Goal: Transaction & Acquisition: Purchase product/service

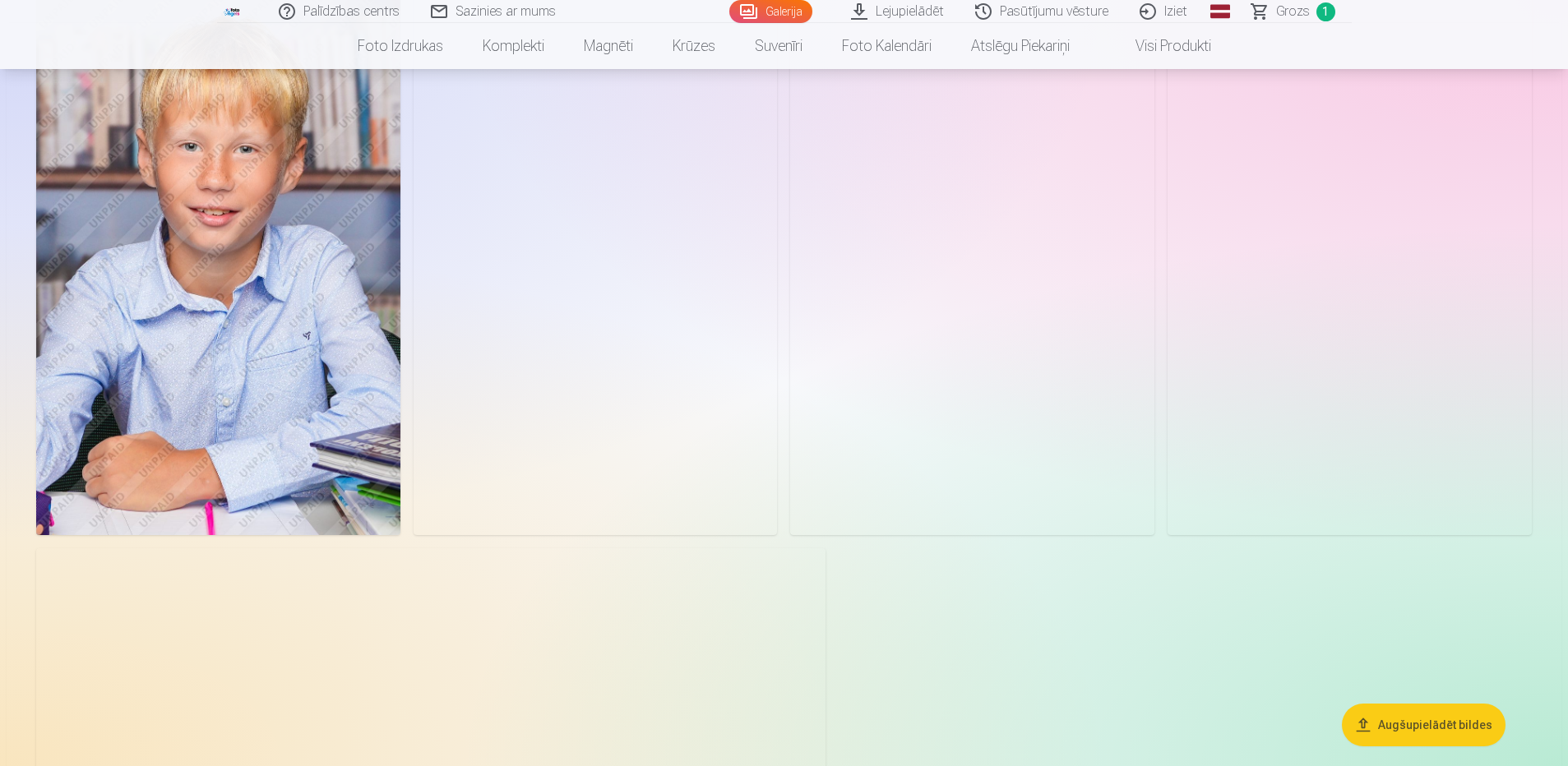
scroll to position [3946, 0]
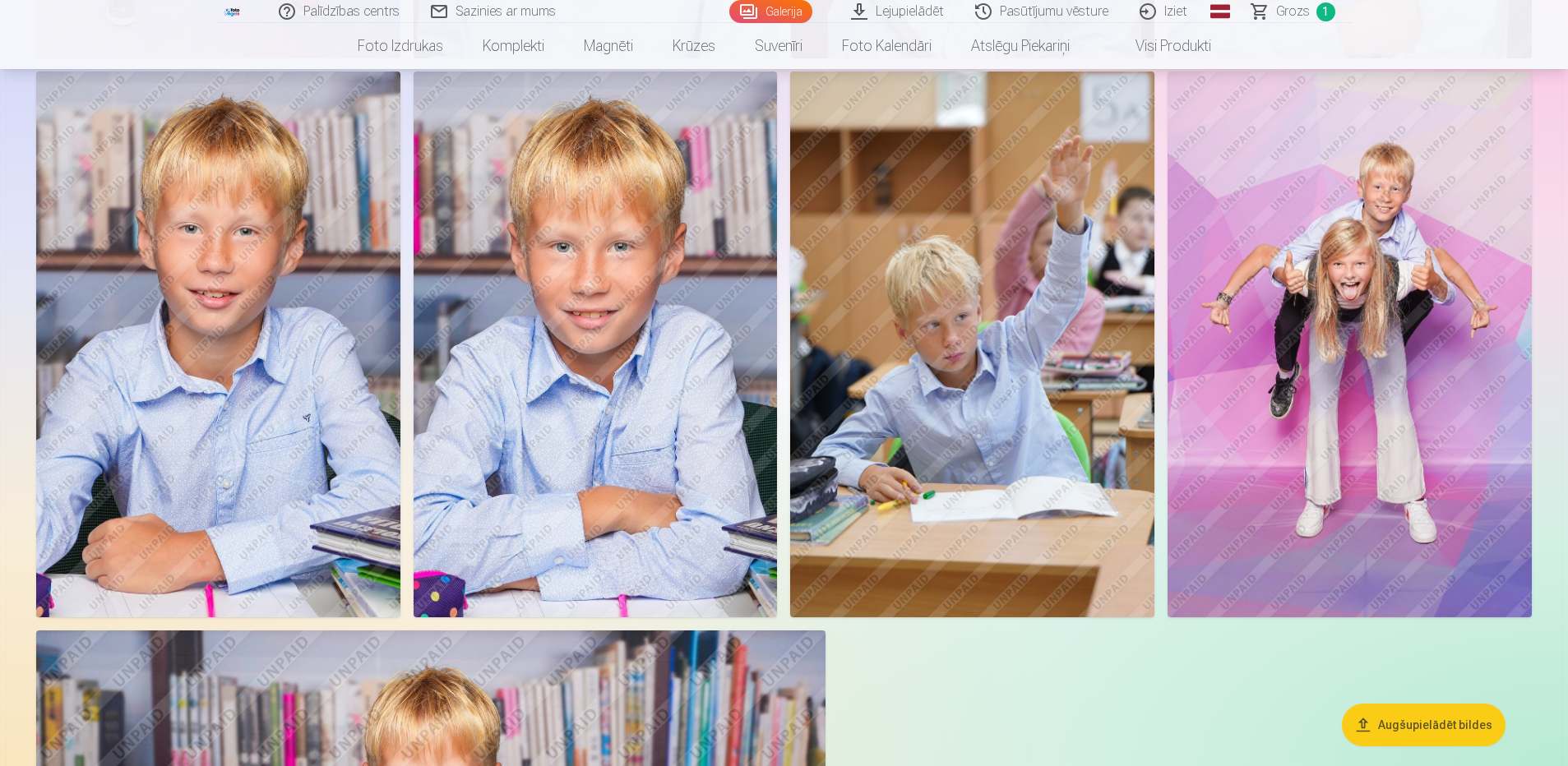
click at [915, 321] on img at bounding box center [972, 345] width 364 height 546
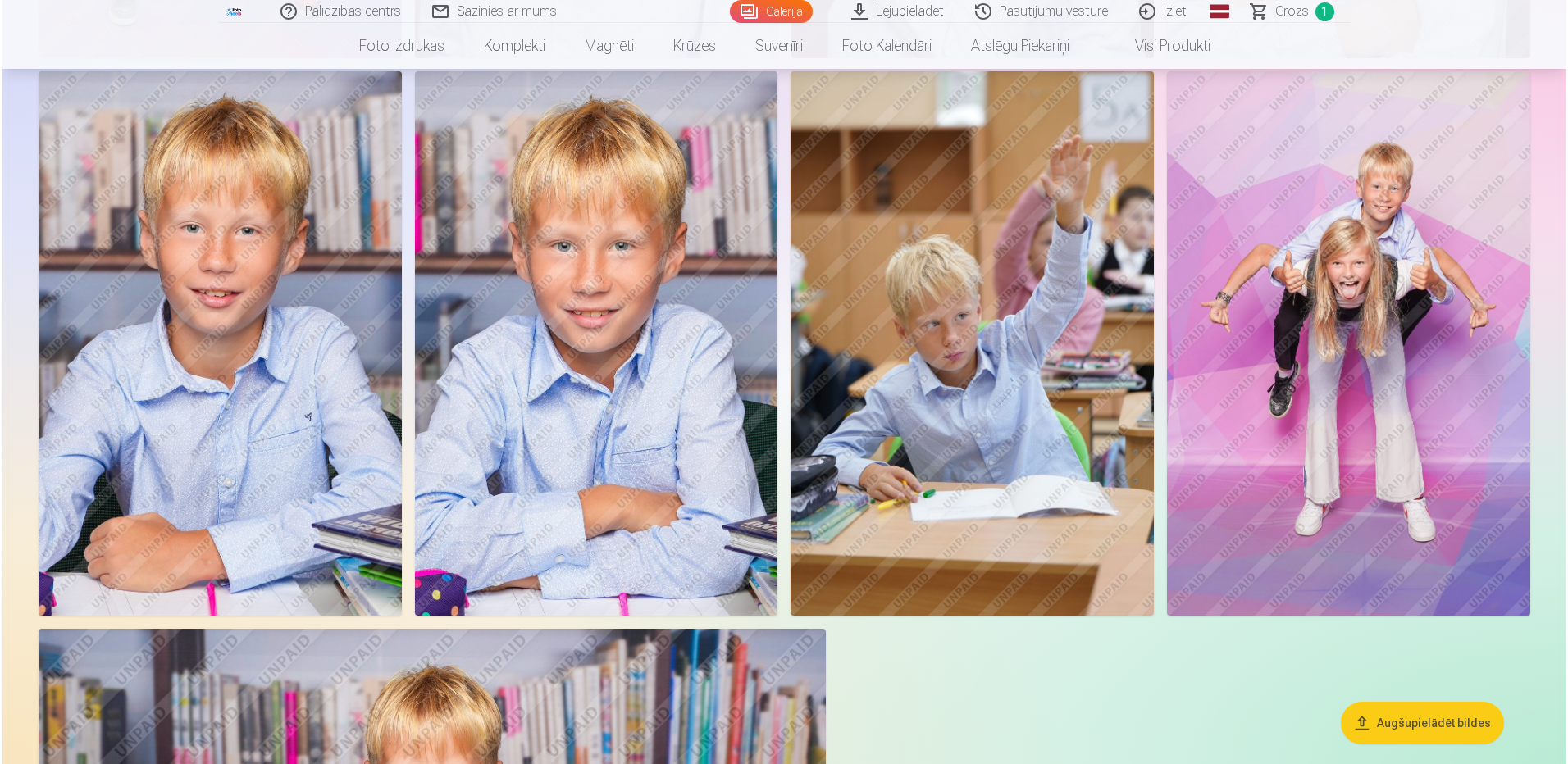
scroll to position [3944, 0]
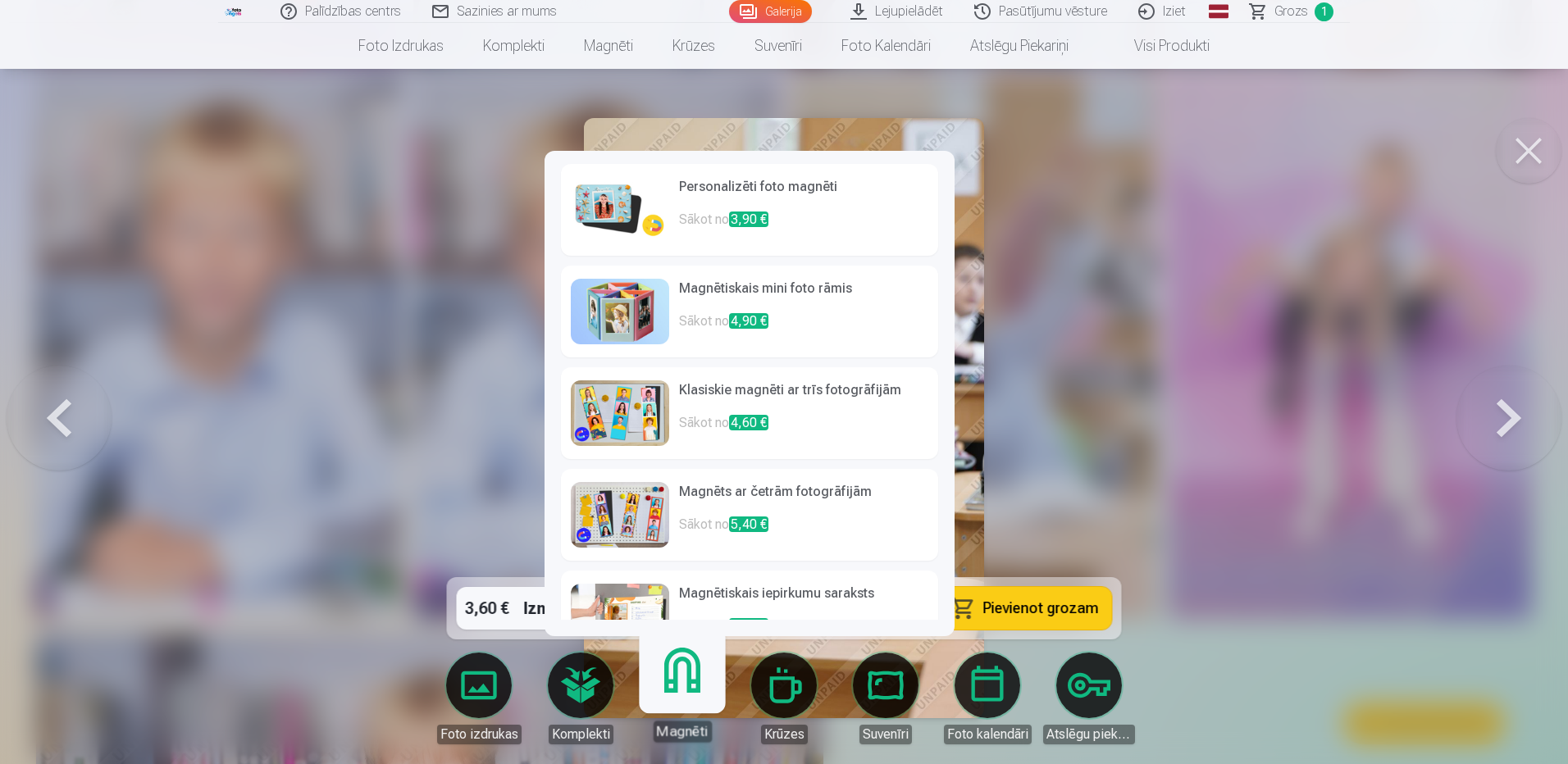
click at [666, 685] on link "Magnēti" at bounding box center [681, 692] width 101 height 101
click at [678, 681] on link "Magnēti" at bounding box center [681, 692] width 101 height 101
click at [800, 210] on p "Sākot no 3,90 €" at bounding box center [803, 226] width 249 height 33
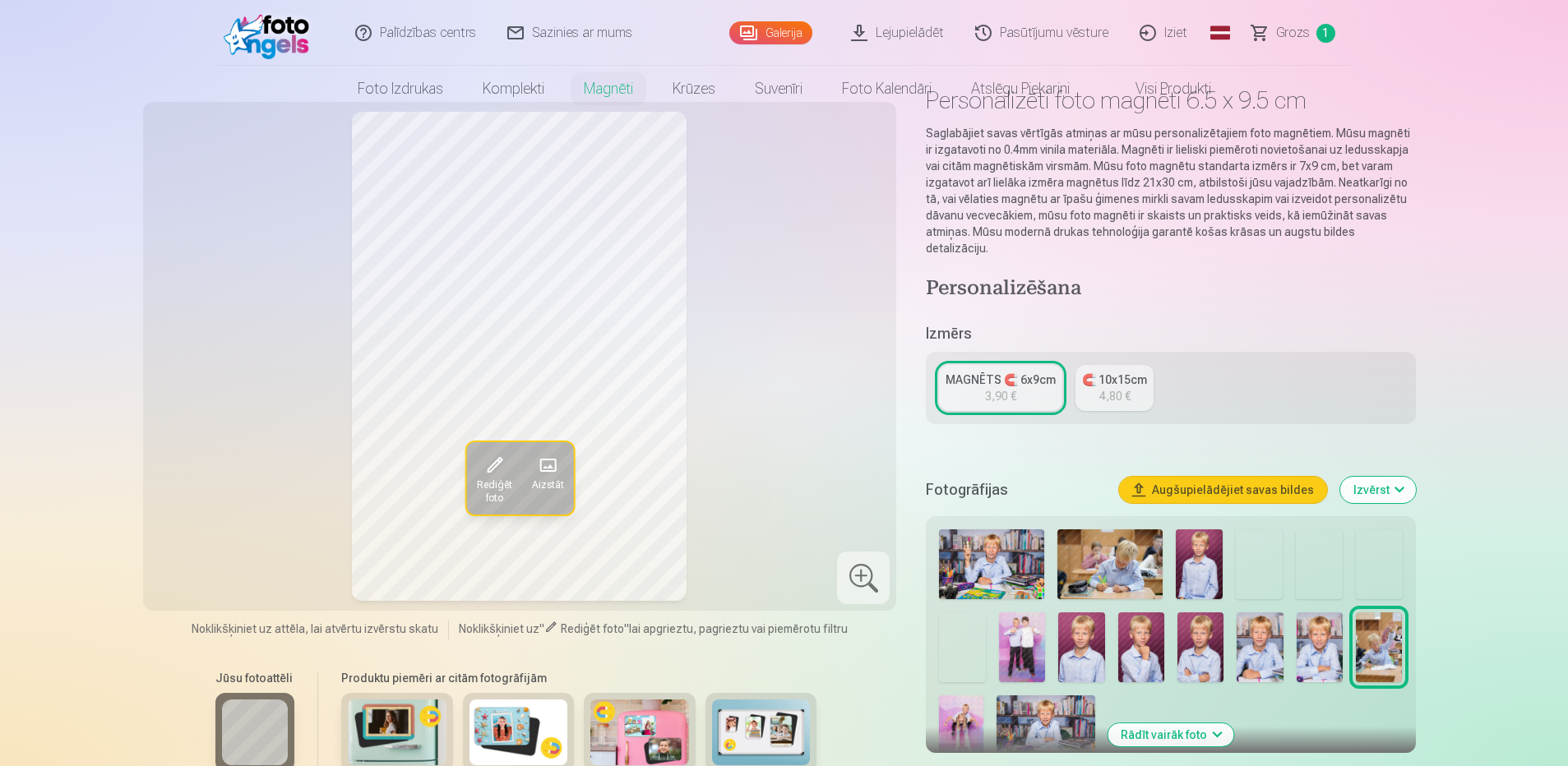
scroll to position [165, 0]
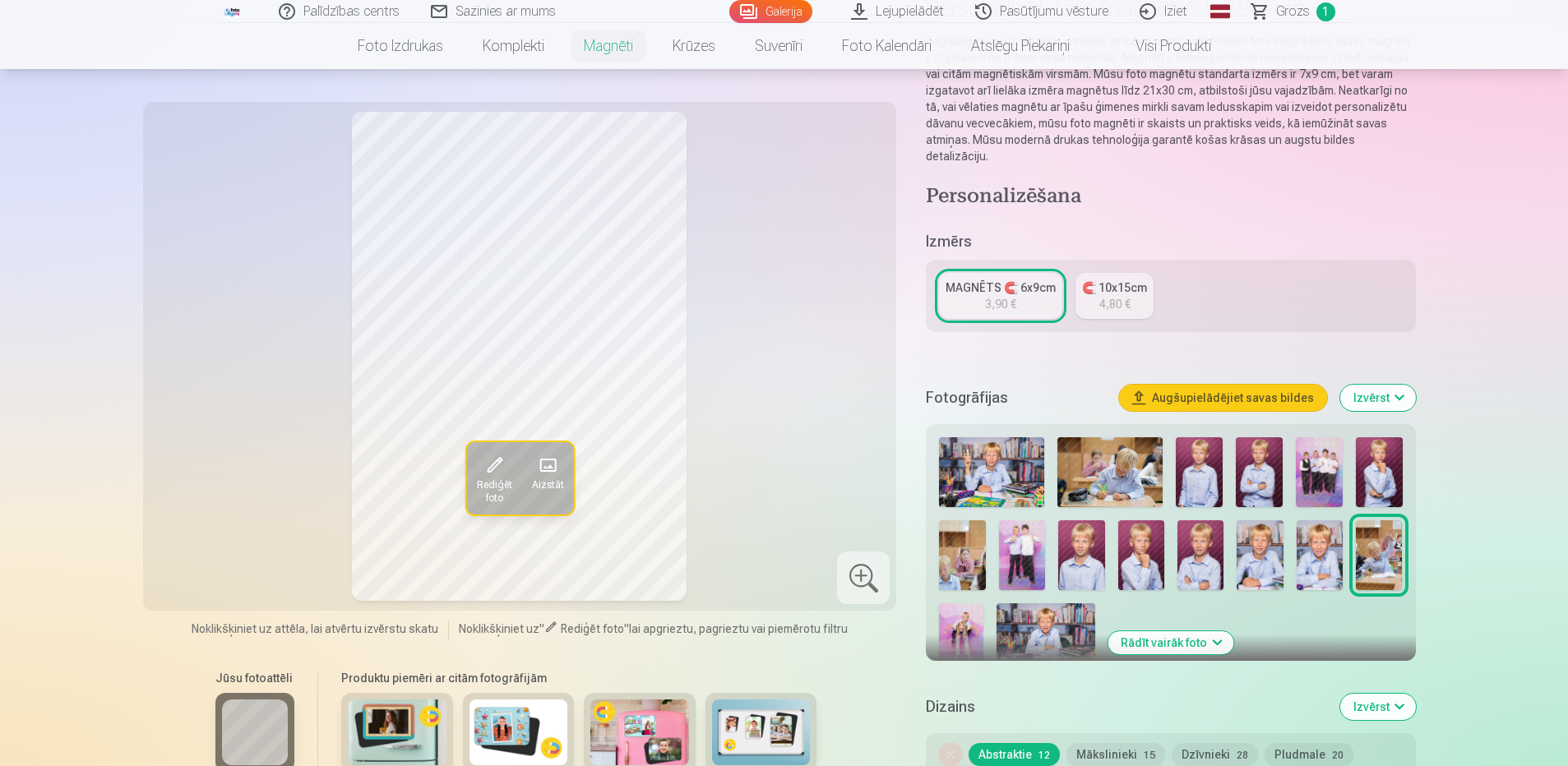
click at [1166, 631] on button "Rādīt vairāk foto" at bounding box center [1170, 642] width 125 height 23
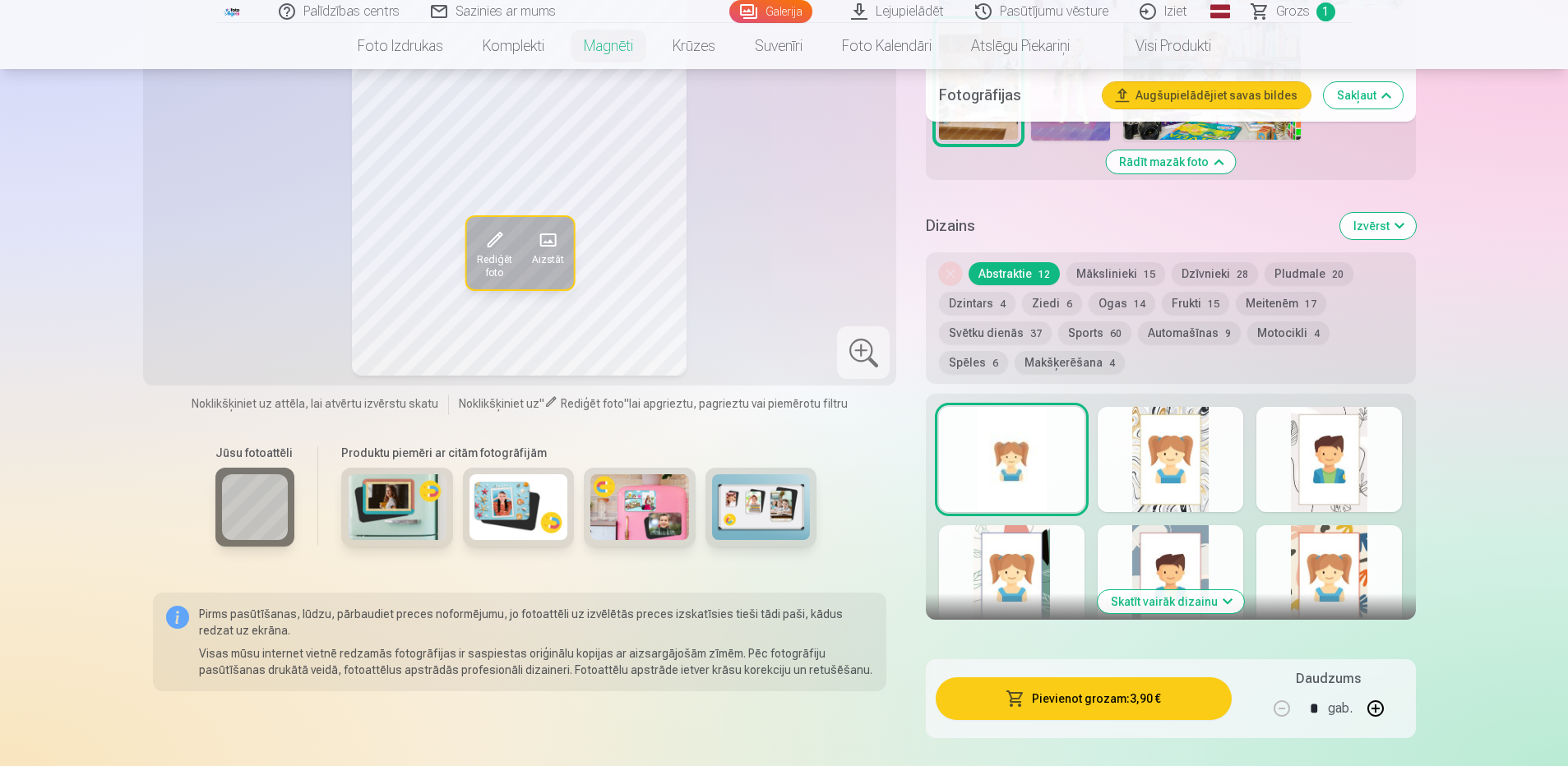
scroll to position [987, 0]
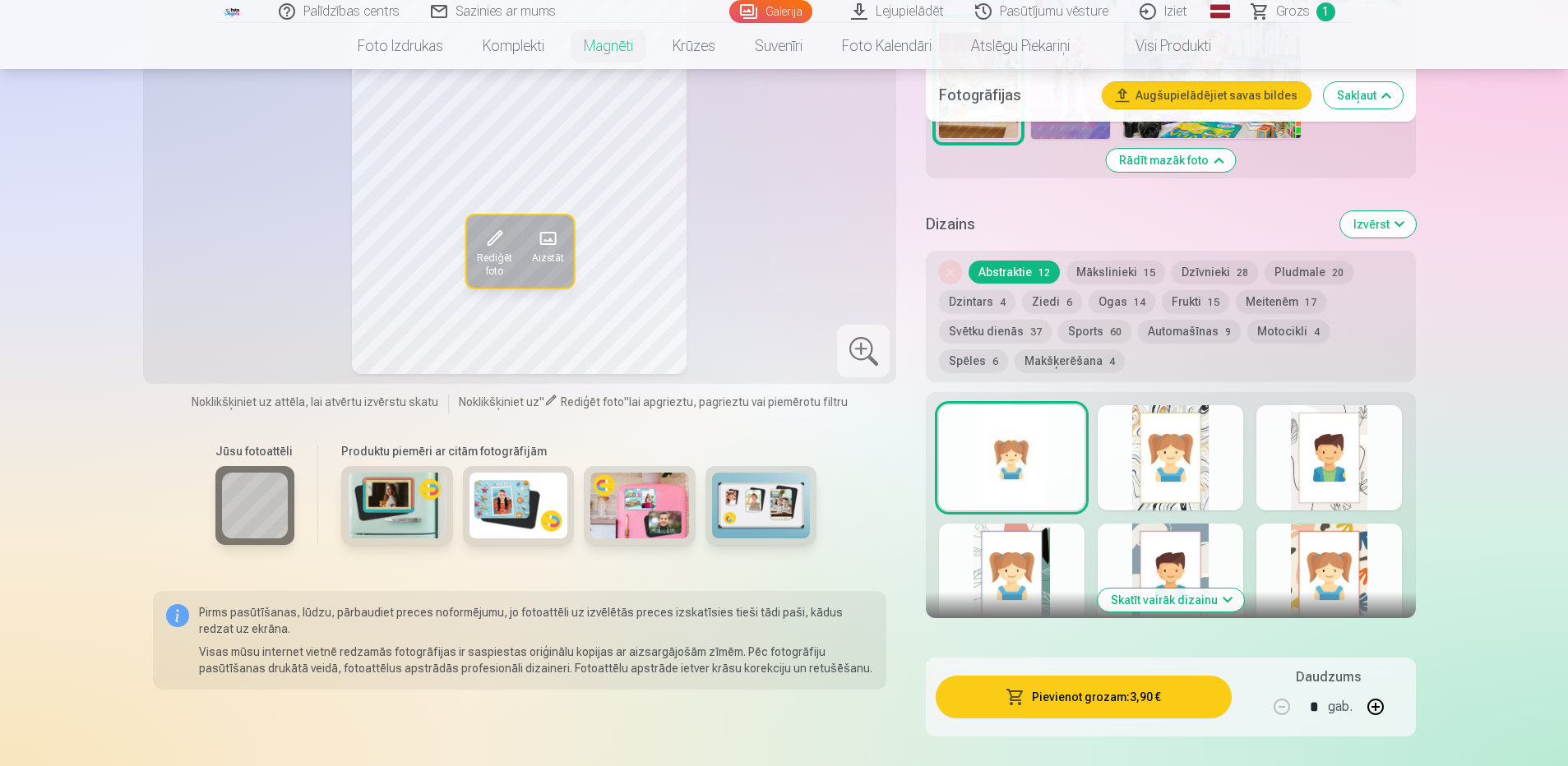
click at [1081, 320] on button "Sports 60" at bounding box center [1095, 331] width 73 height 23
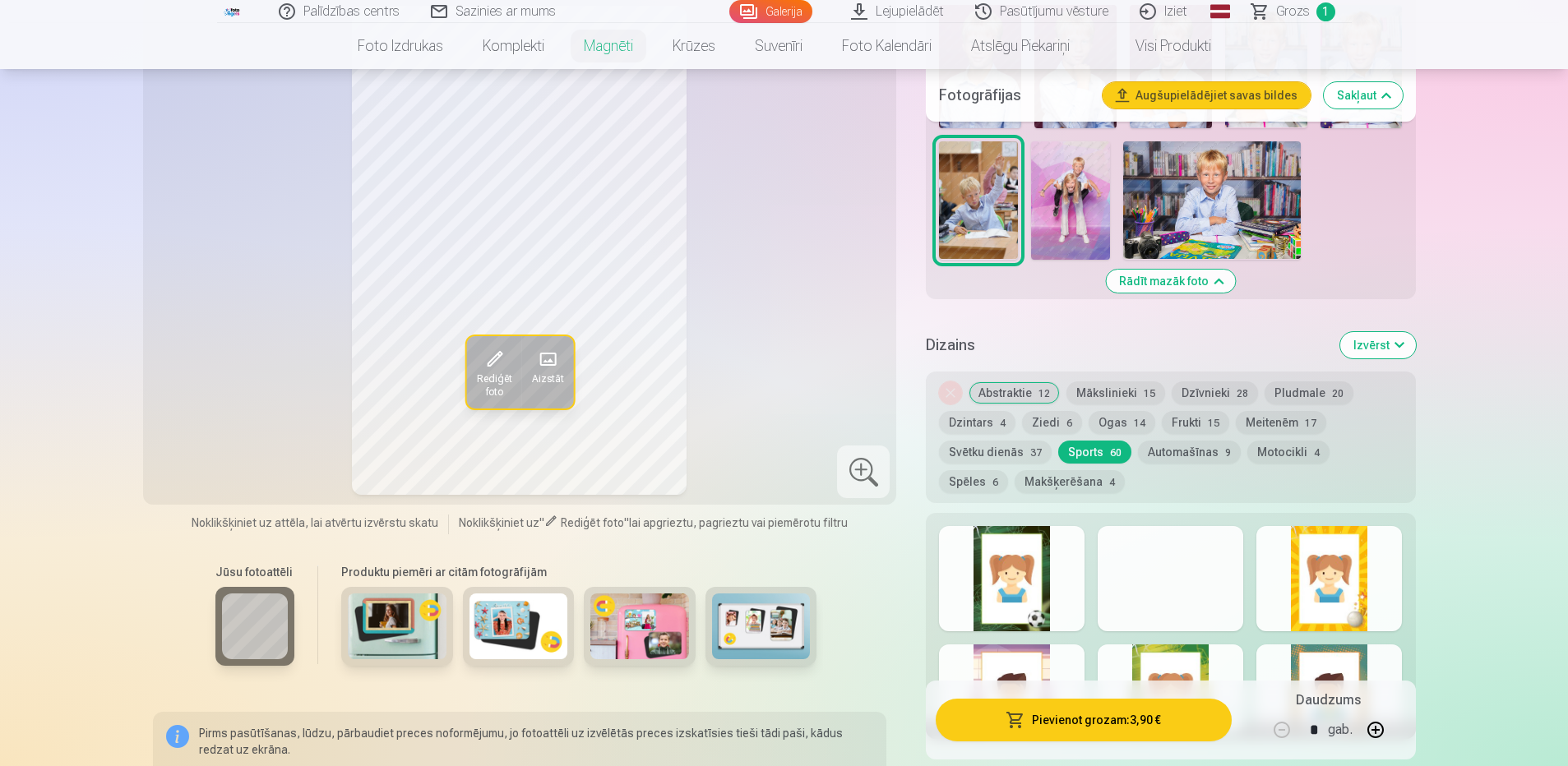
scroll to position [822, 0]
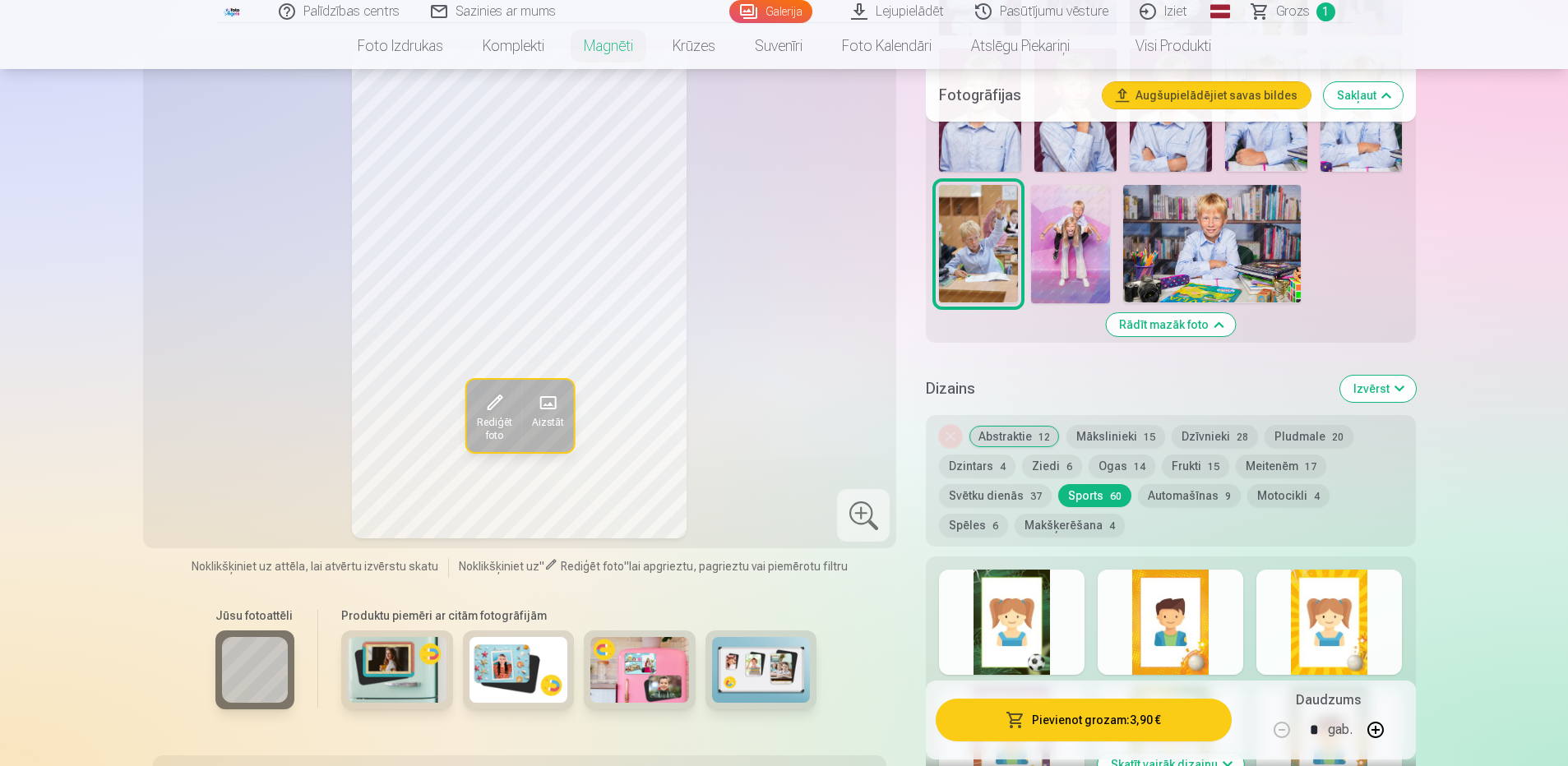
click at [1002, 618] on div at bounding box center [1012, 622] width 146 height 105
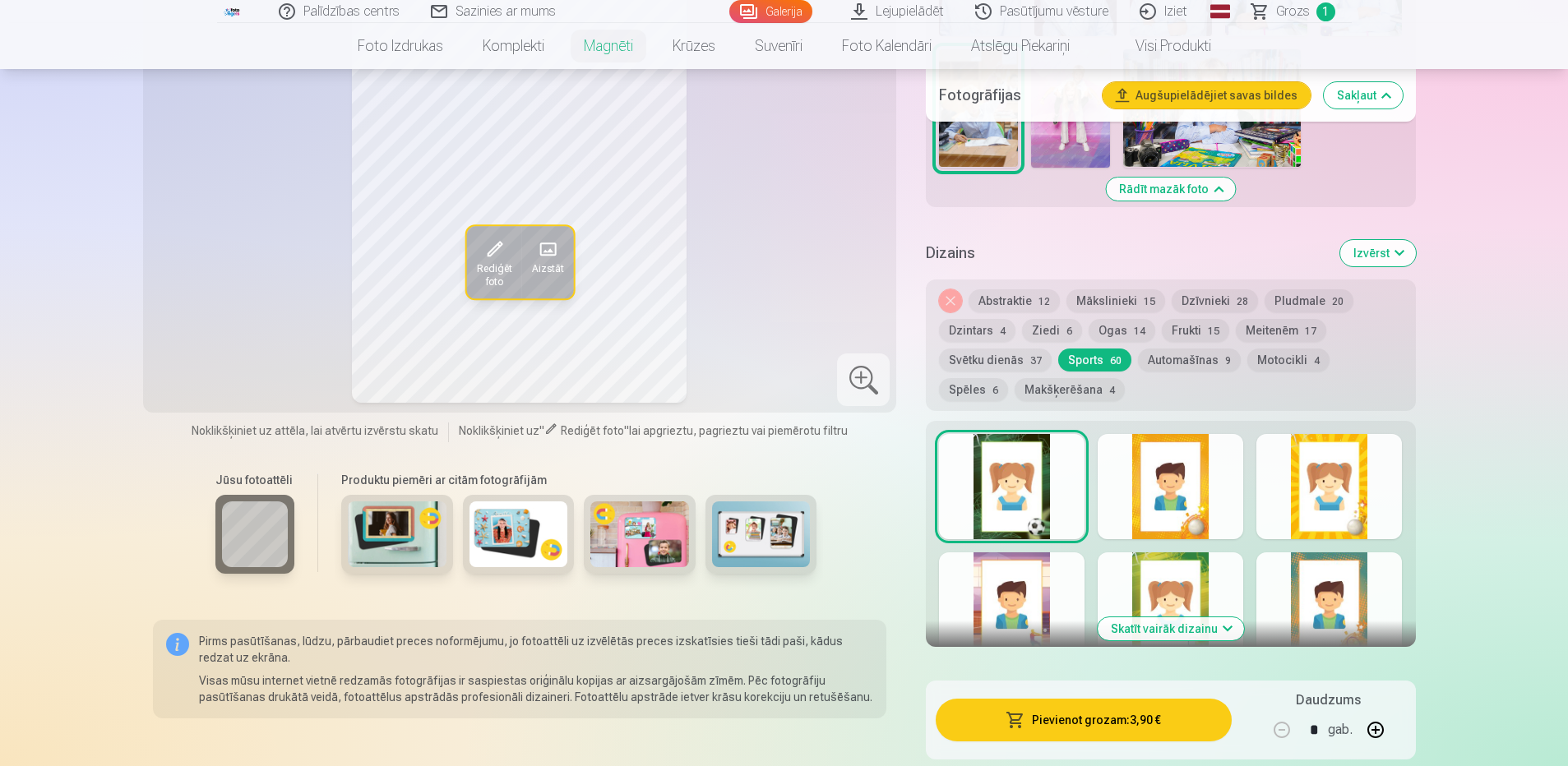
scroll to position [987, 0]
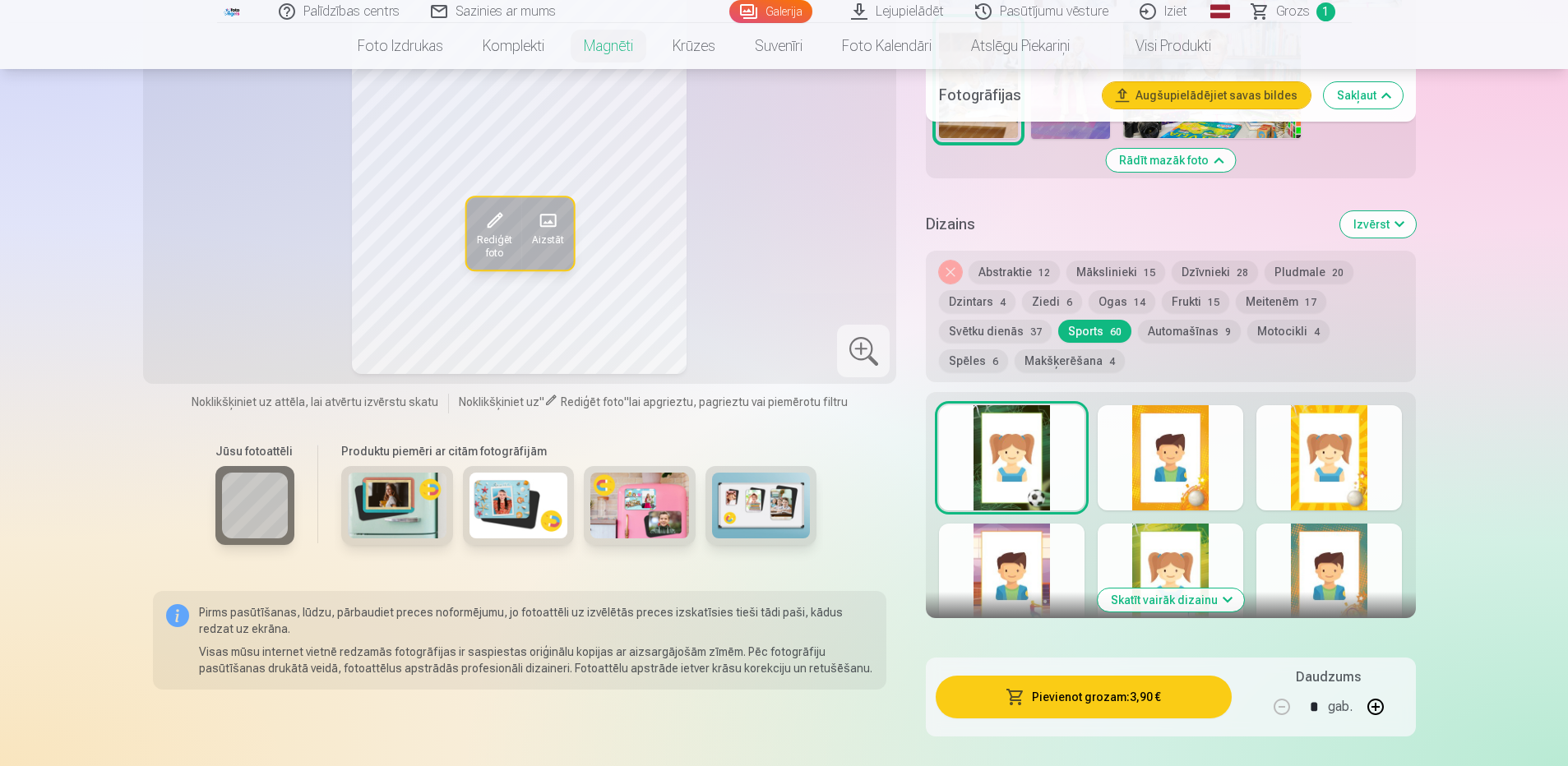
click at [1166, 589] on button "Skatīt vairāk dizainu" at bounding box center [1171, 600] width 147 height 23
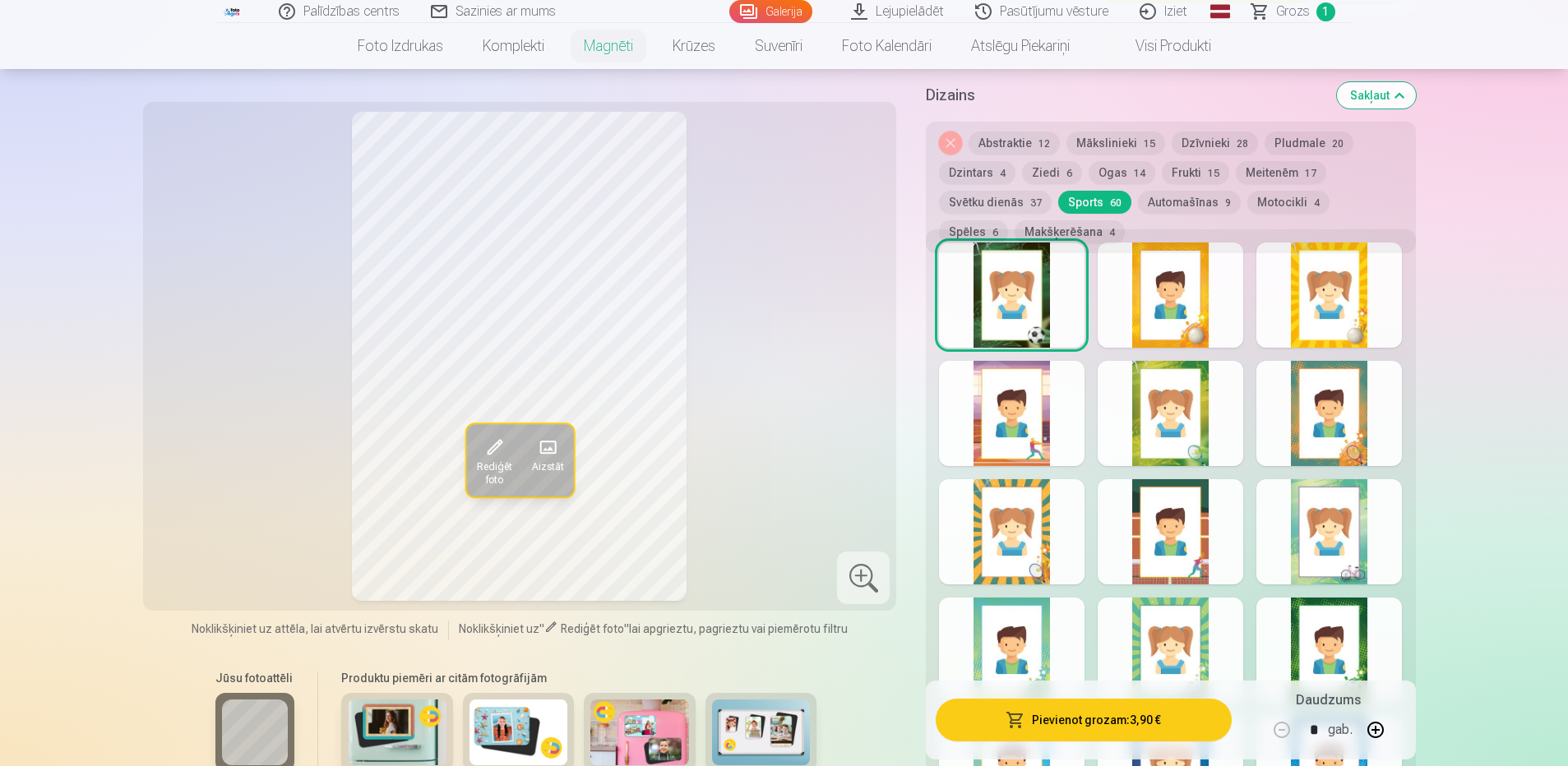
scroll to position [1151, 0]
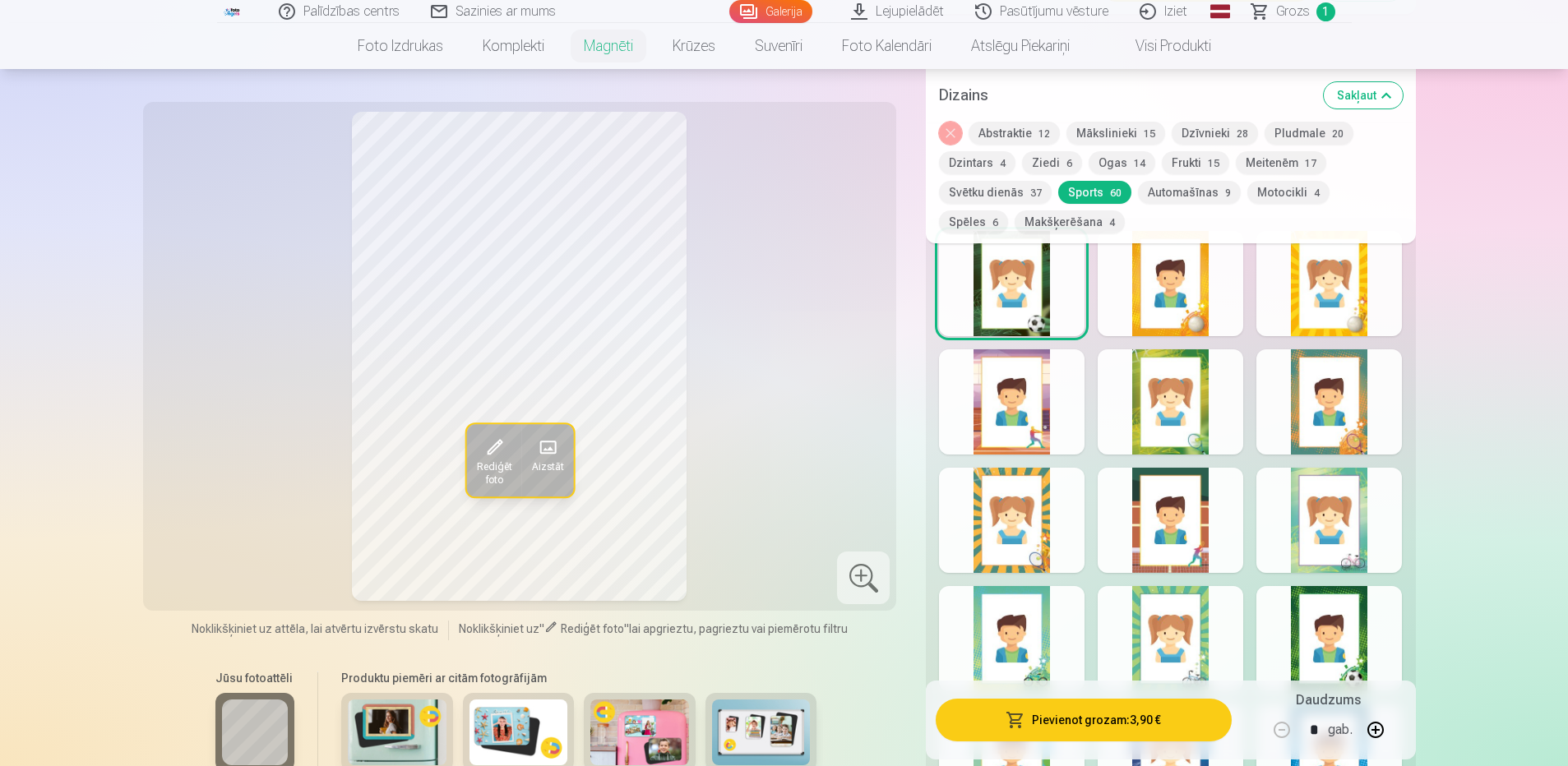
click at [1335, 525] on div at bounding box center [1329, 519] width 146 height 105
click at [1330, 629] on div at bounding box center [1329, 638] width 146 height 105
click at [1018, 635] on div at bounding box center [1012, 638] width 146 height 105
click at [1184, 624] on div at bounding box center [1170, 638] width 146 height 105
click at [1169, 519] on div at bounding box center [1170, 519] width 146 height 105
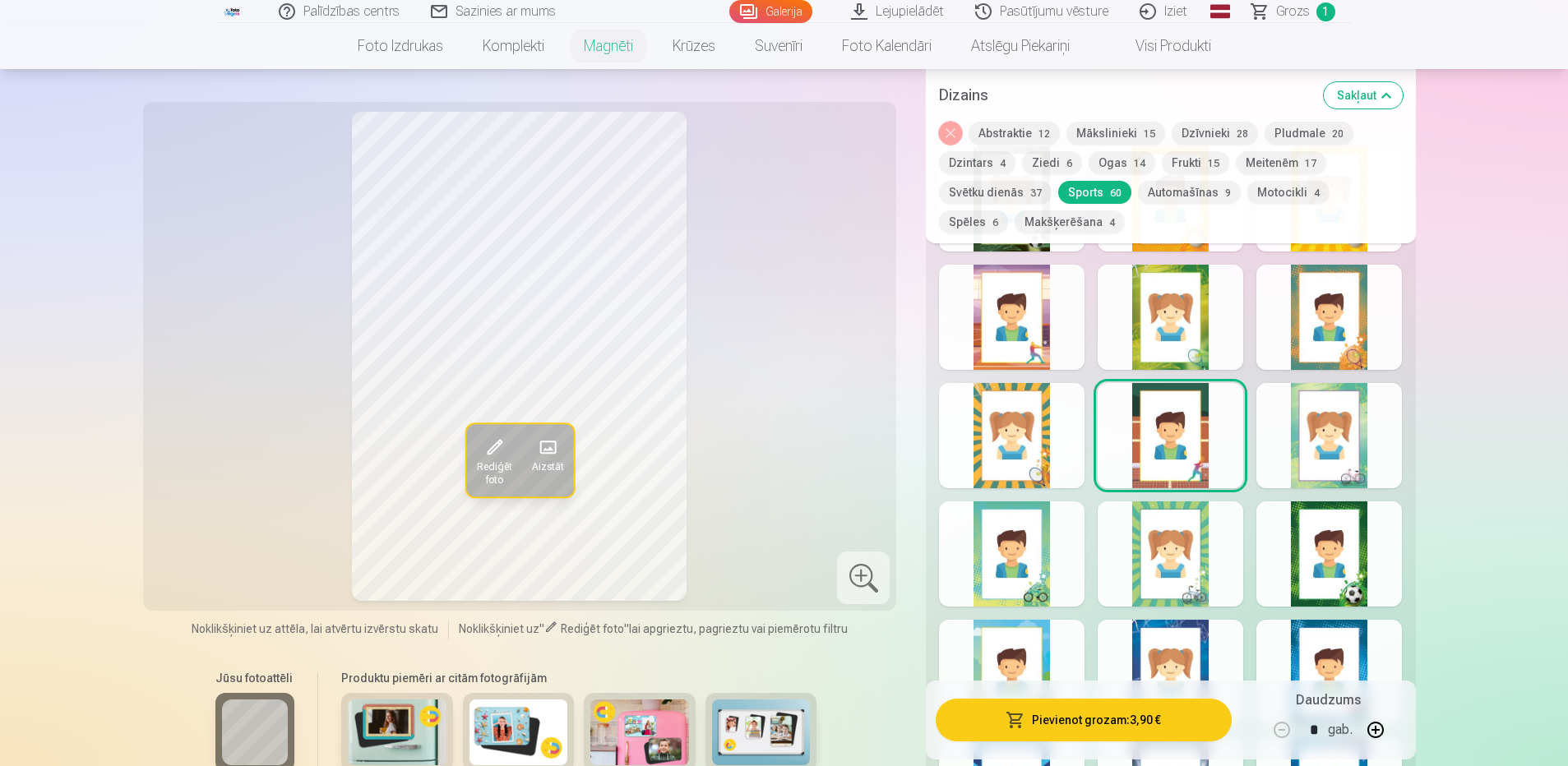
scroll to position [1315, 0]
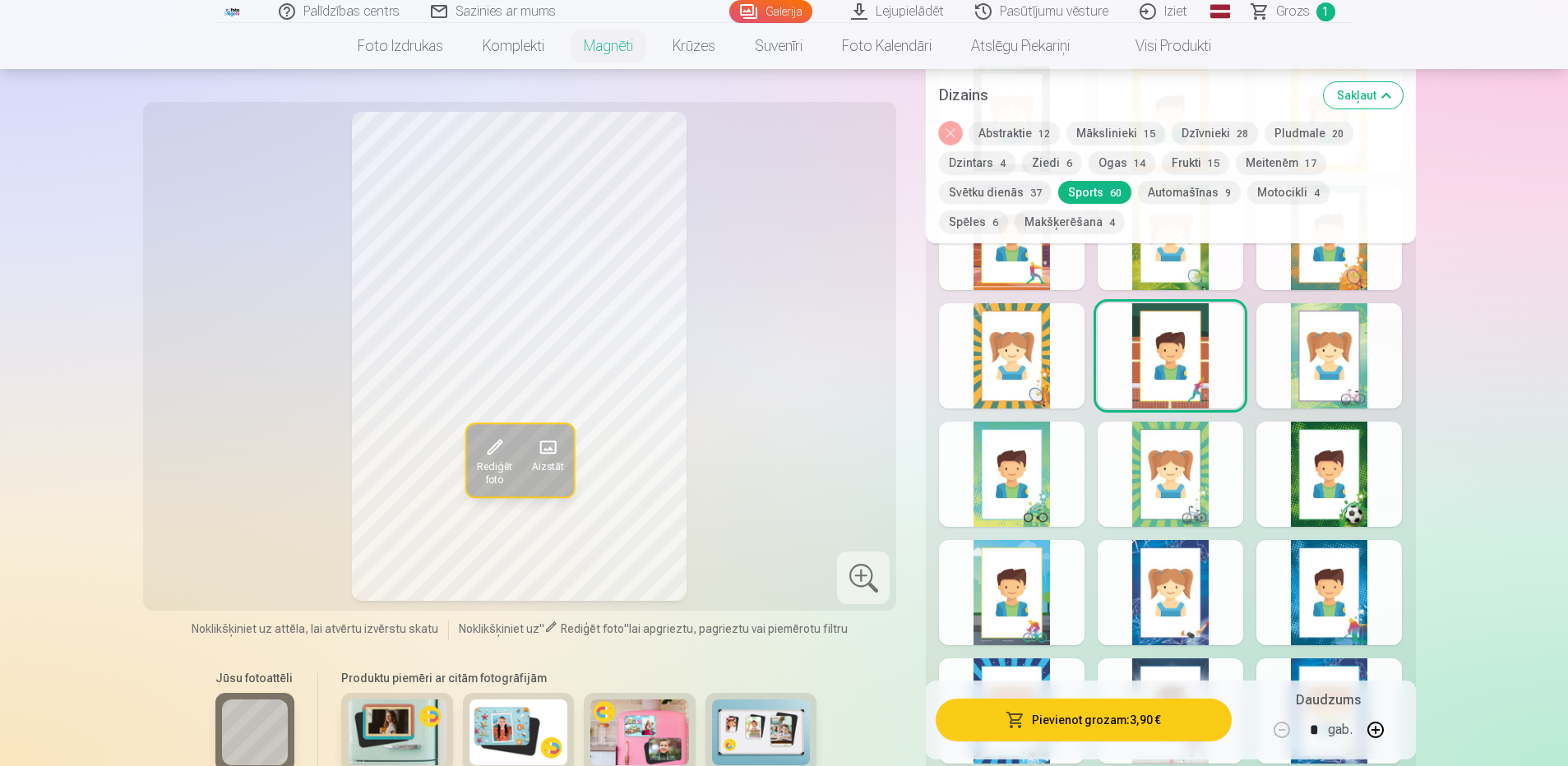
click at [1029, 589] on div at bounding box center [1012, 592] width 146 height 105
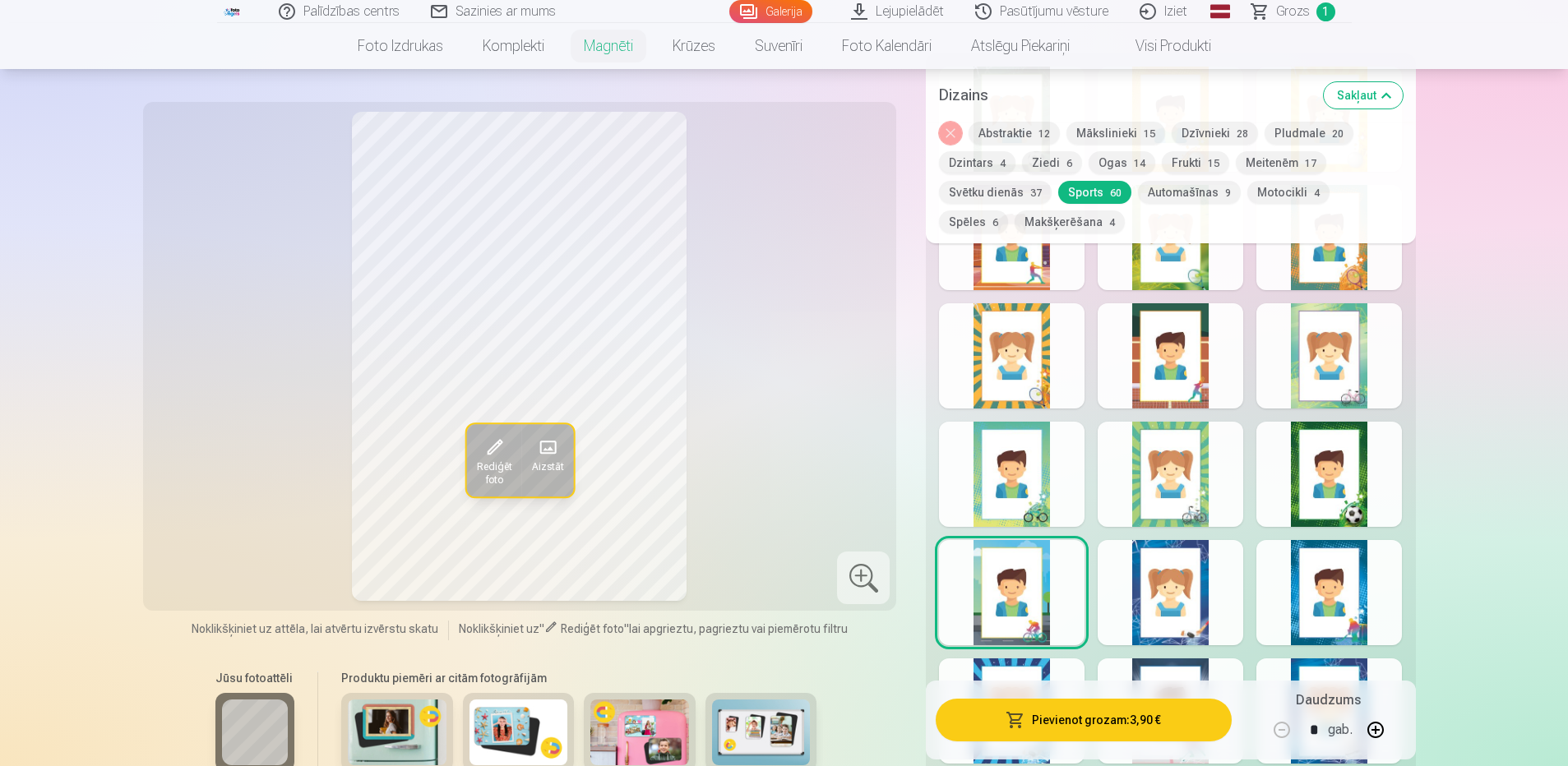
scroll to position [1480, 0]
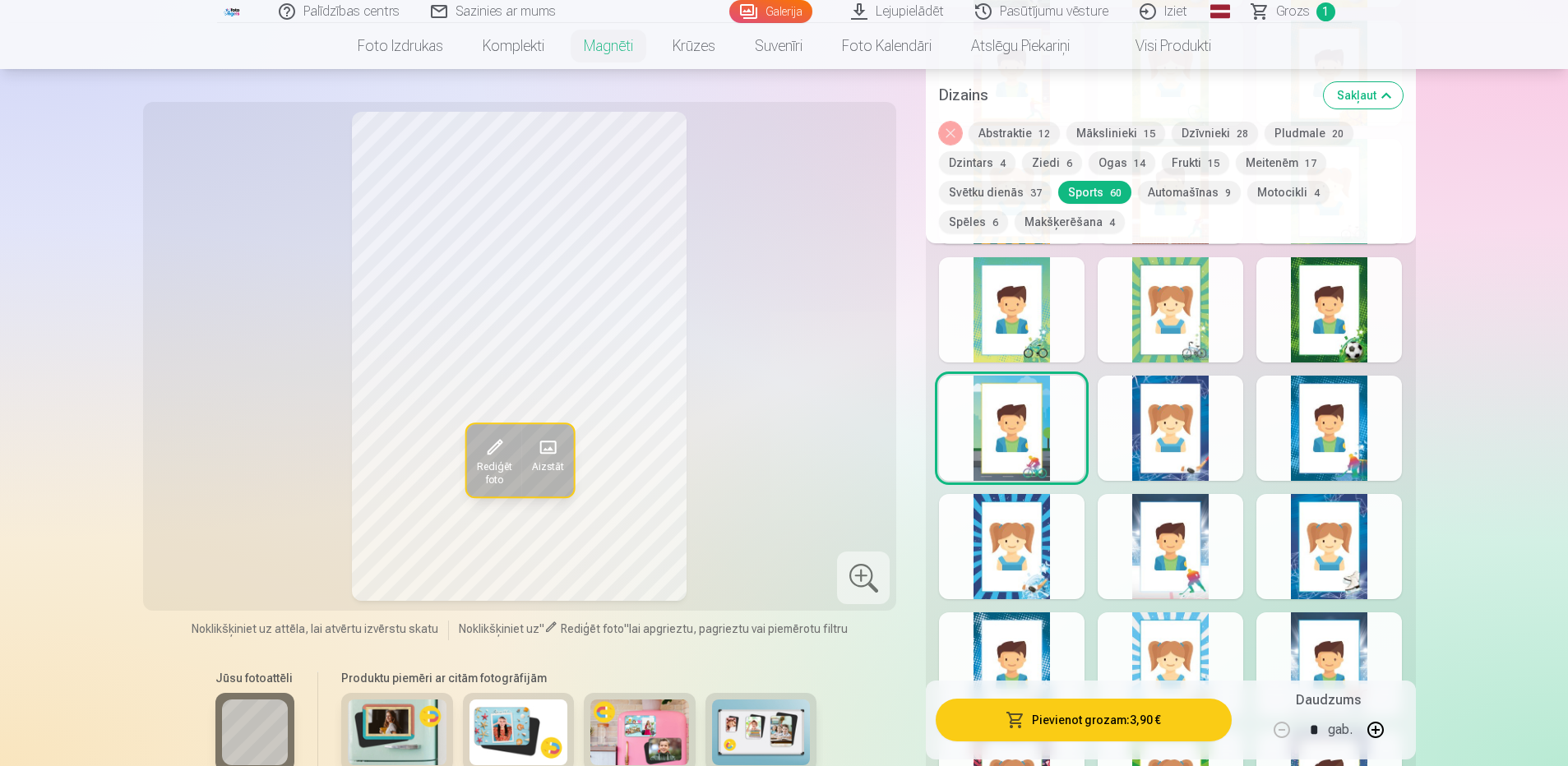
click at [1034, 559] on div at bounding box center [1012, 546] width 146 height 105
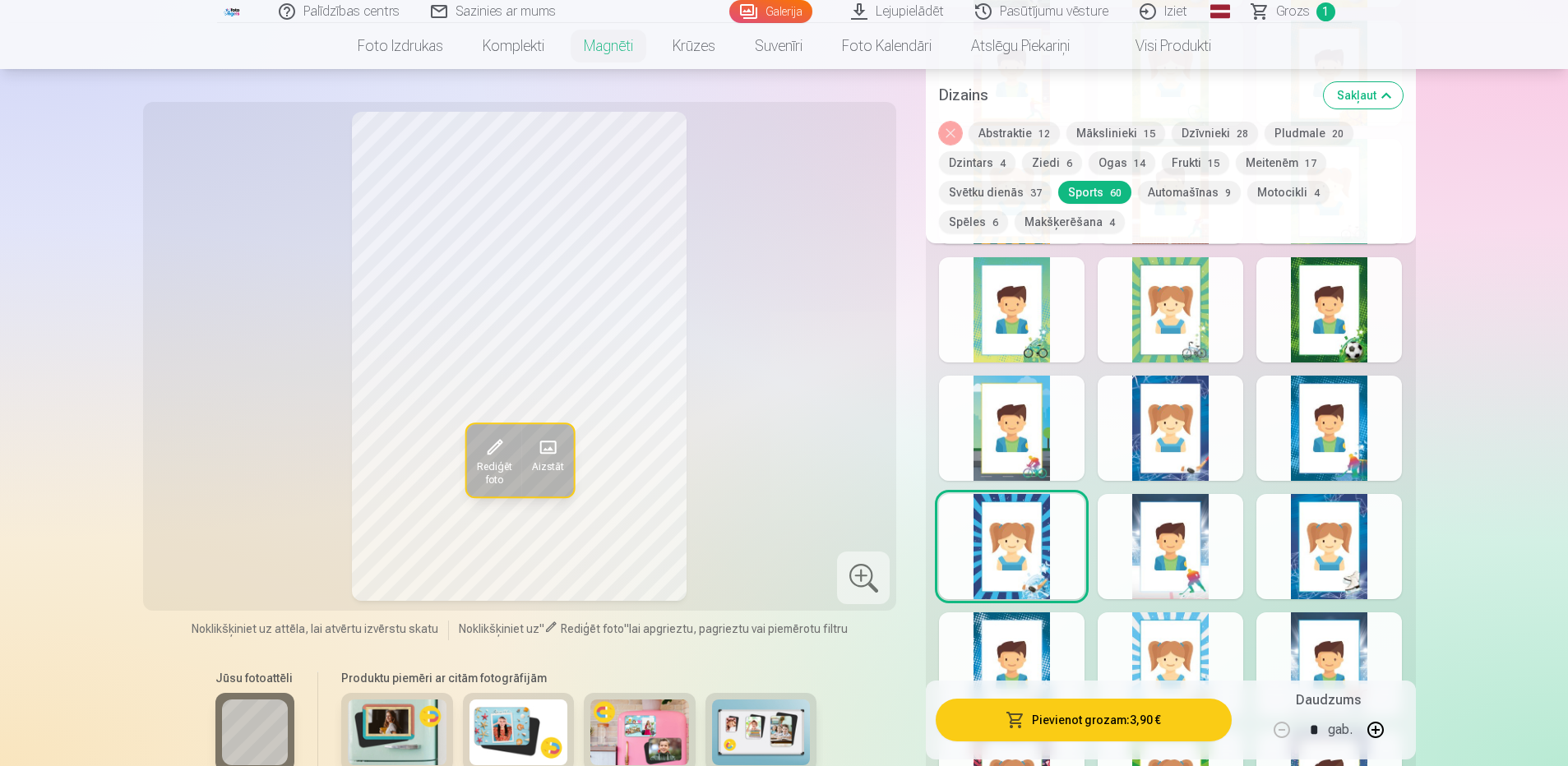
scroll to position [1562, 0]
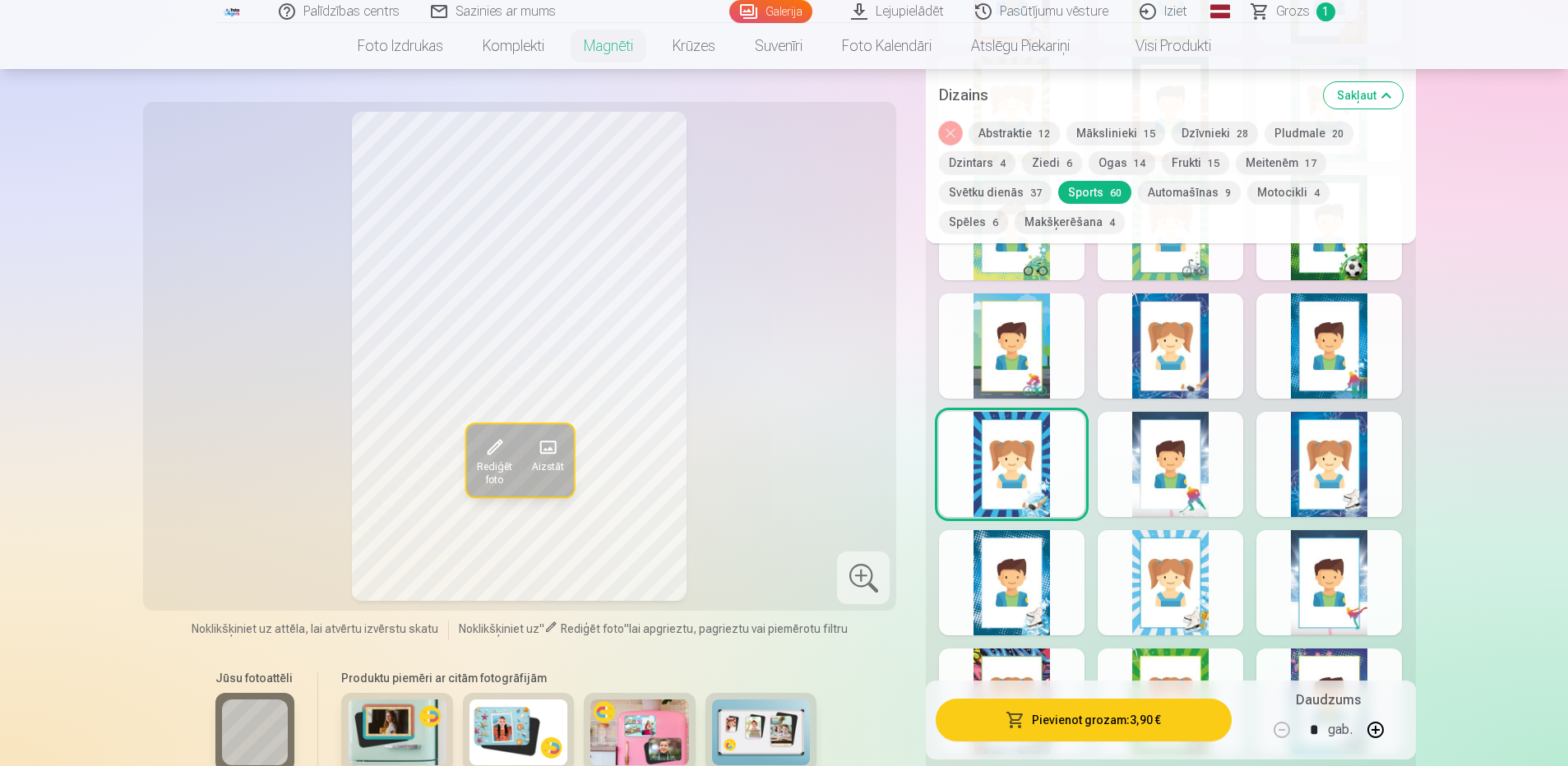
click at [1183, 487] on div at bounding box center [1170, 464] width 146 height 105
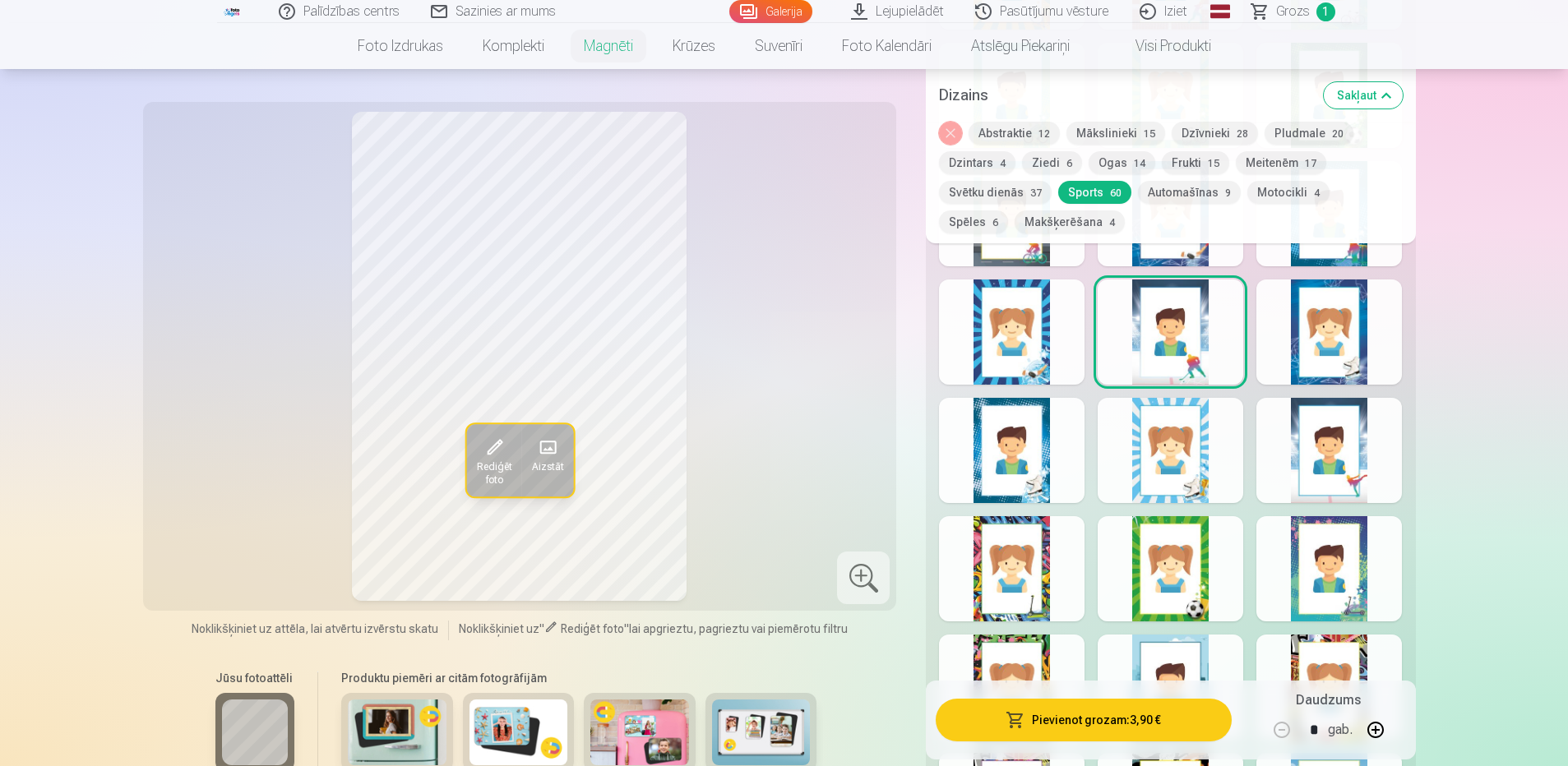
scroll to position [1726, 0]
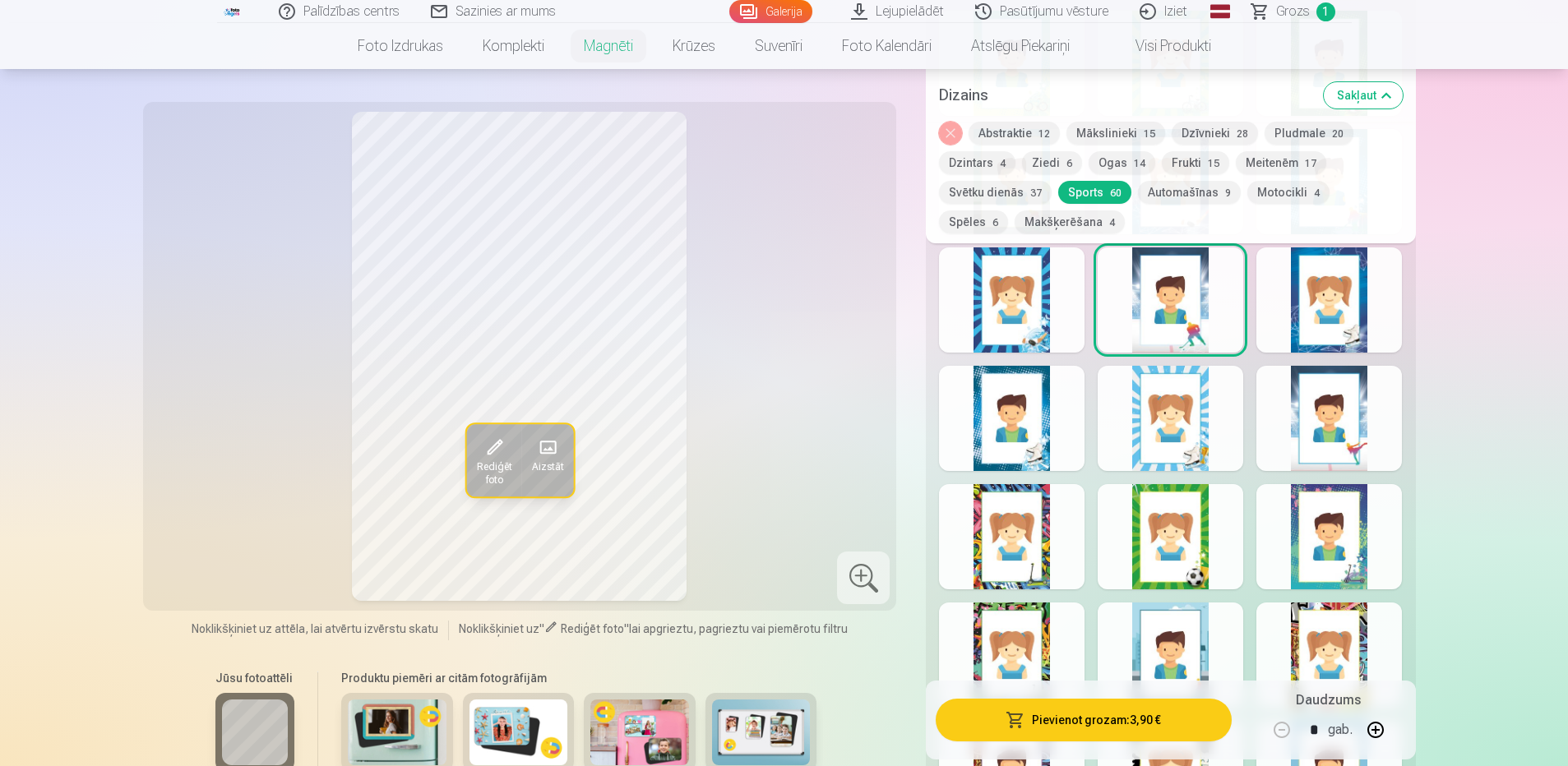
click at [1173, 515] on div at bounding box center [1170, 537] width 146 height 105
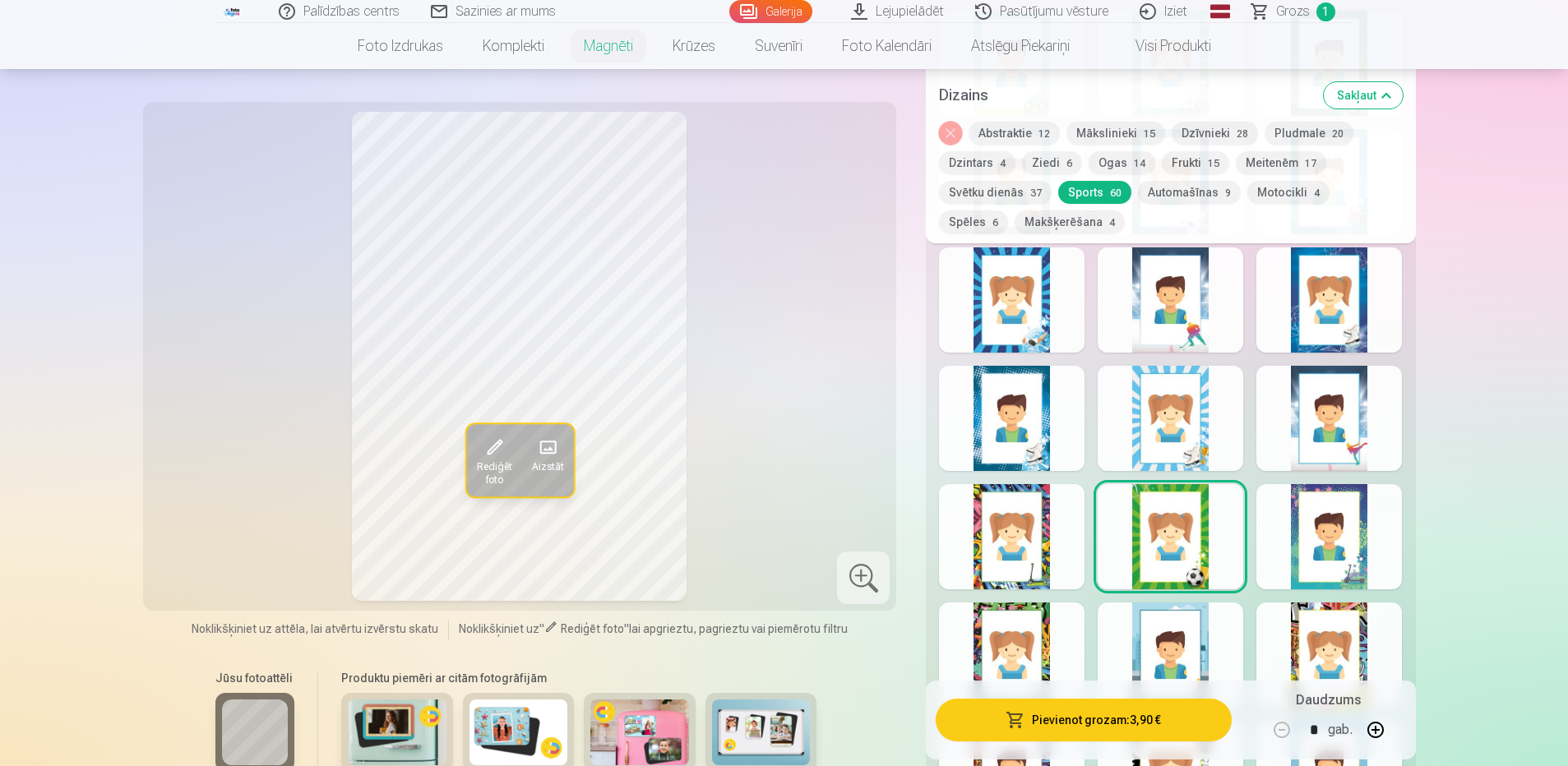
click at [990, 519] on div at bounding box center [1012, 537] width 146 height 105
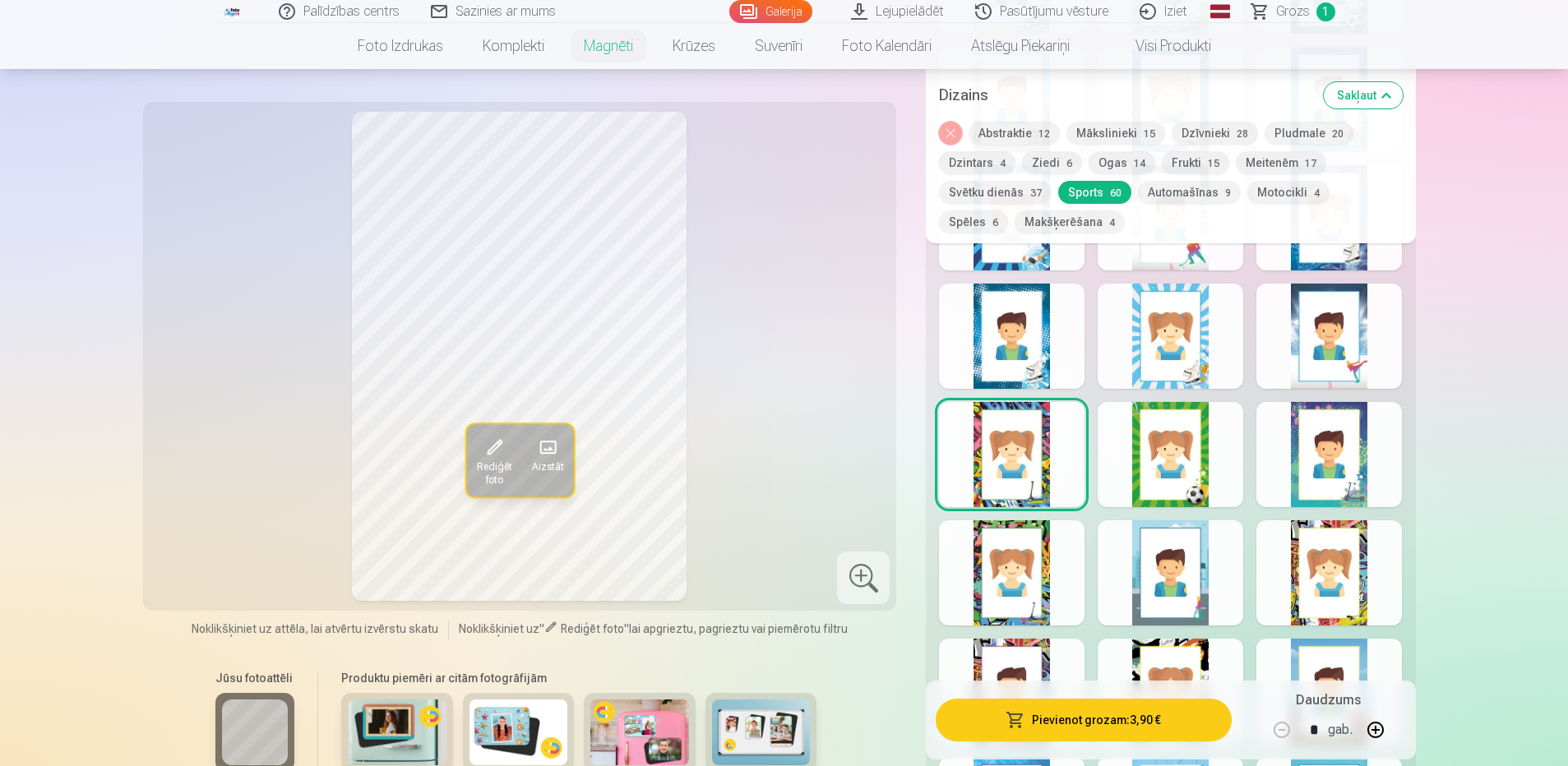
click at [1017, 552] on div at bounding box center [1012, 572] width 146 height 105
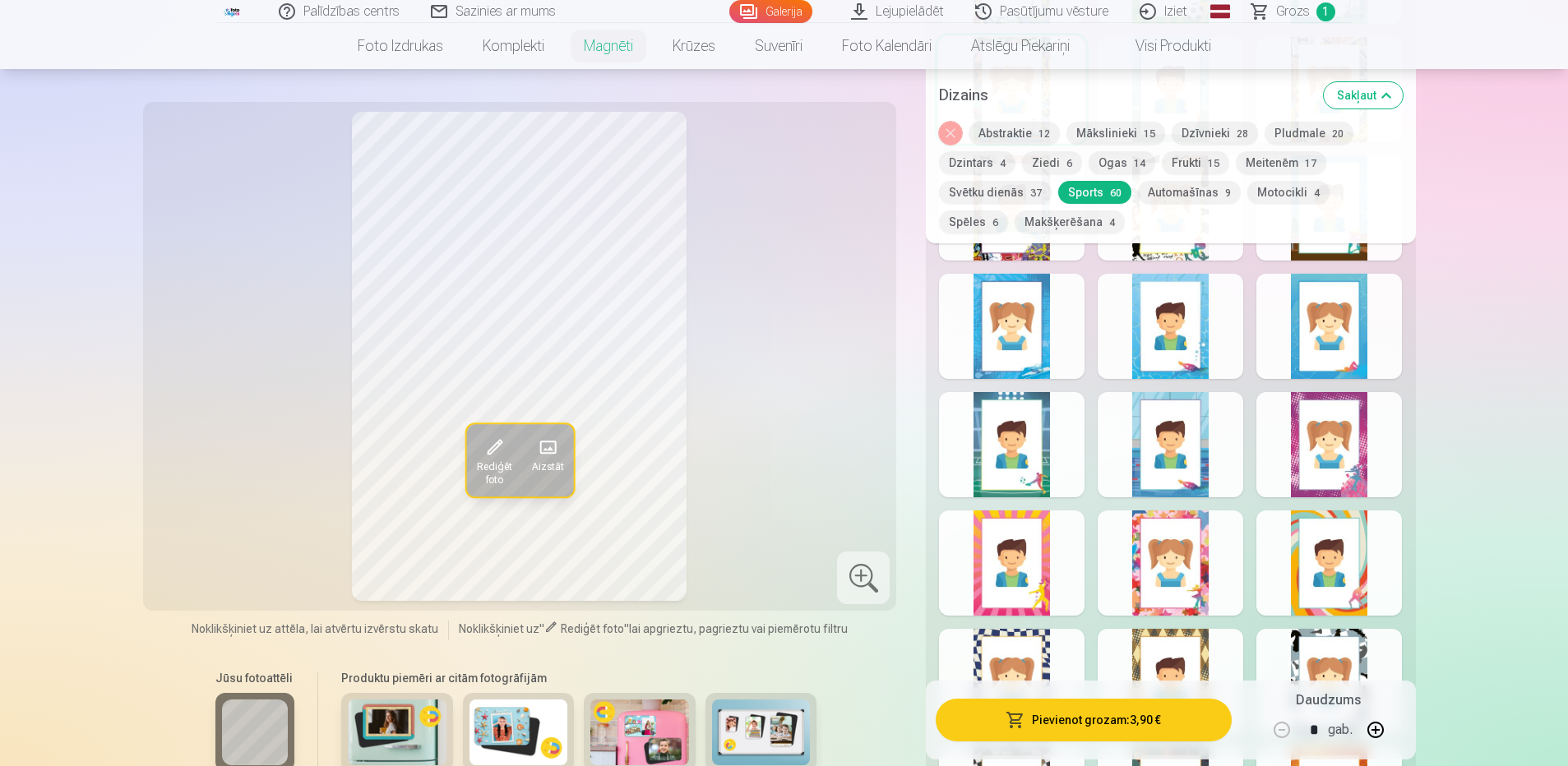
scroll to position [2302, 0]
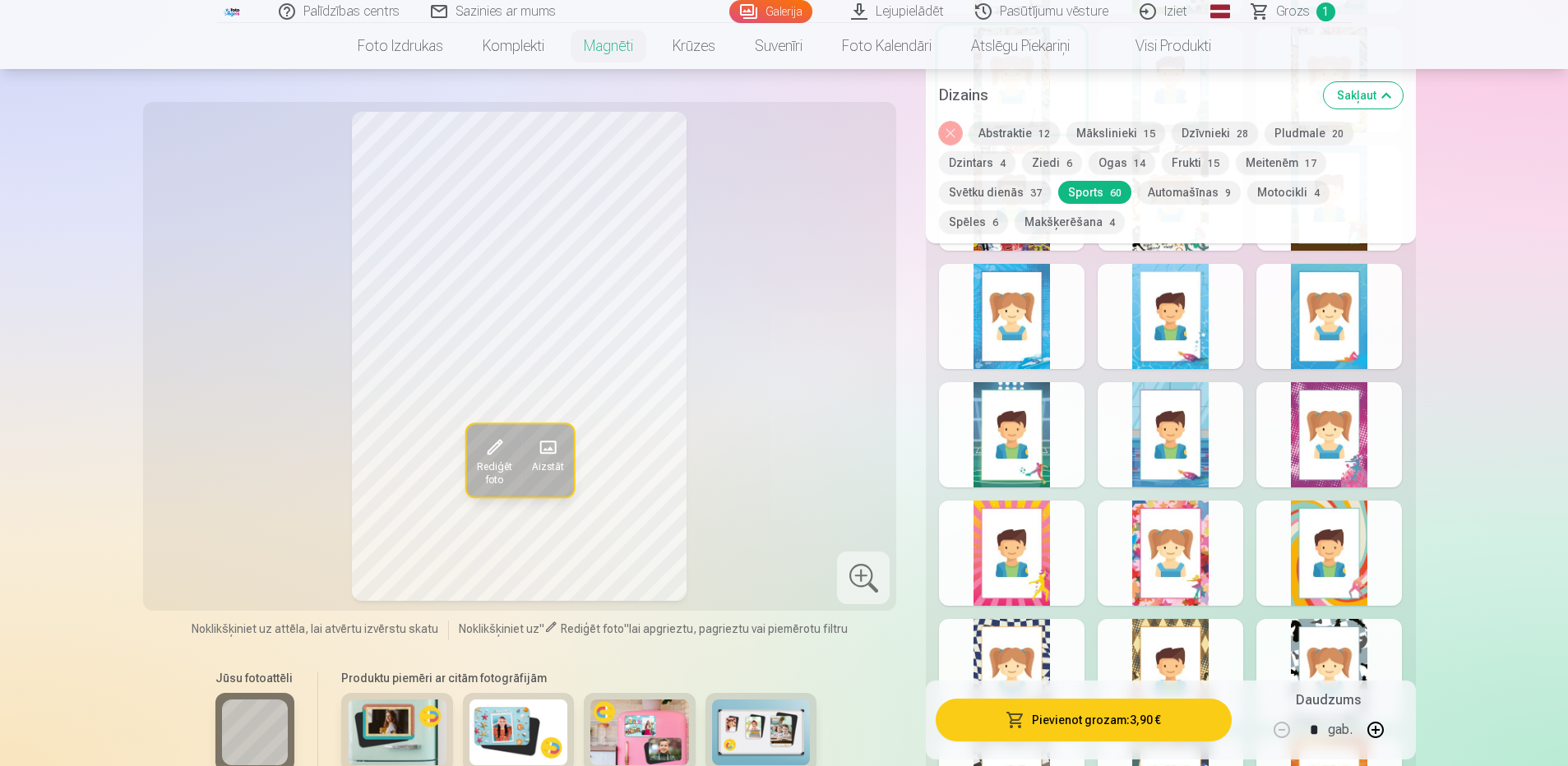
click at [1005, 315] on div at bounding box center [1012, 316] width 146 height 105
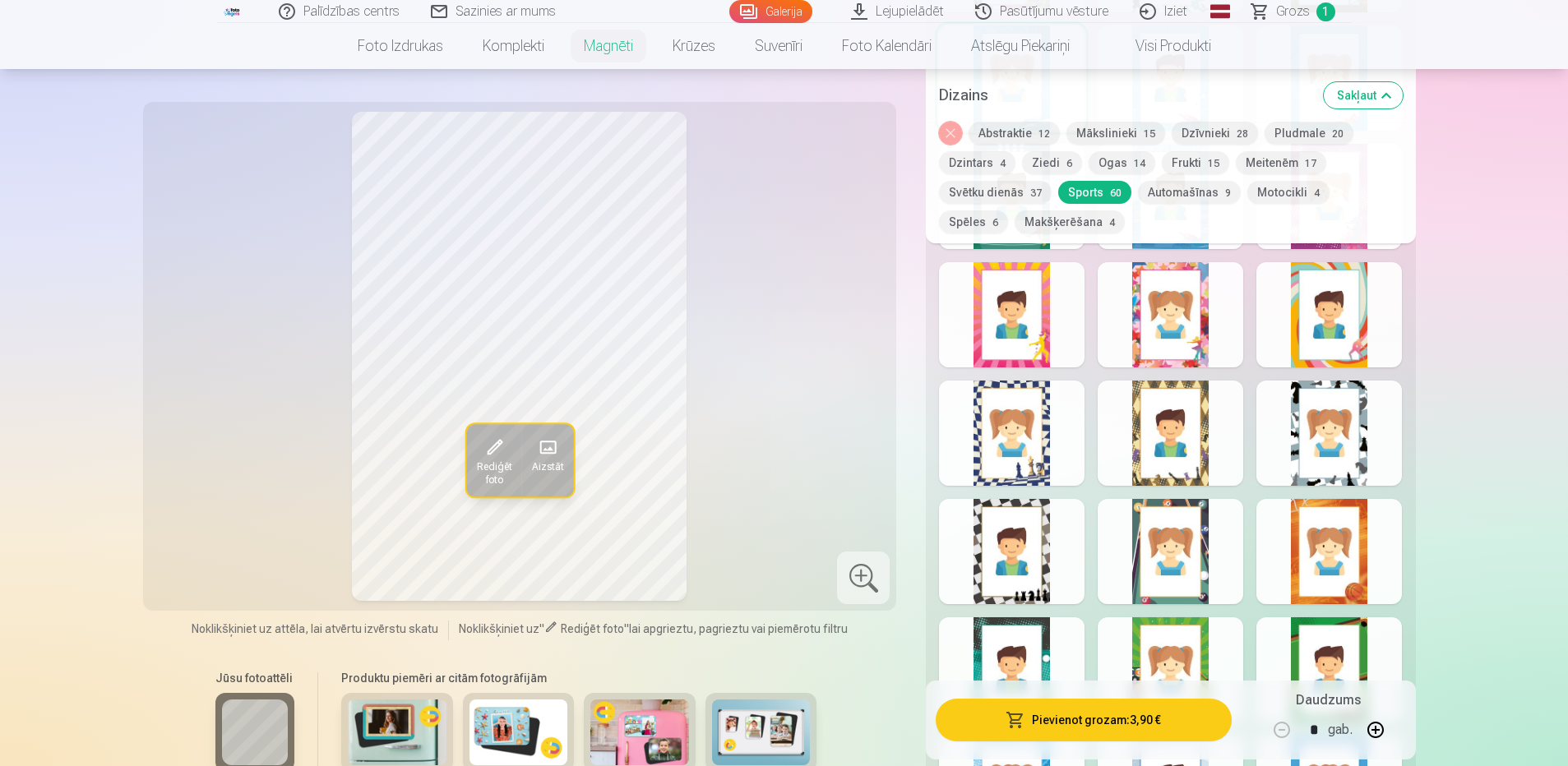
scroll to position [2549, 0]
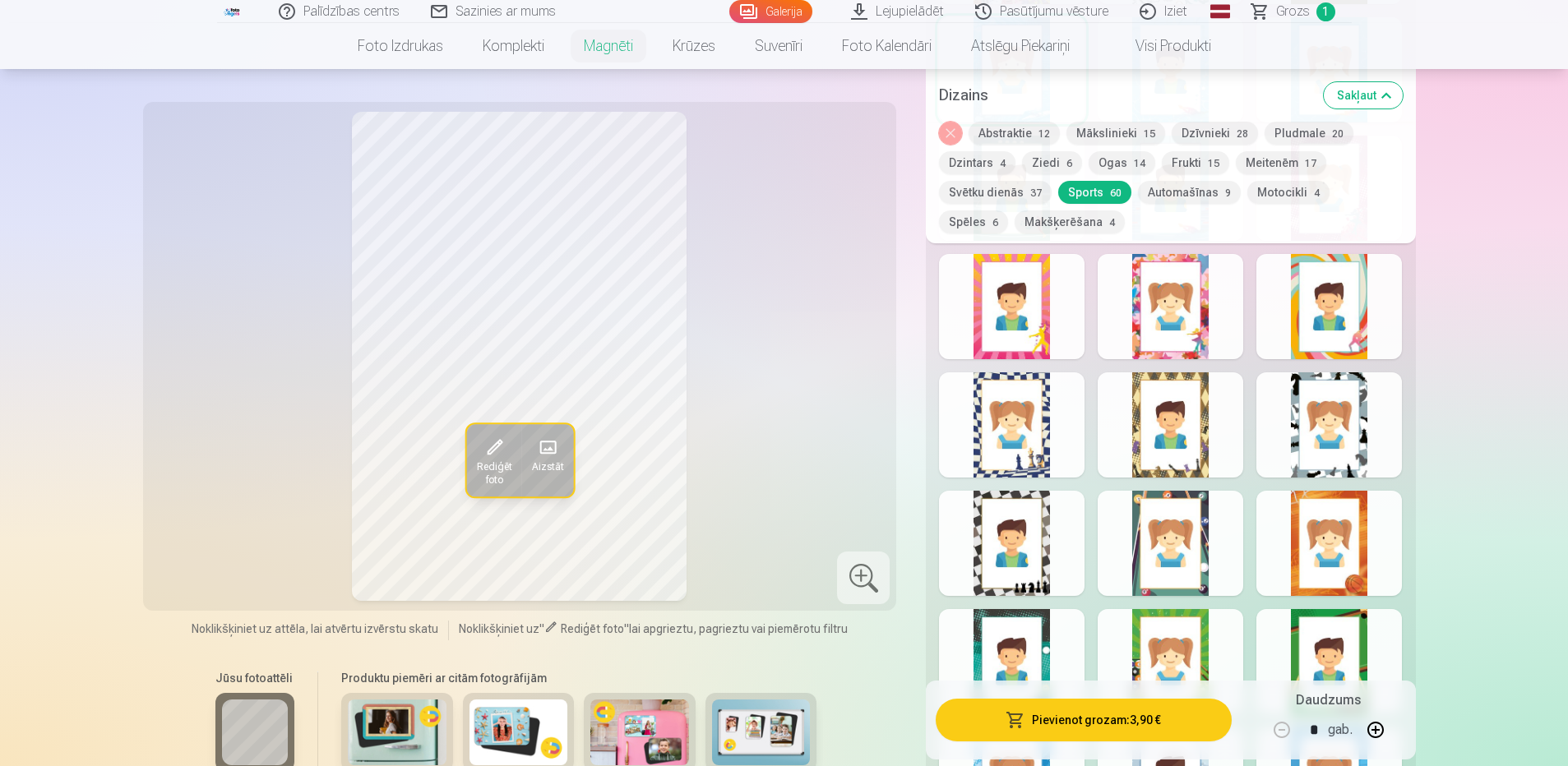
click at [1351, 519] on div at bounding box center [1329, 543] width 146 height 105
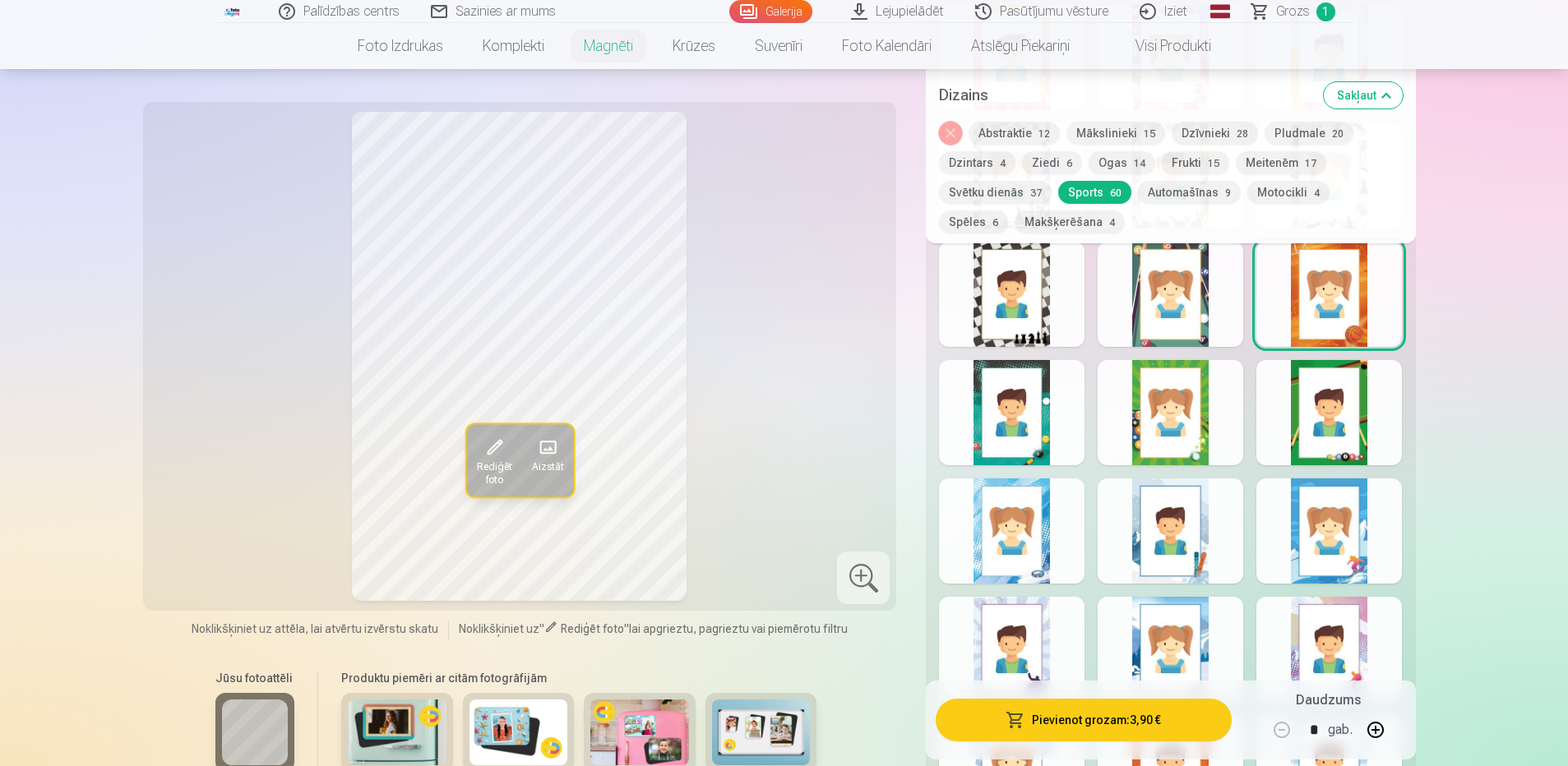
scroll to position [2877, 0]
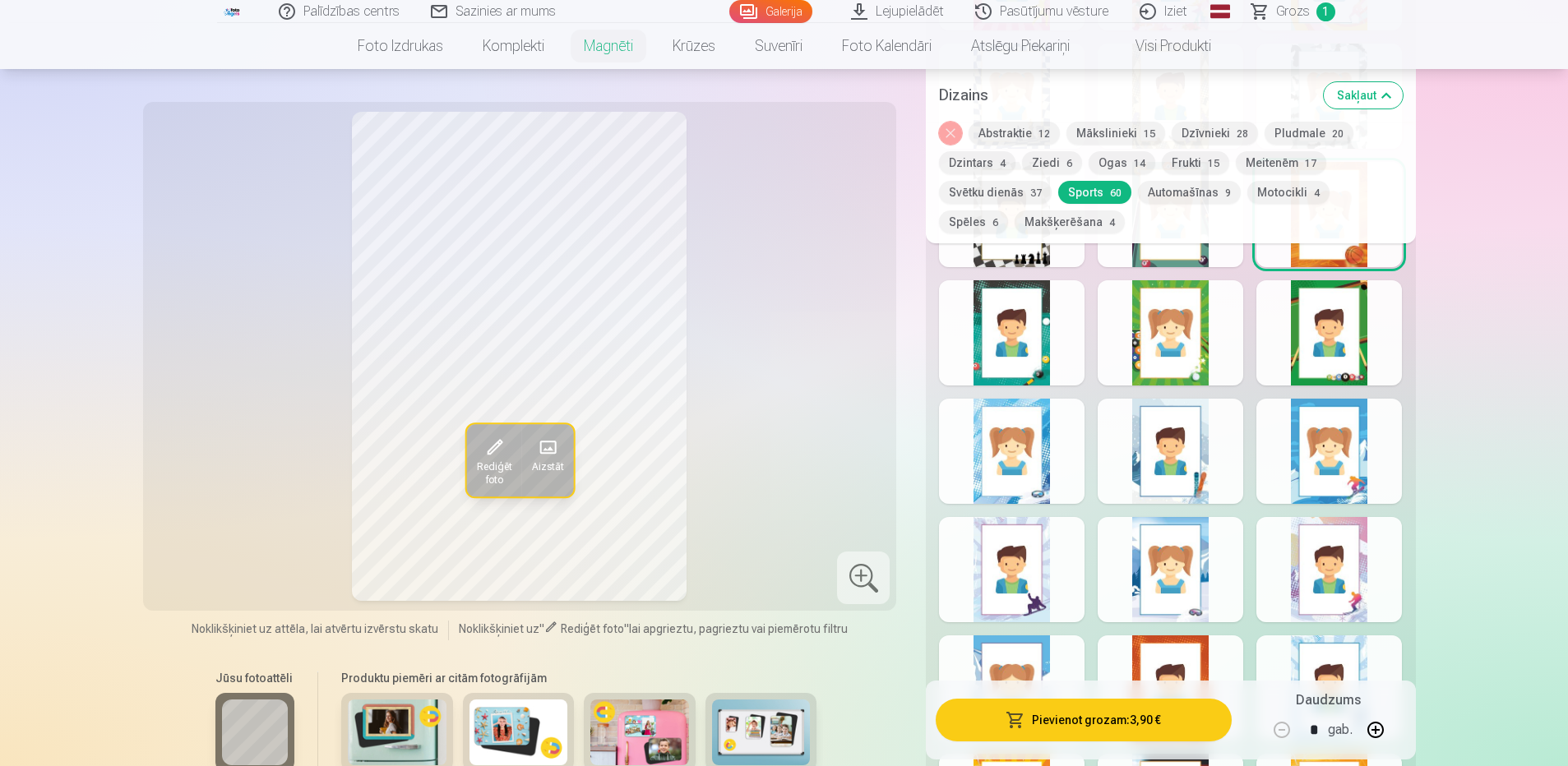
click at [1031, 467] on div at bounding box center [1012, 450] width 146 height 105
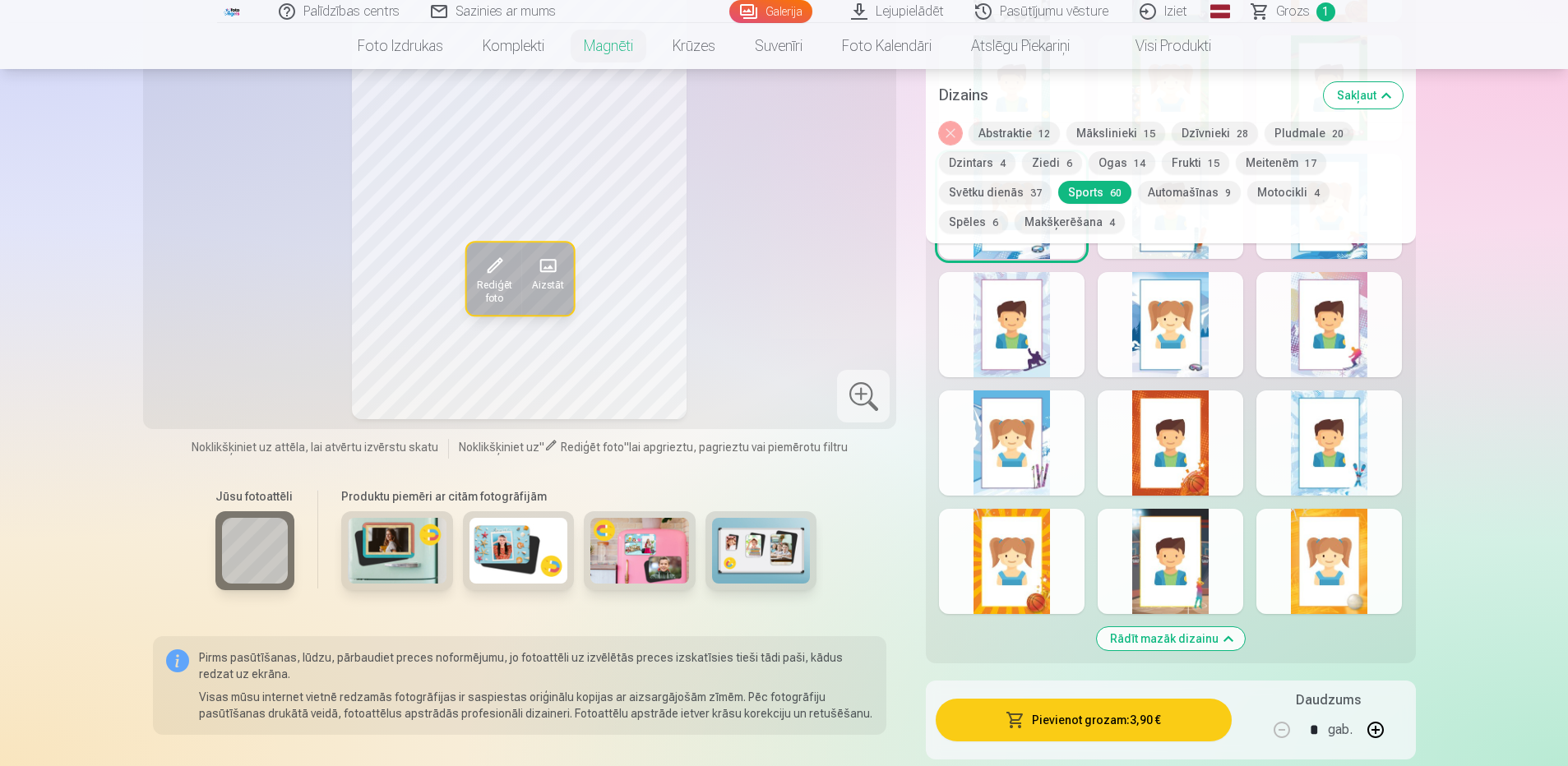
scroll to position [3125, 0]
click at [988, 557] on div at bounding box center [1012, 560] width 146 height 105
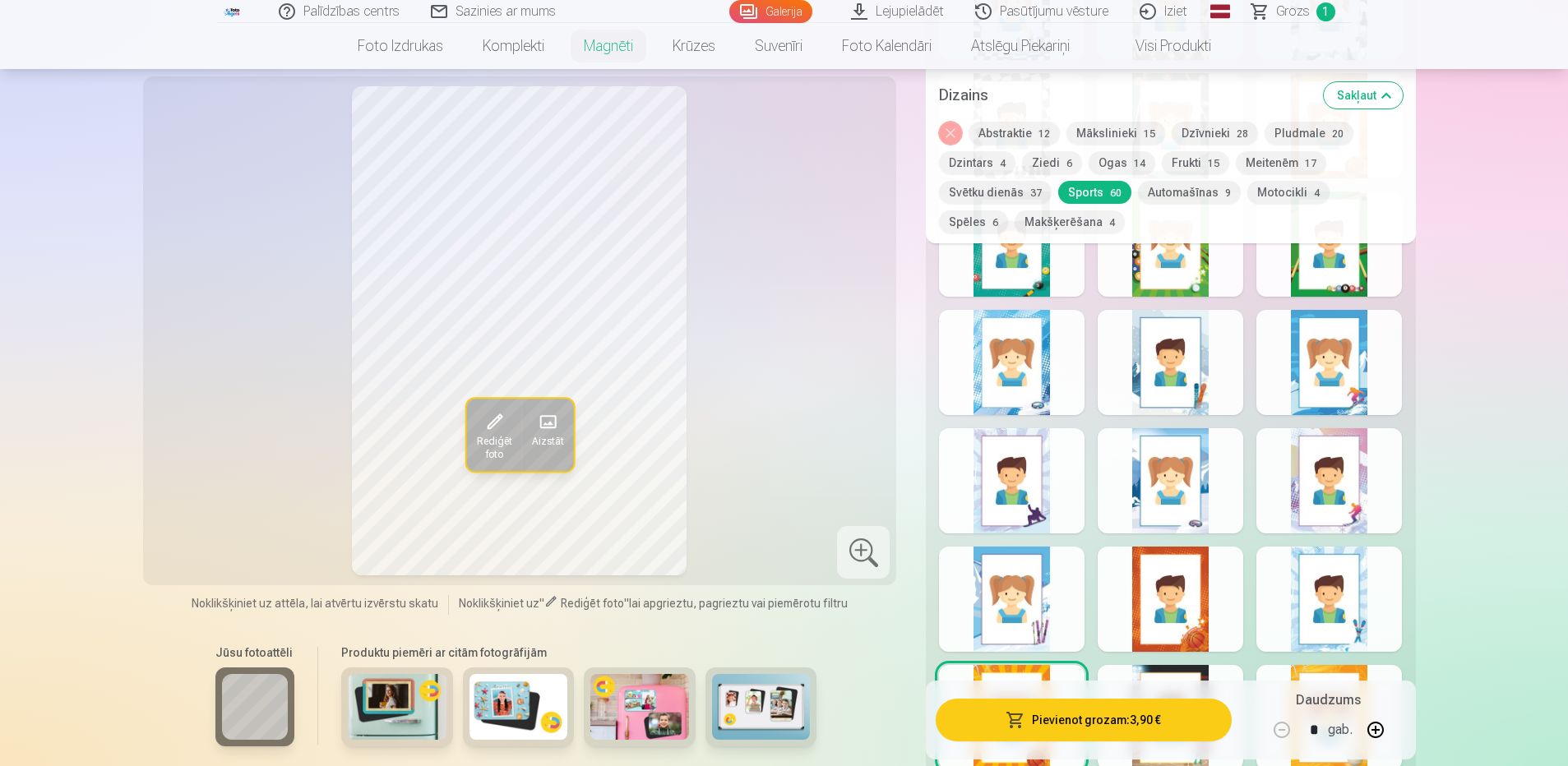
scroll to position [2960, 0]
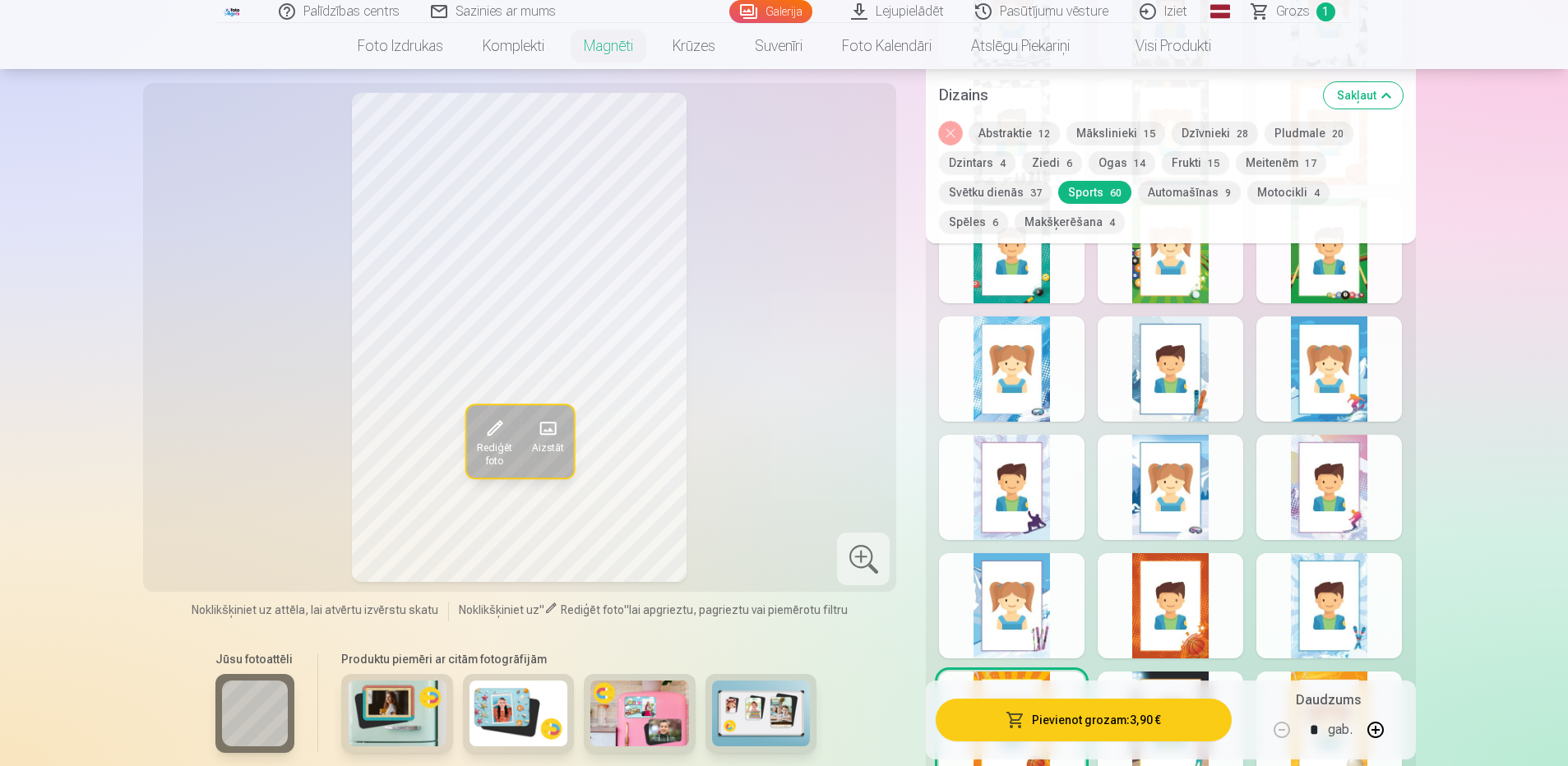
click at [1159, 595] on div at bounding box center [1170, 606] width 146 height 105
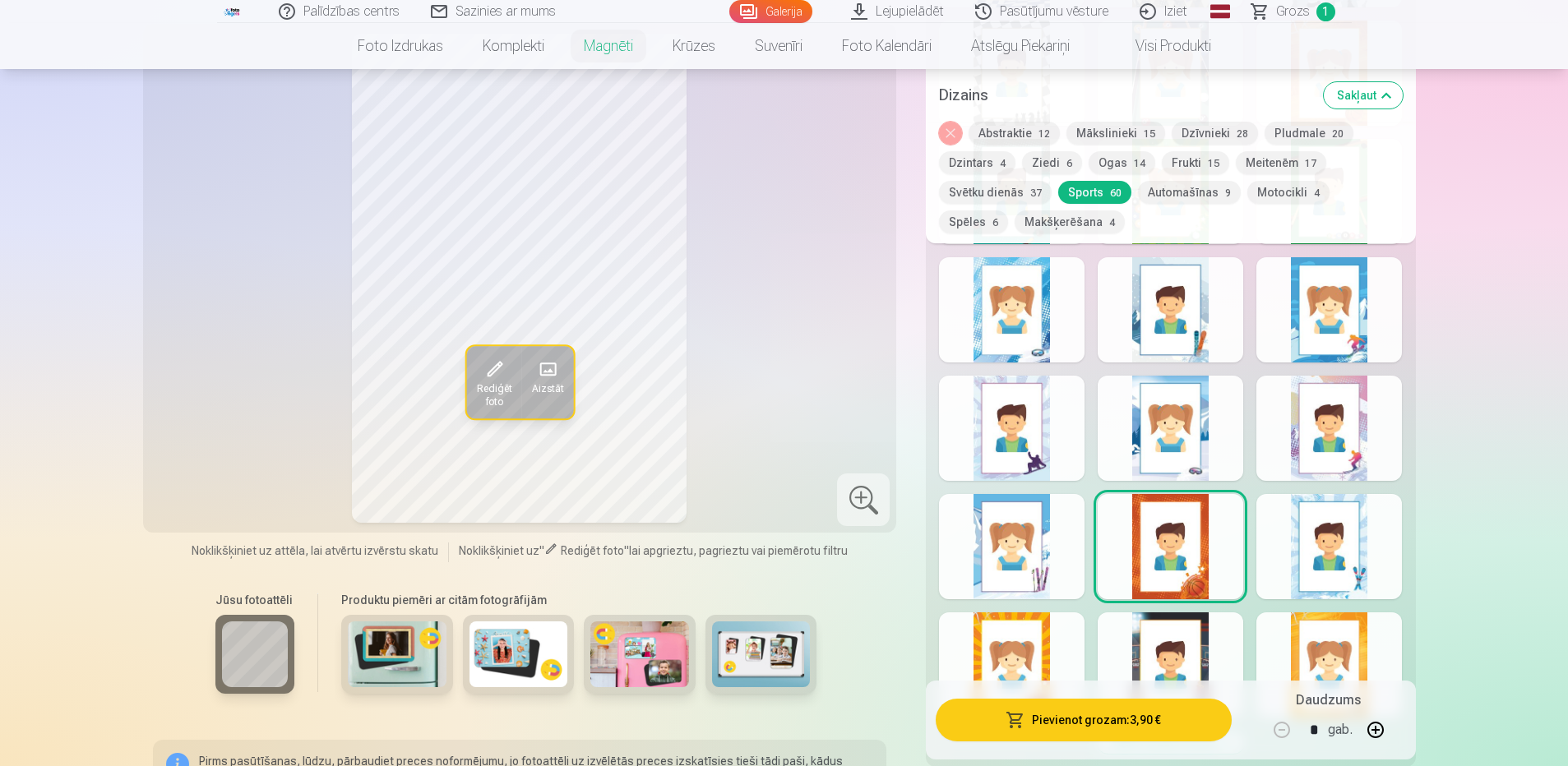
scroll to position [3125, 0]
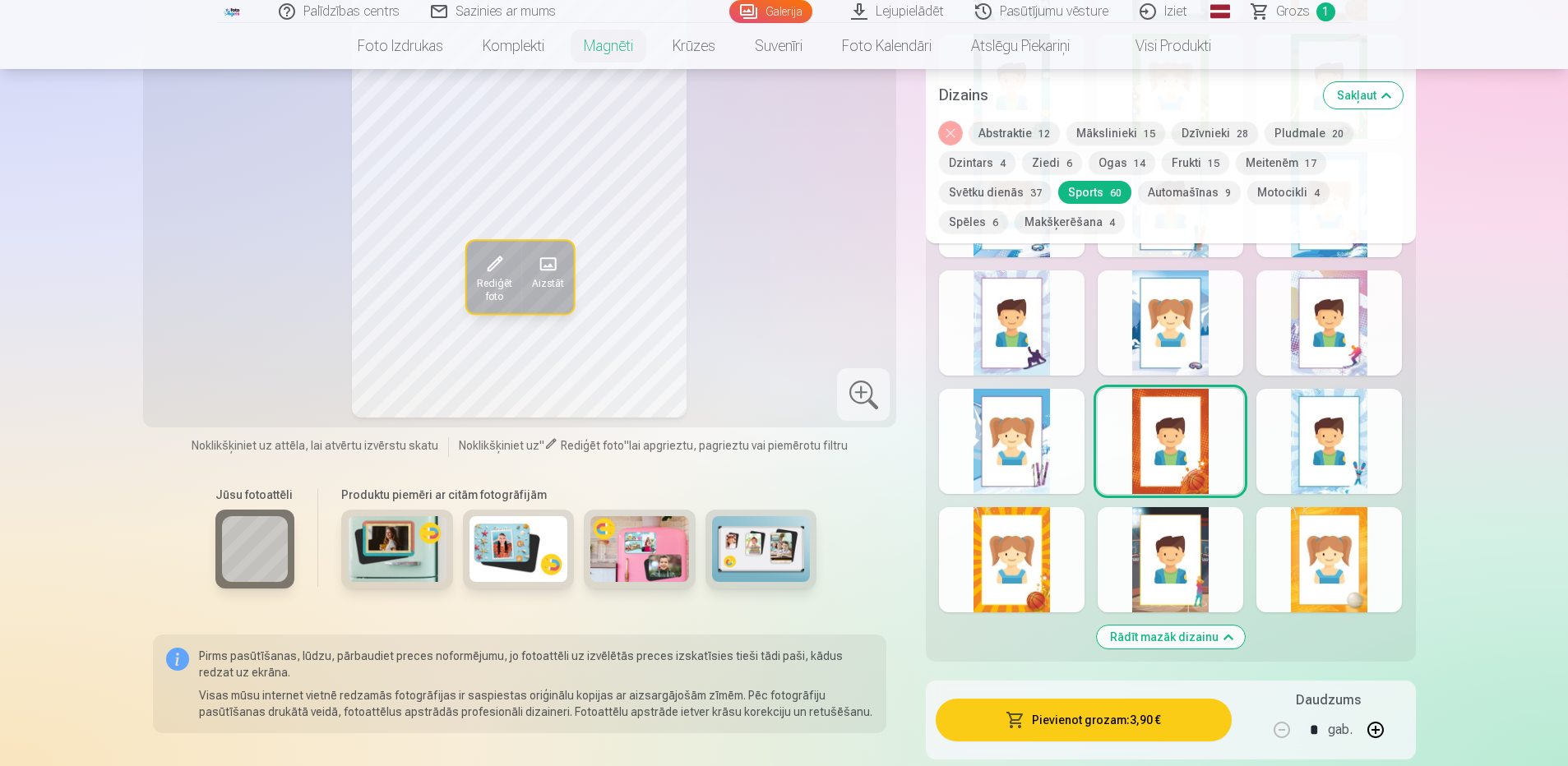
click at [1187, 560] on div at bounding box center [1170, 560] width 146 height 105
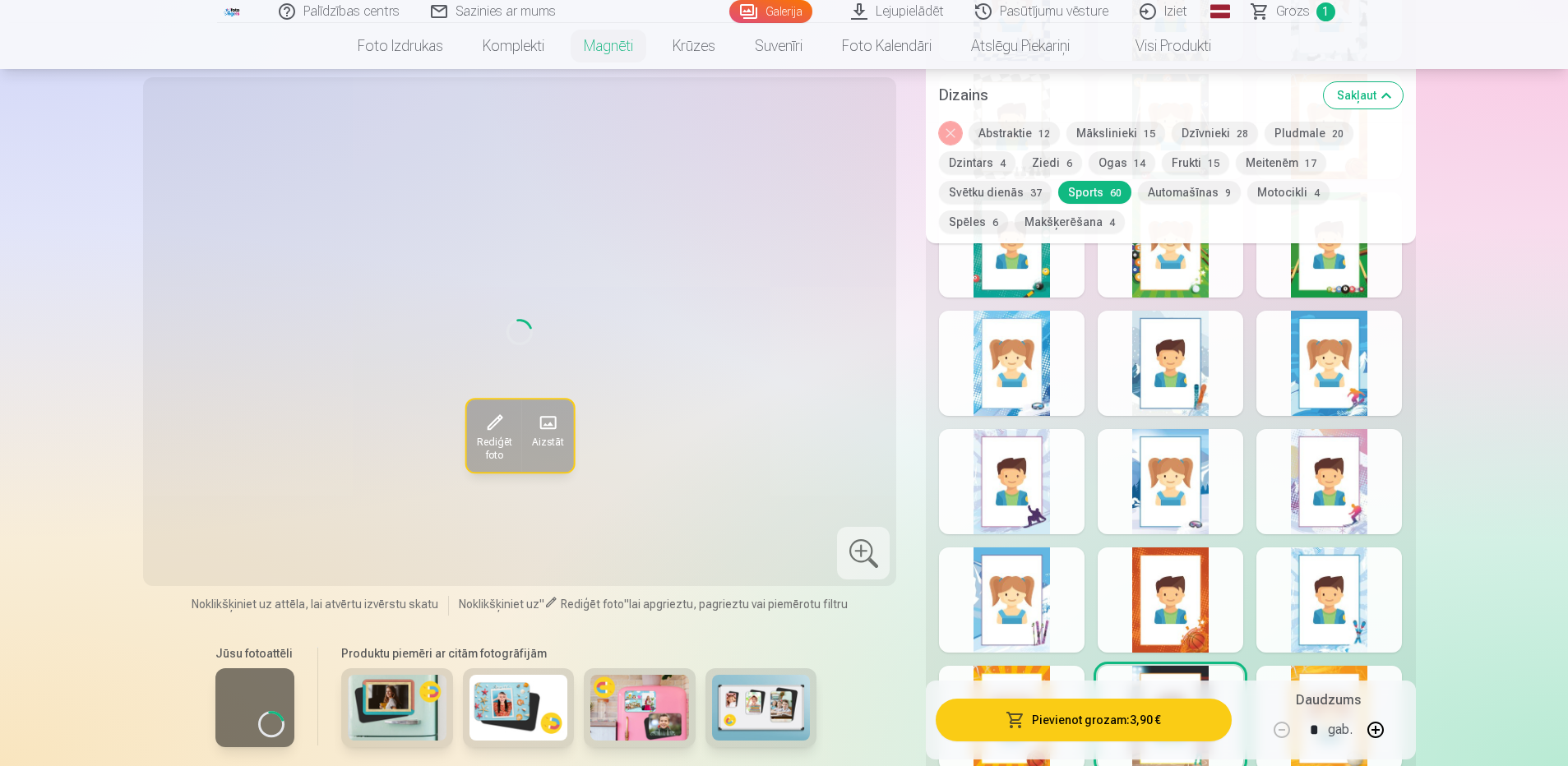
scroll to position [2960, 0]
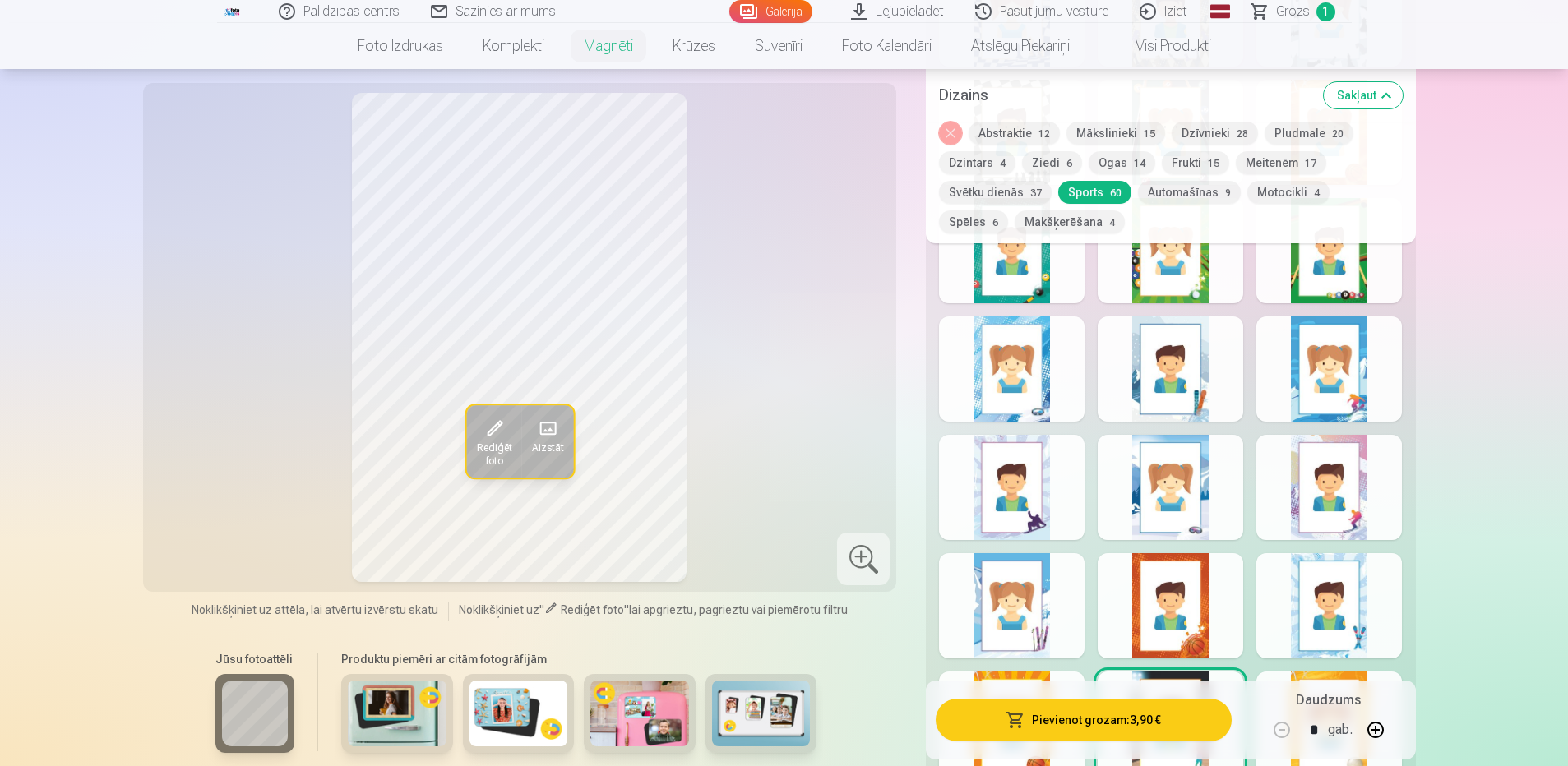
click at [1269, 193] on button "Motocikli 4" at bounding box center [1288, 192] width 82 height 23
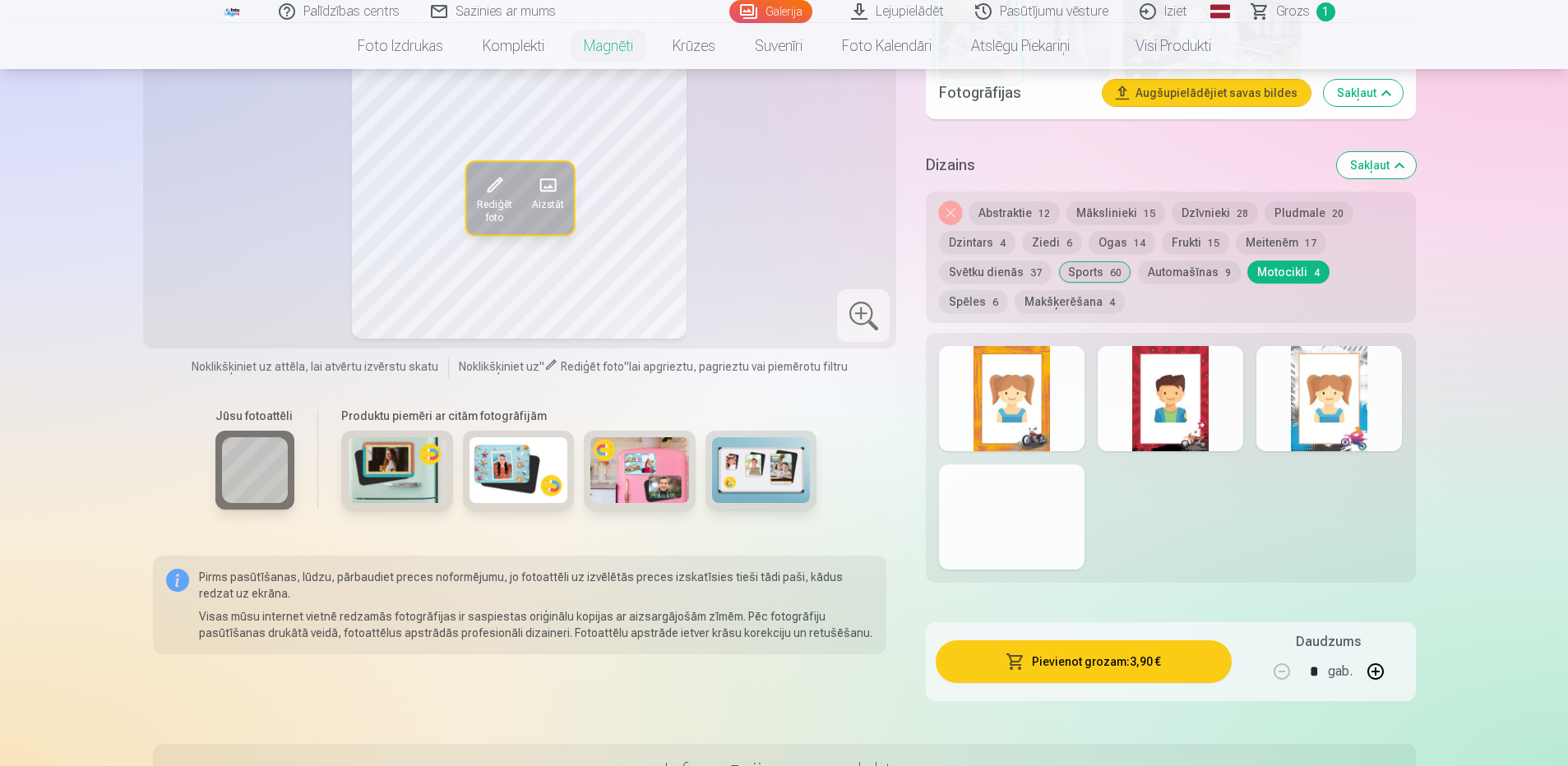
scroll to position [904, 0]
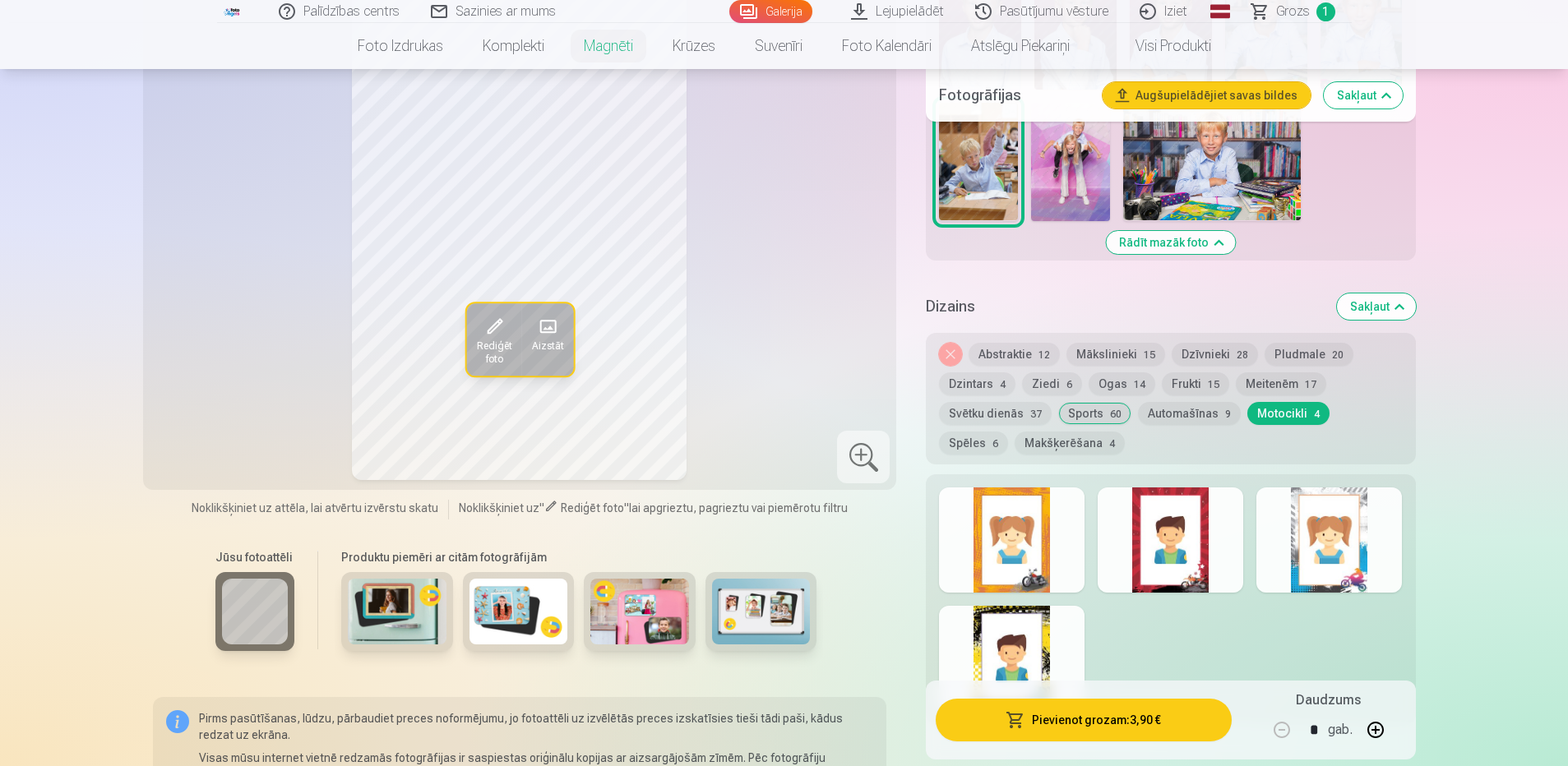
click at [1018, 537] on div at bounding box center [1012, 540] width 146 height 105
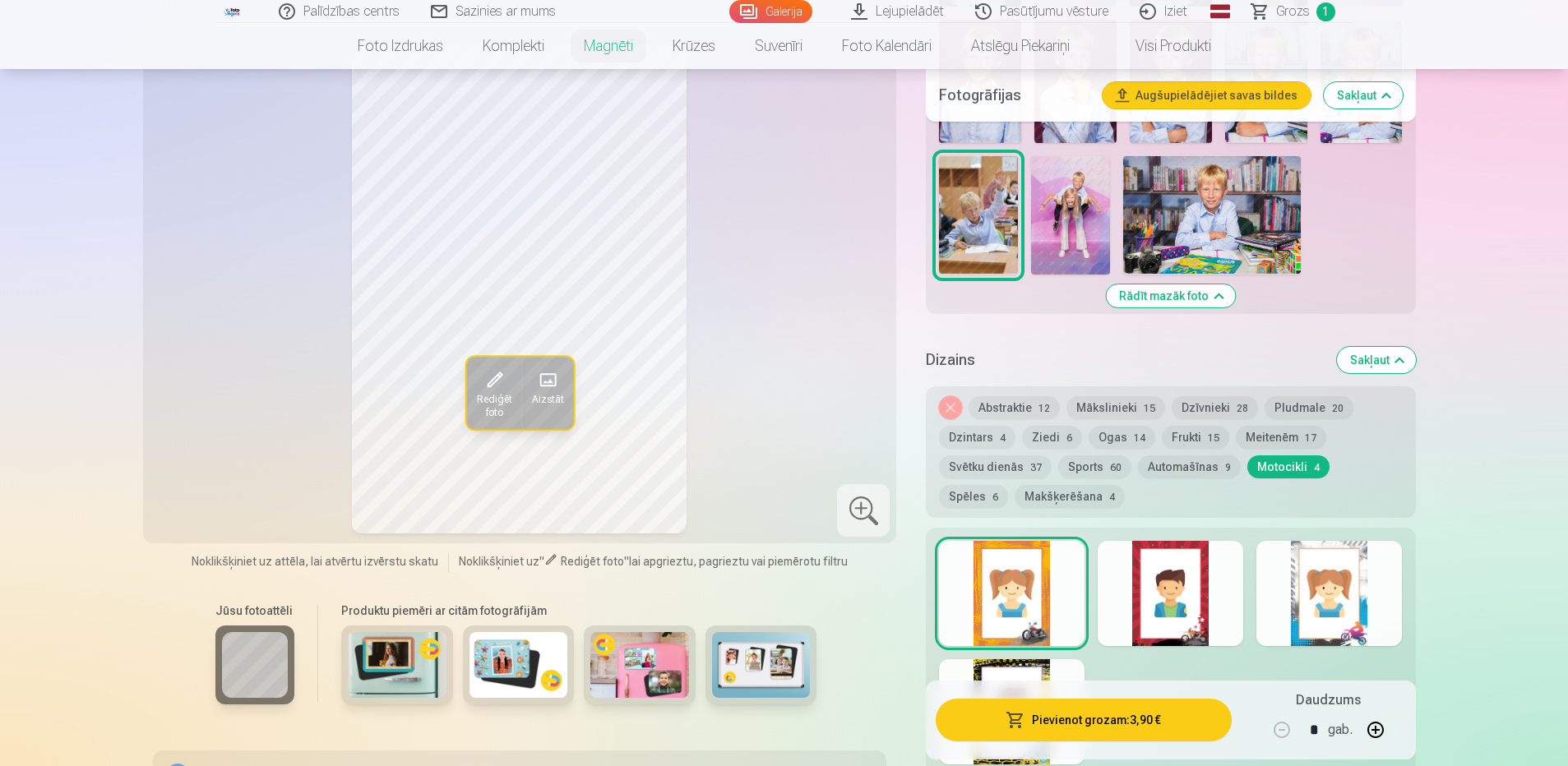
scroll to position [822, 0]
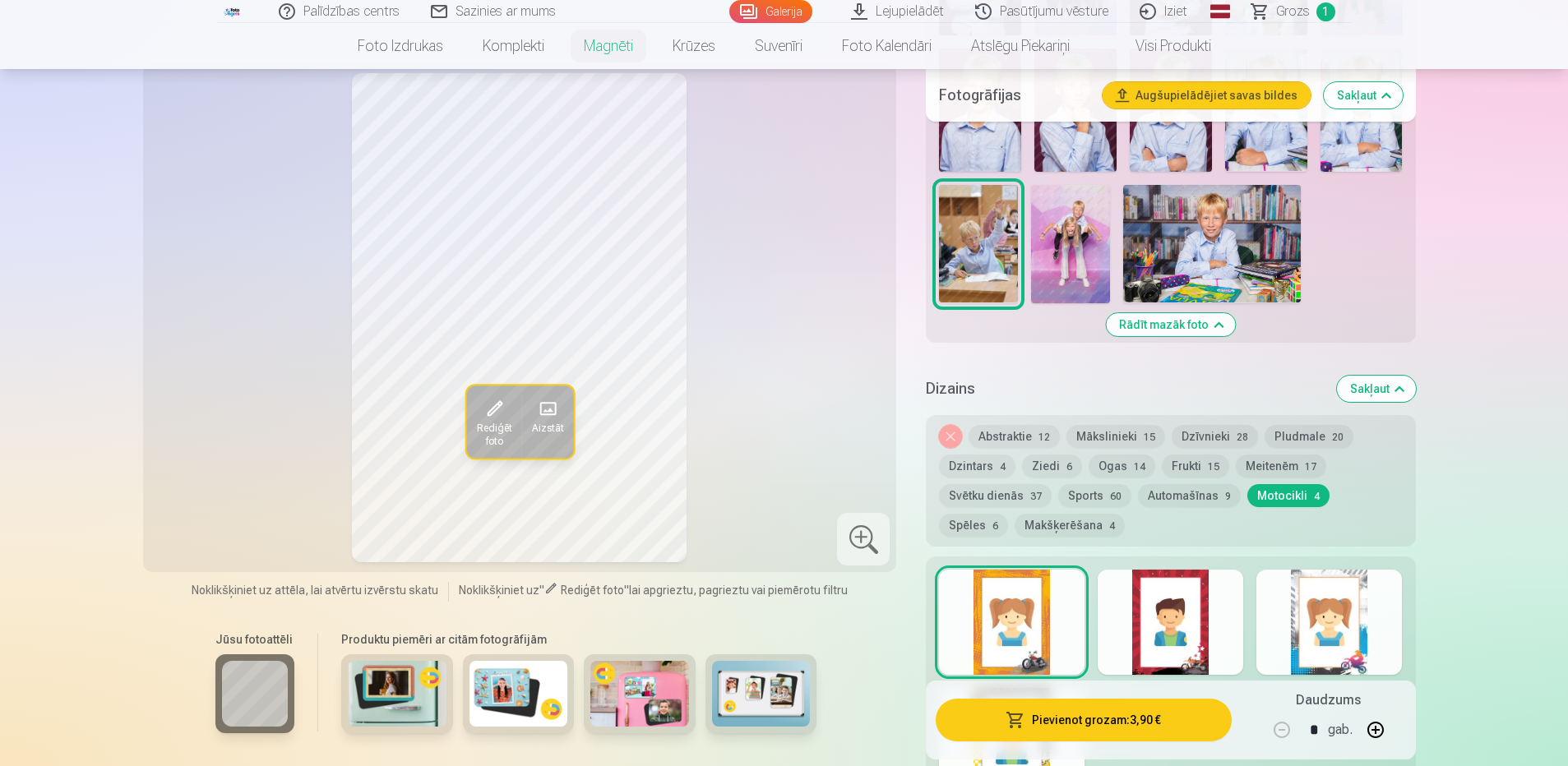
click at [1171, 607] on div at bounding box center [1170, 622] width 146 height 105
click at [1337, 627] on div at bounding box center [1329, 622] width 146 height 105
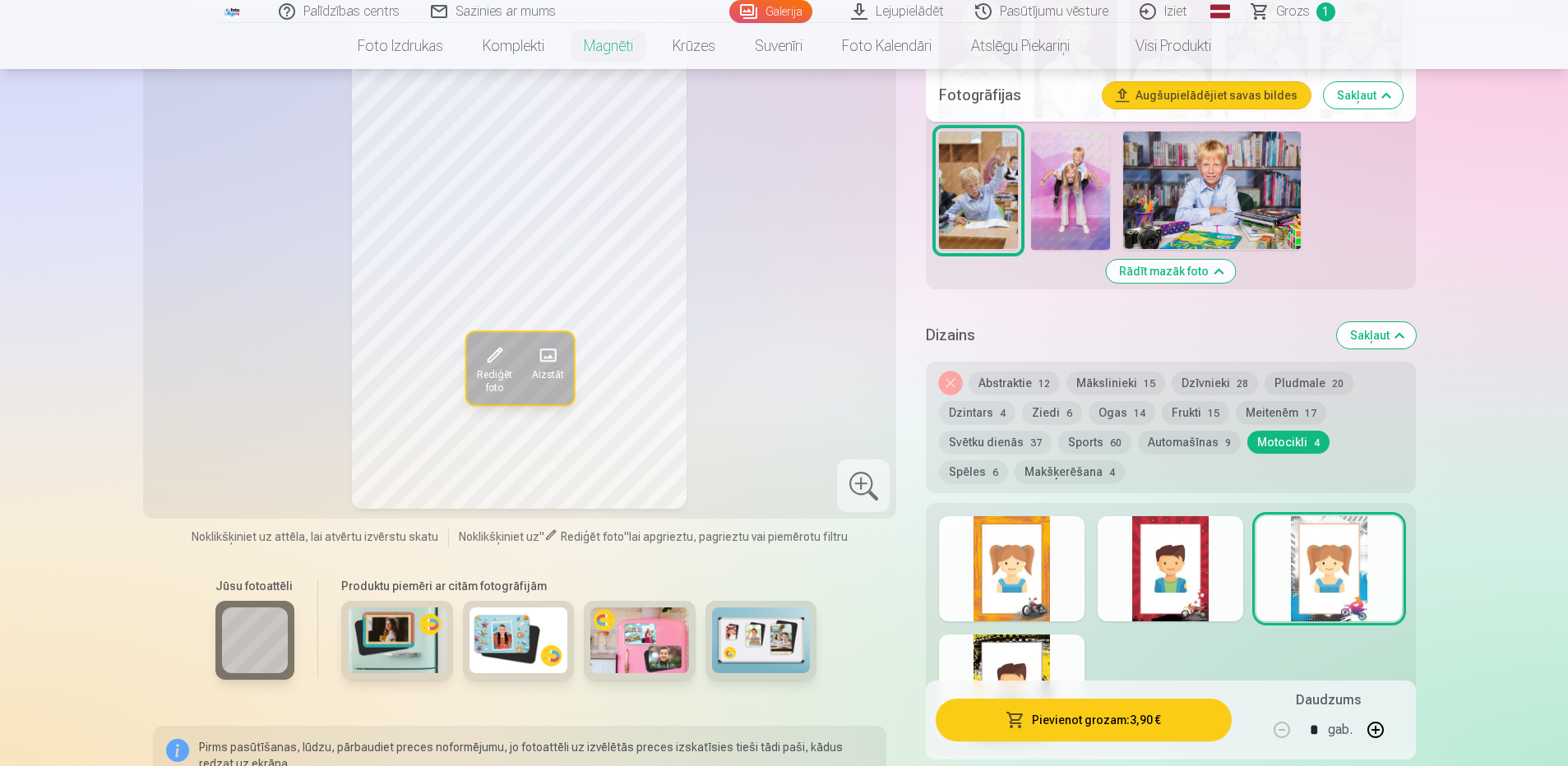
scroll to position [904, 0]
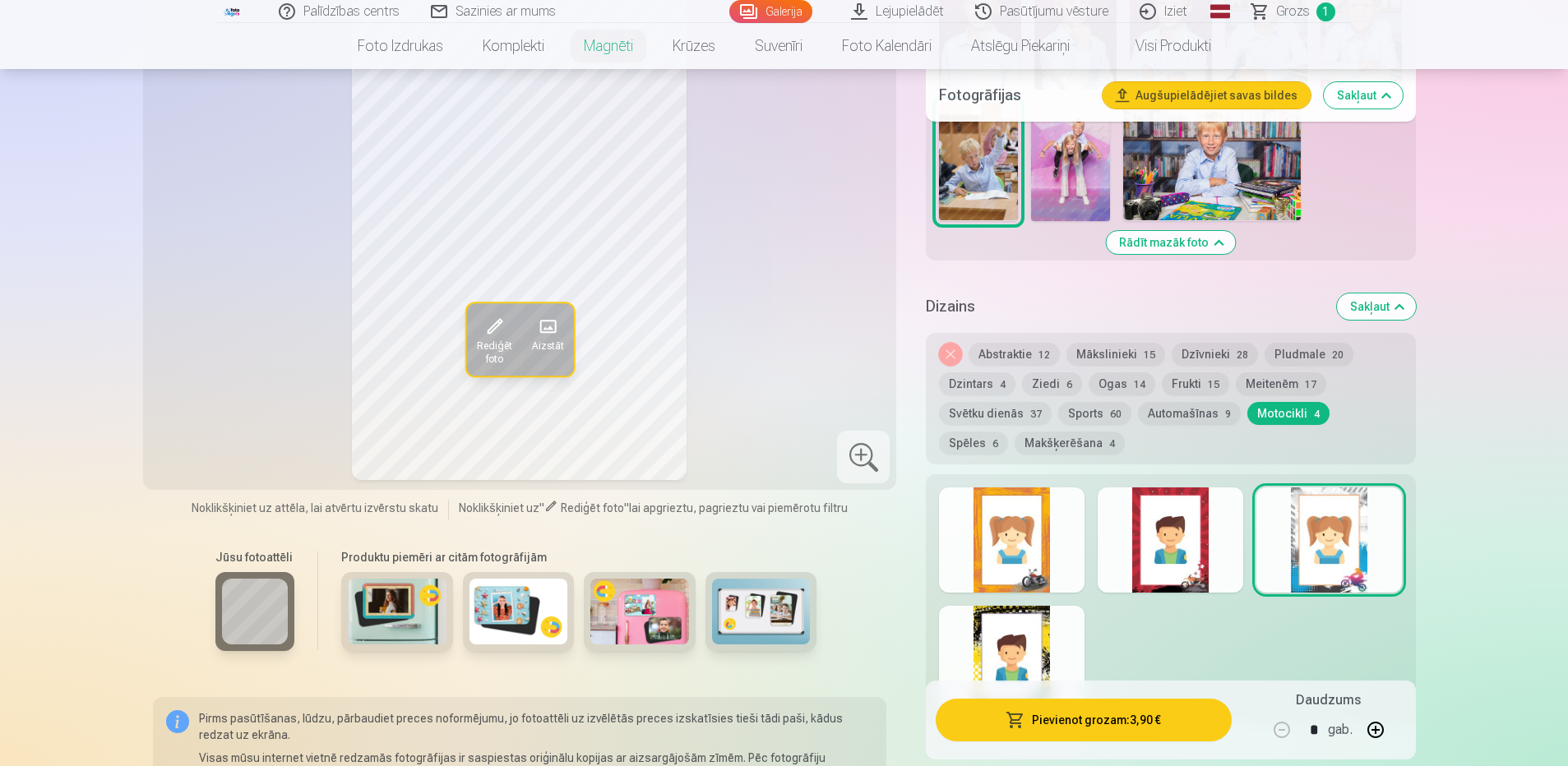
click at [1013, 647] on div at bounding box center [1012, 658] width 146 height 105
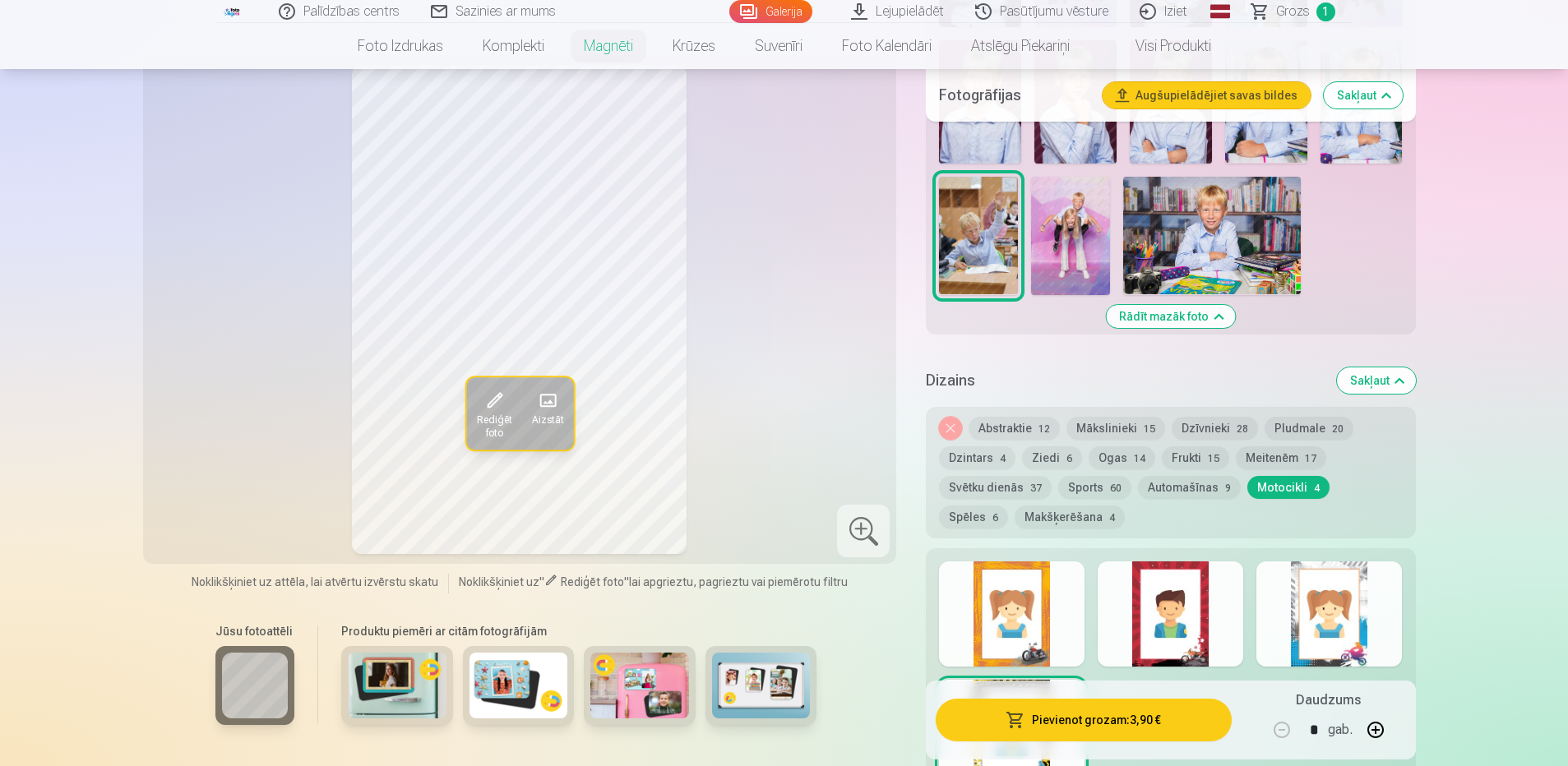
scroll to position [740, 0]
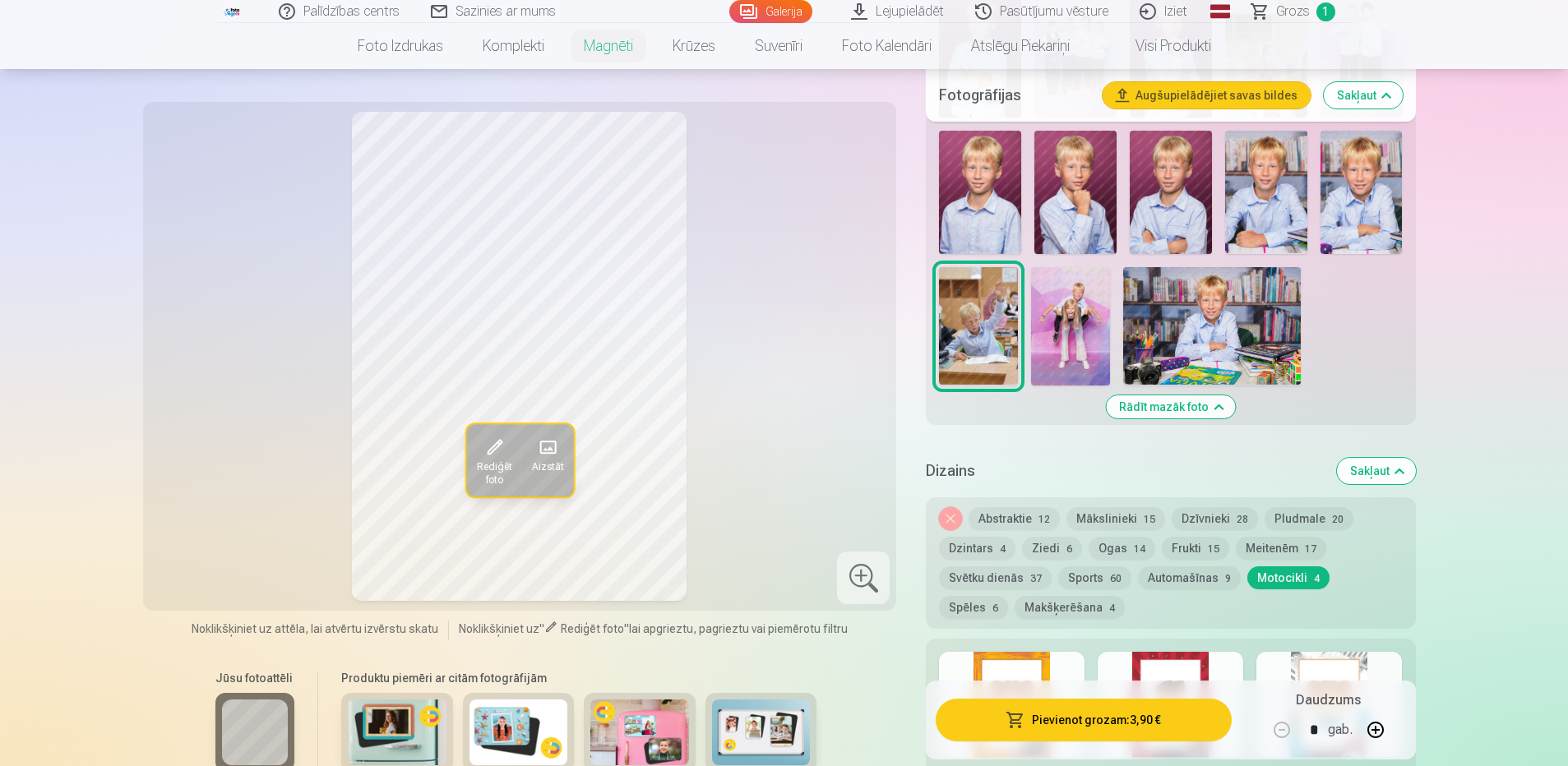
click at [1194, 508] on button "Dzīvnieki 28" at bounding box center [1214, 519] width 86 height 23
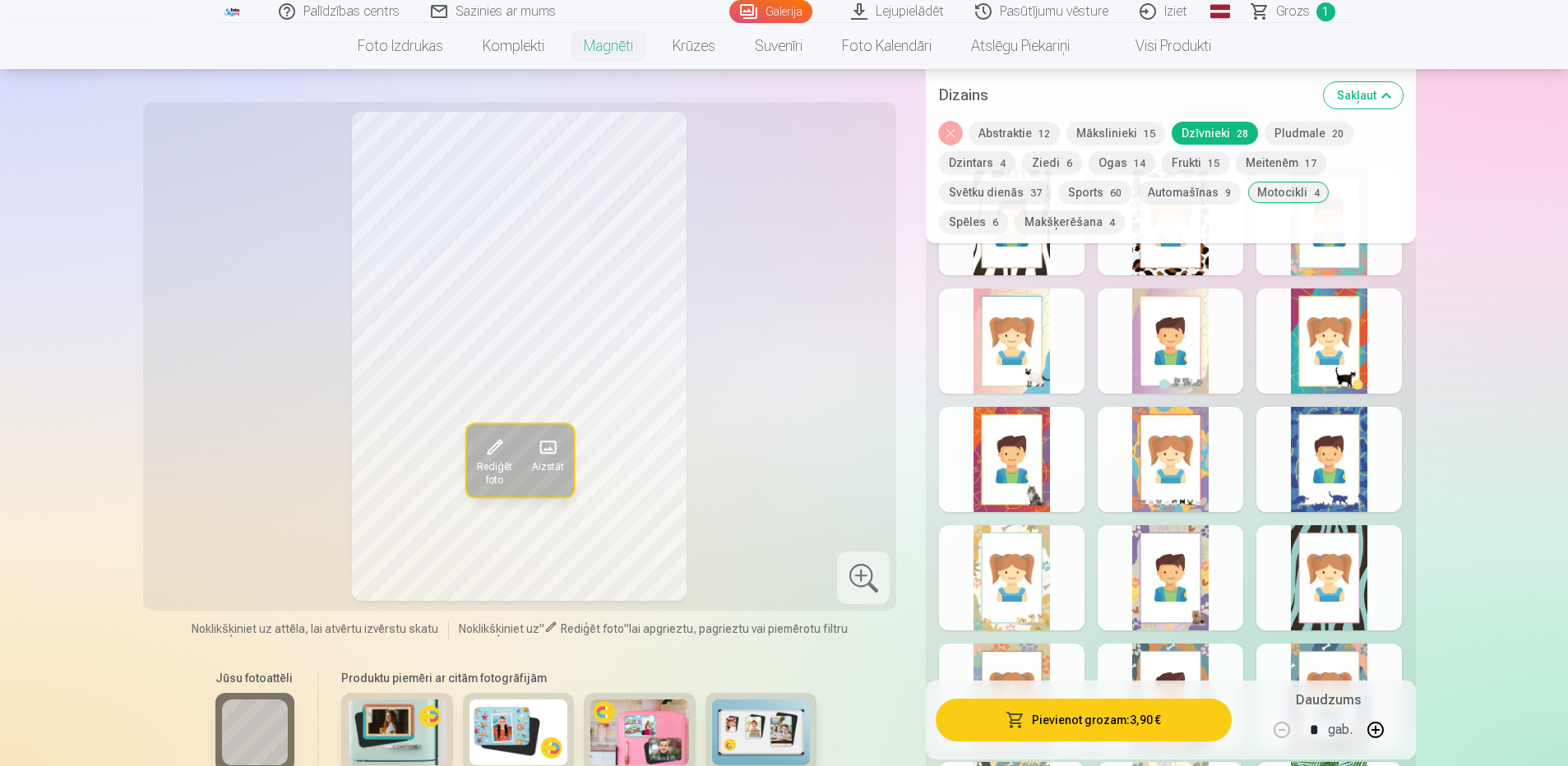
scroll to position [1233, 0]
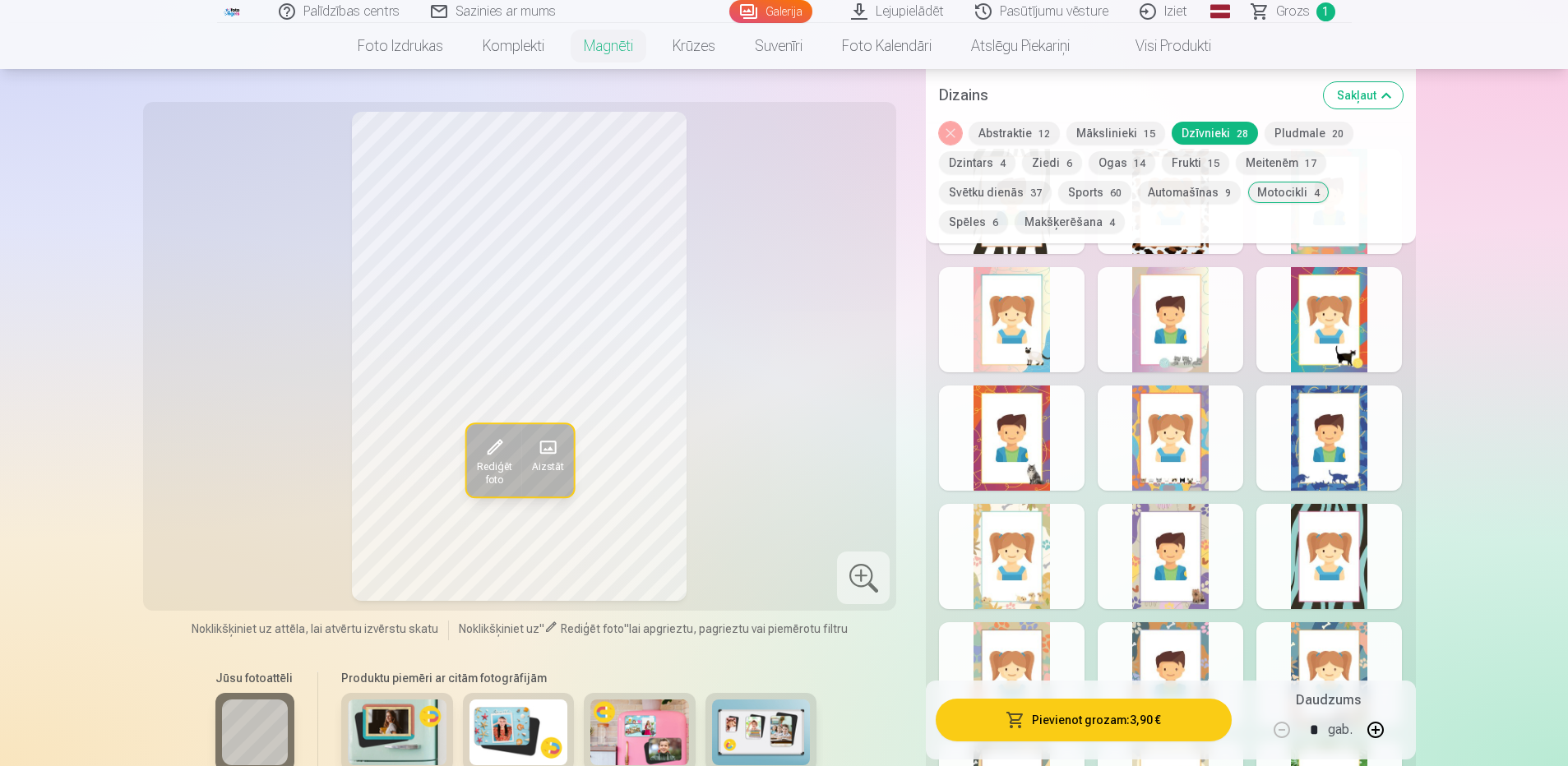
click at [1161, 550] on div at bounding box center [1170, 556] width 146 height 105
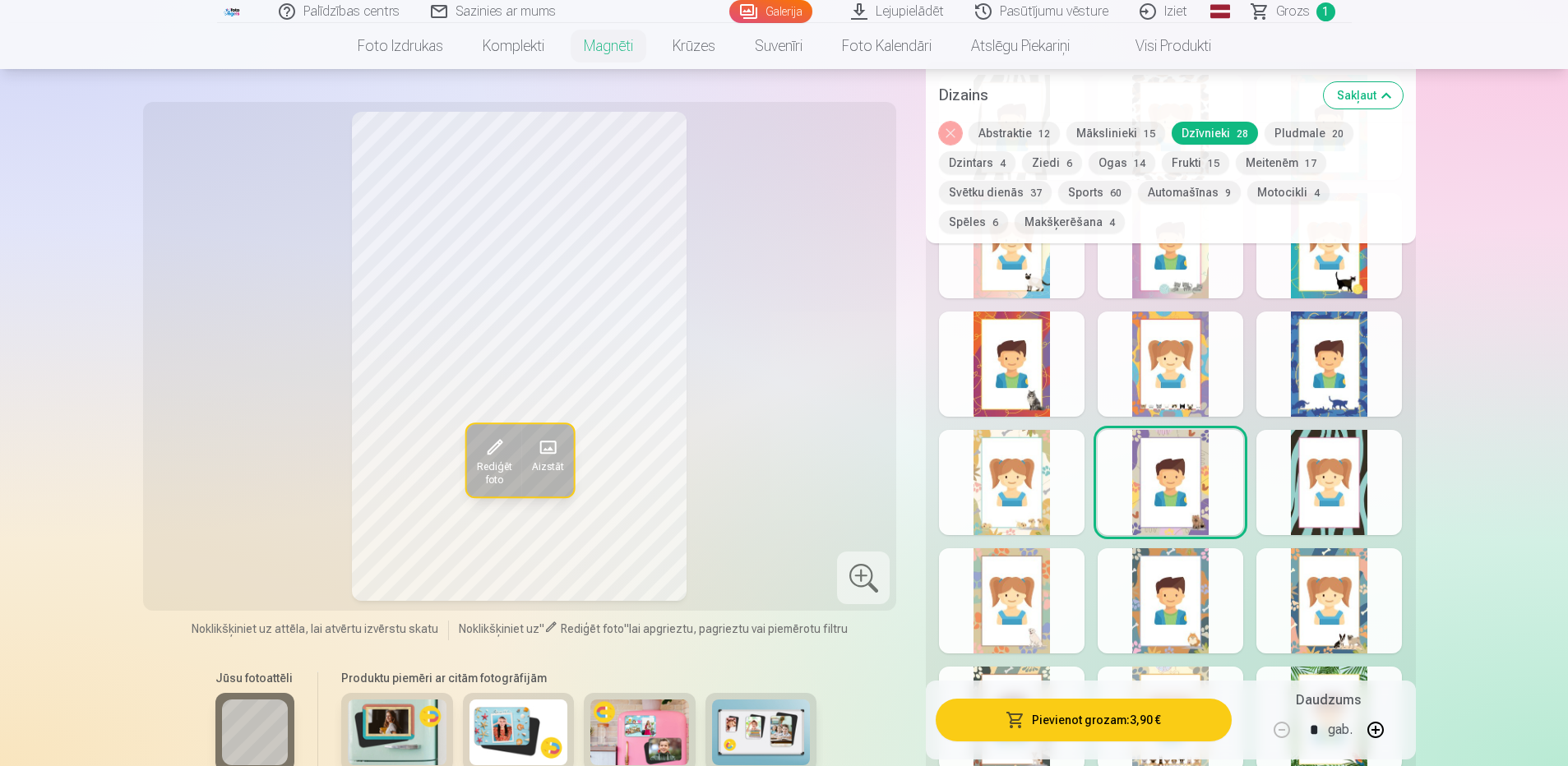
scroll to position [1398, 0]
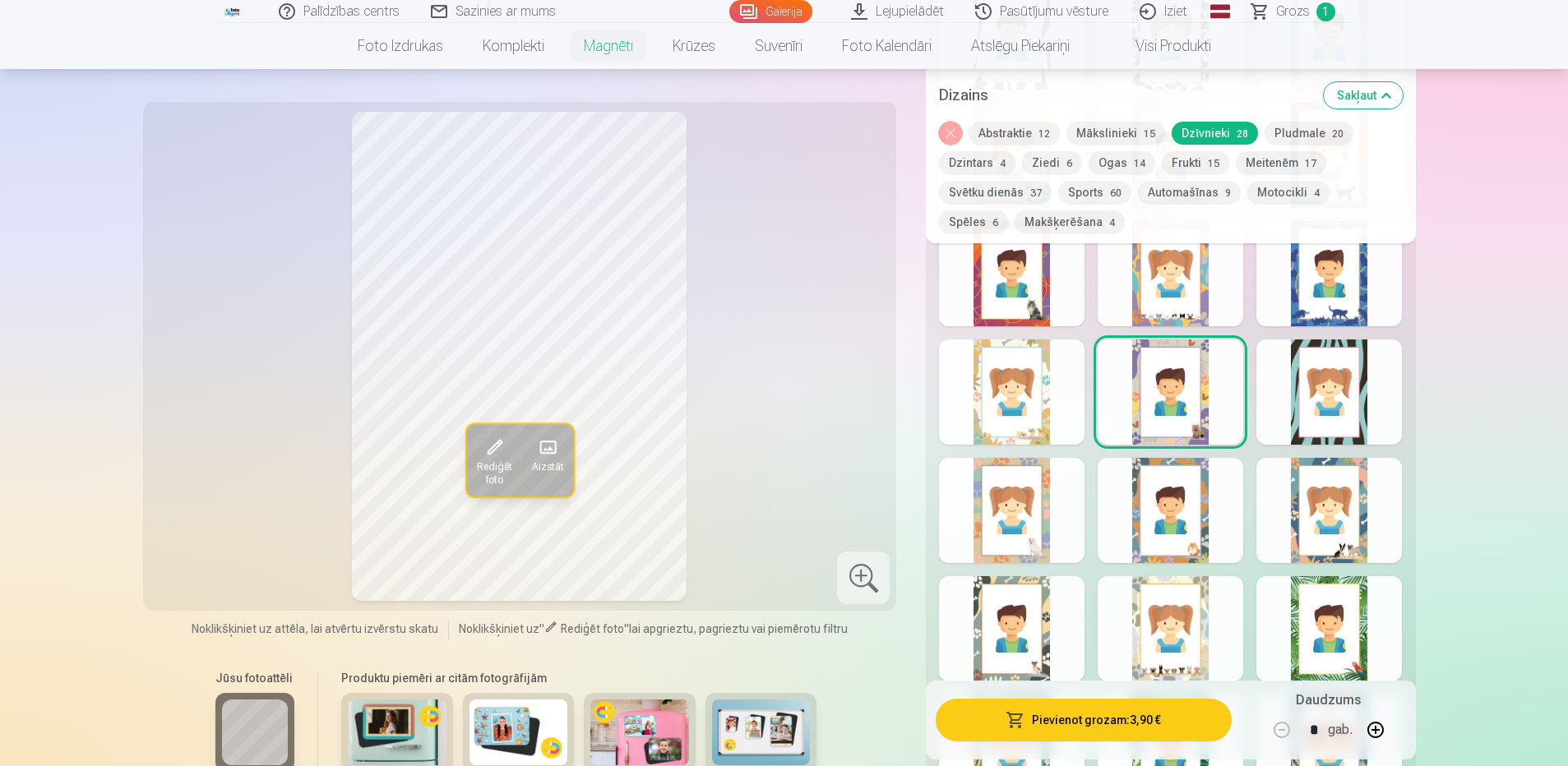
click at [1009, 513] on div at bounding box center [1012, 510] width 146 height 105
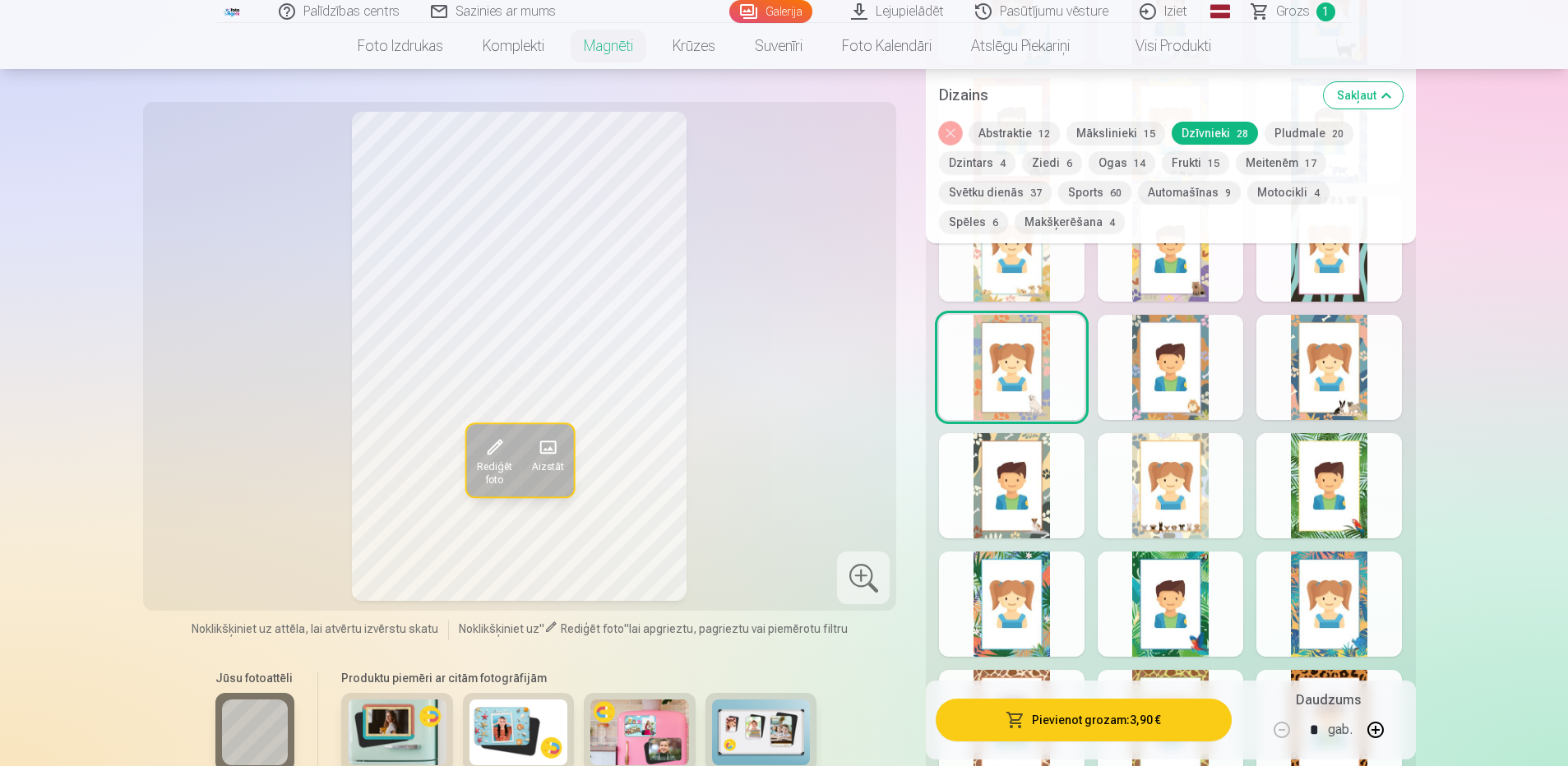
scroll to position [1562, 0]
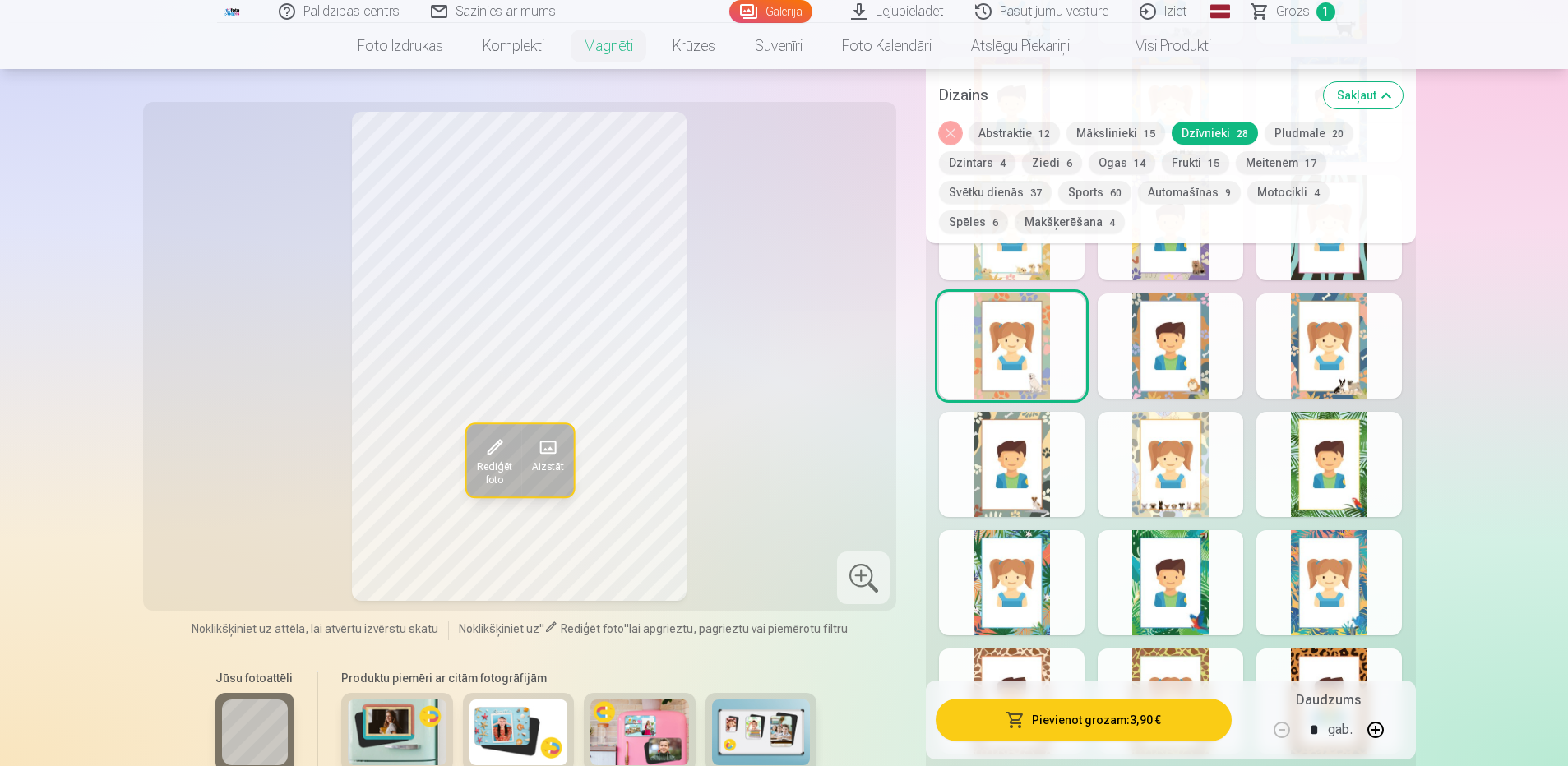
click at [1330, 473] on div at bounding box center [1329, 464] width 146 height 105
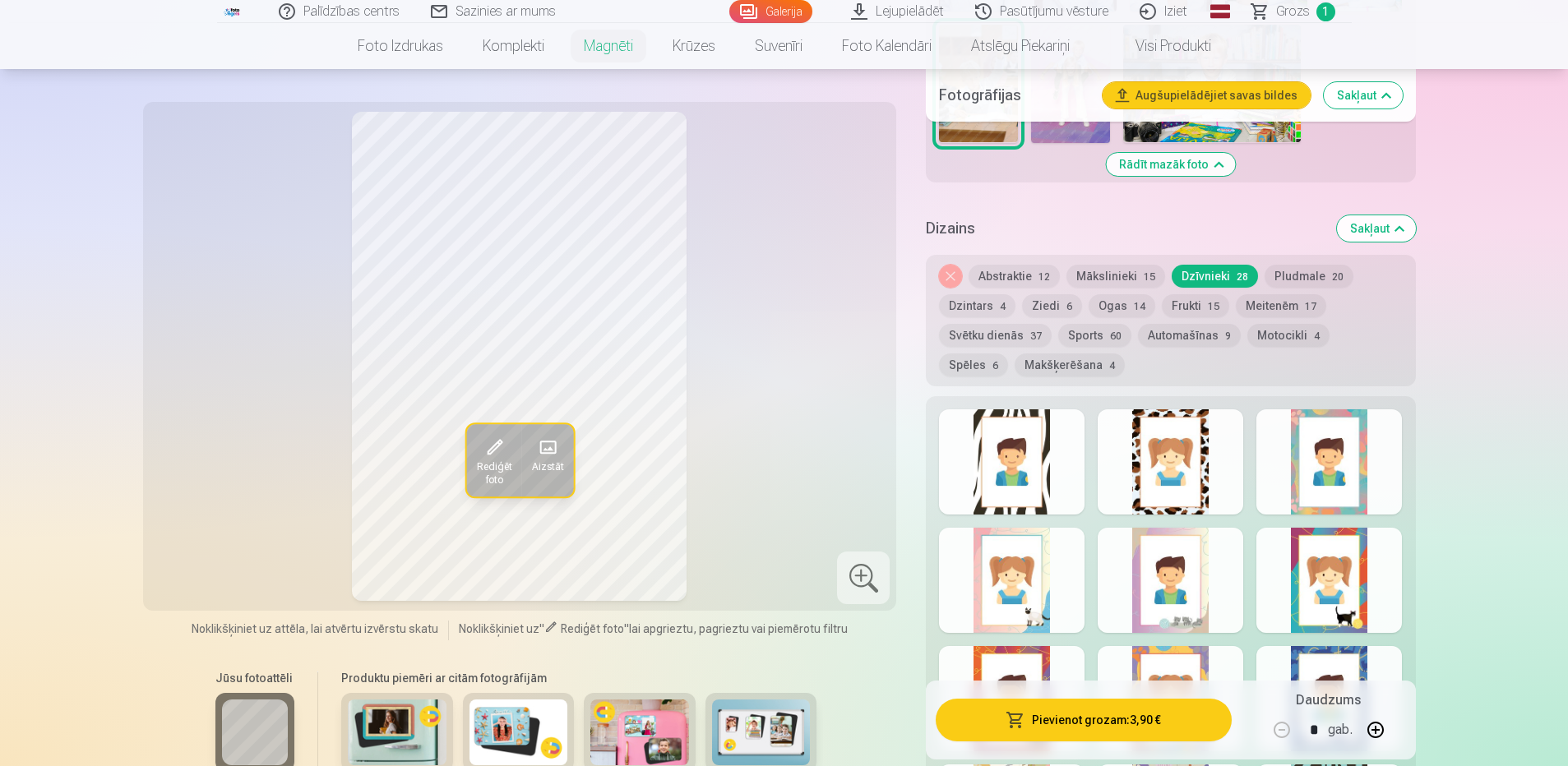
scroll to position [987, 0]
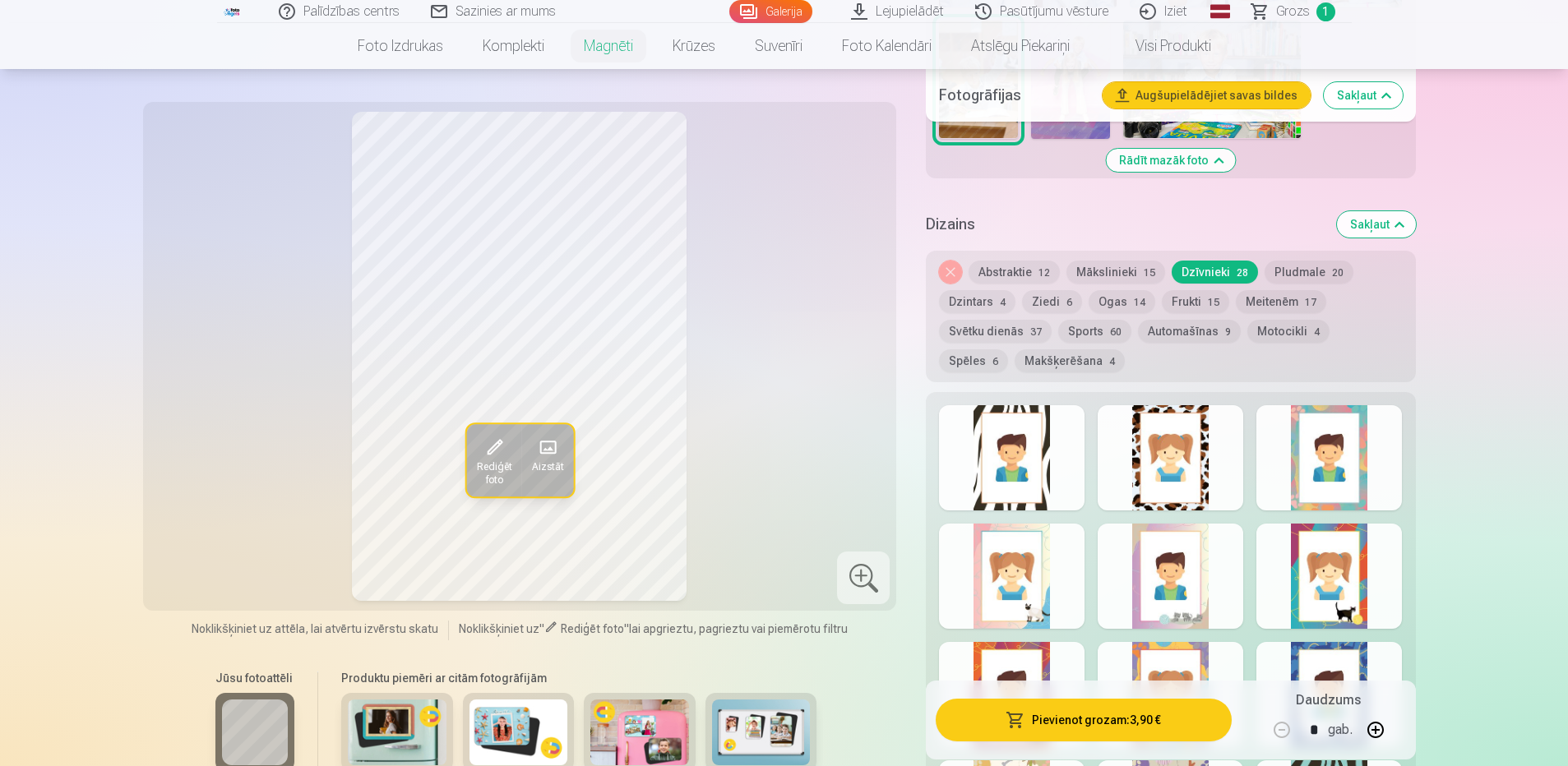
click at [1089, 261] on button "Mākslinieki 15" at bounding box center [1116, 272] width 99 height 23
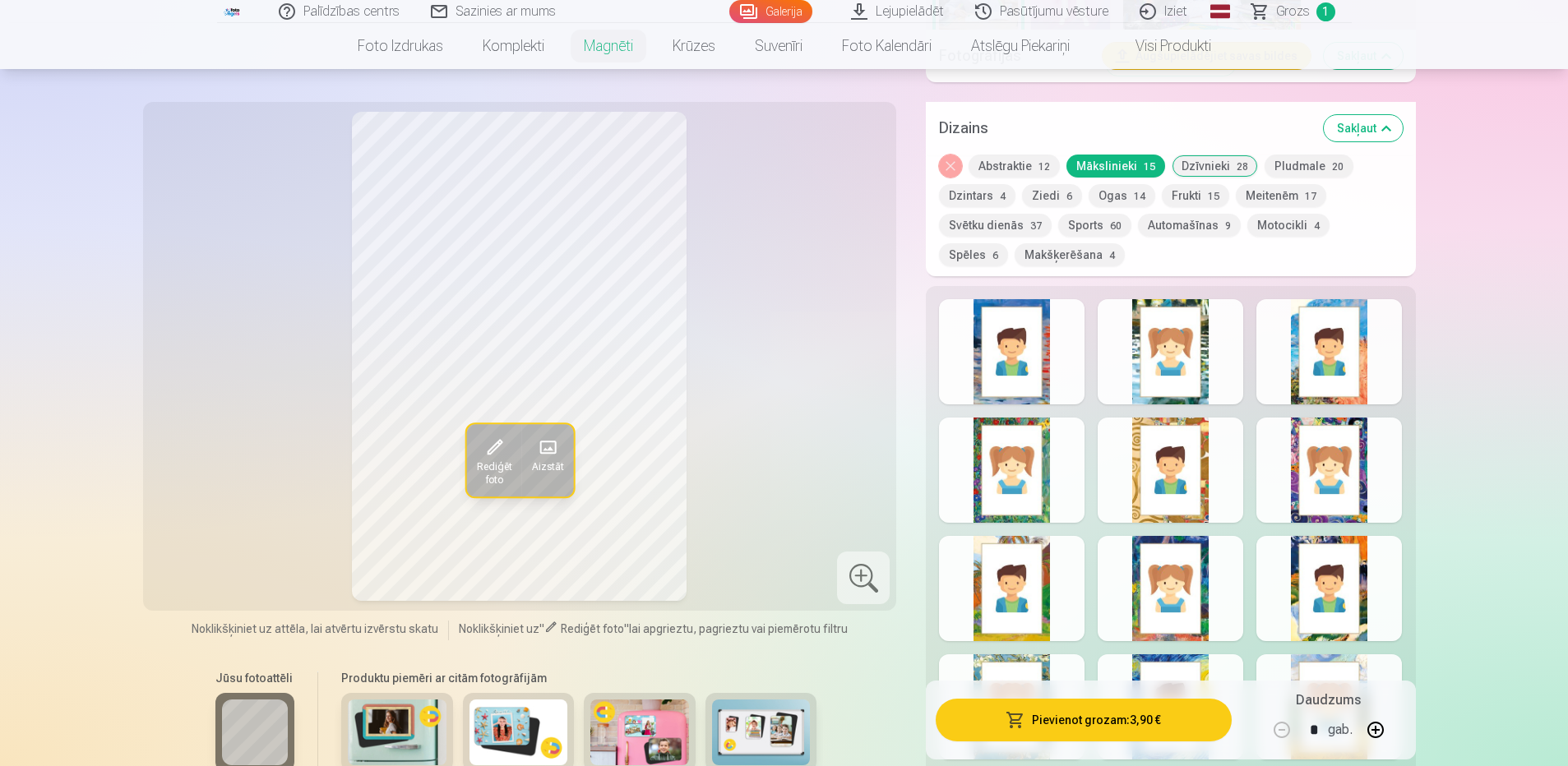
scroll to position [1233, 0]
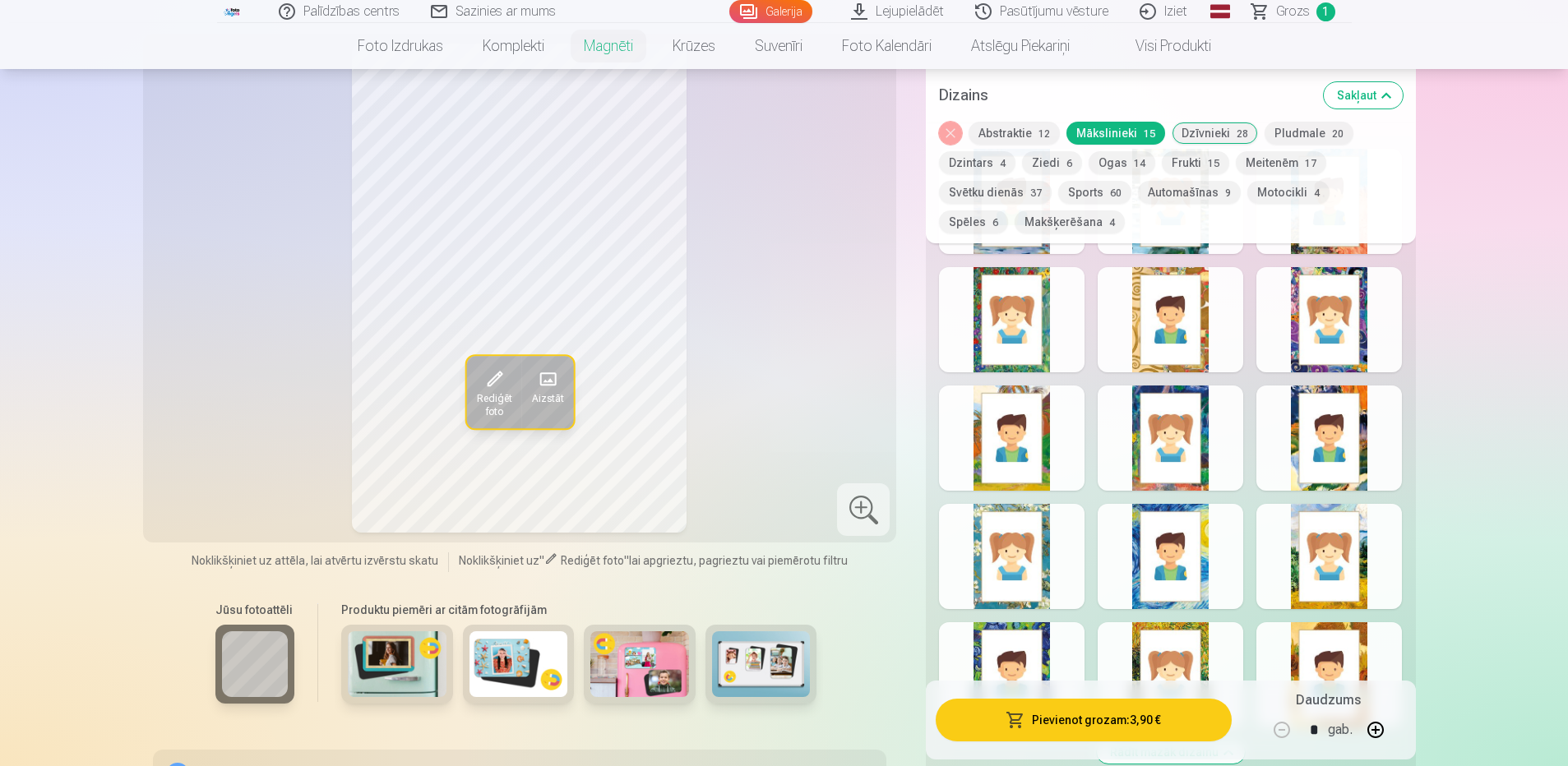
click at [1321, 319] on div at bounding box center [1329, 319] width 146 height 105
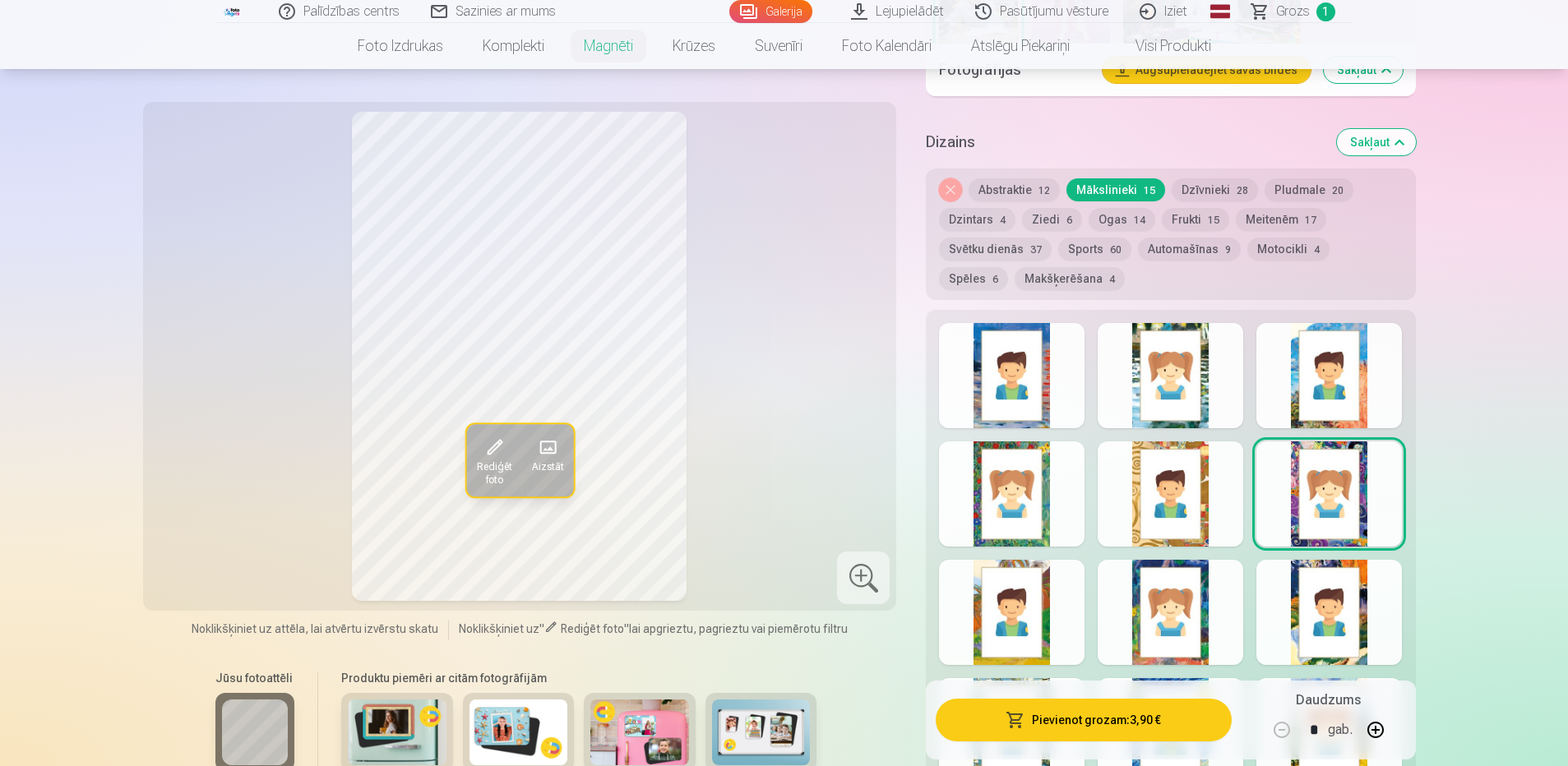
scroll to position [1315, 0]
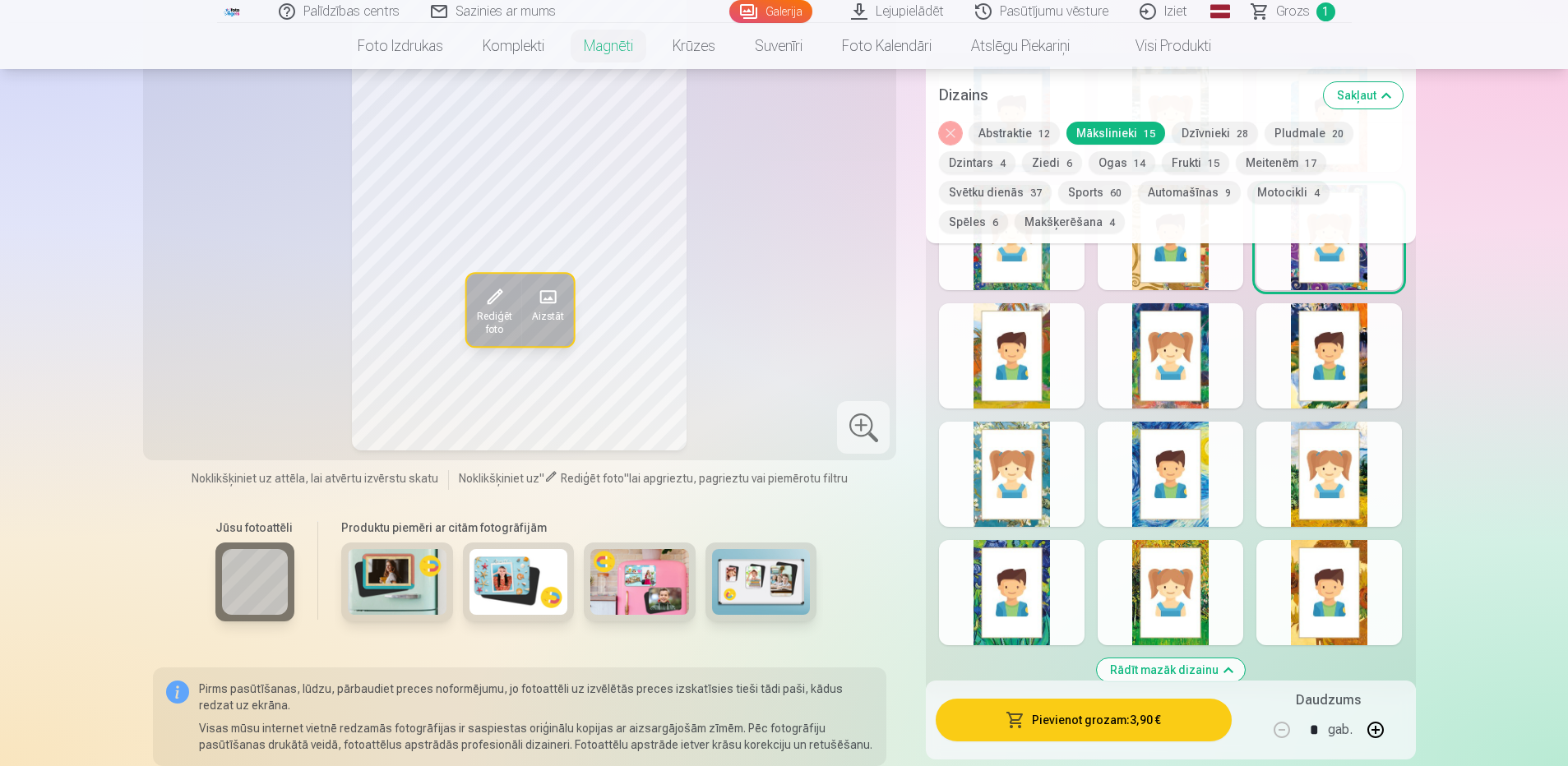
click at [1324, 579] on div at bounding box center [1329, 592] width 146 height 105
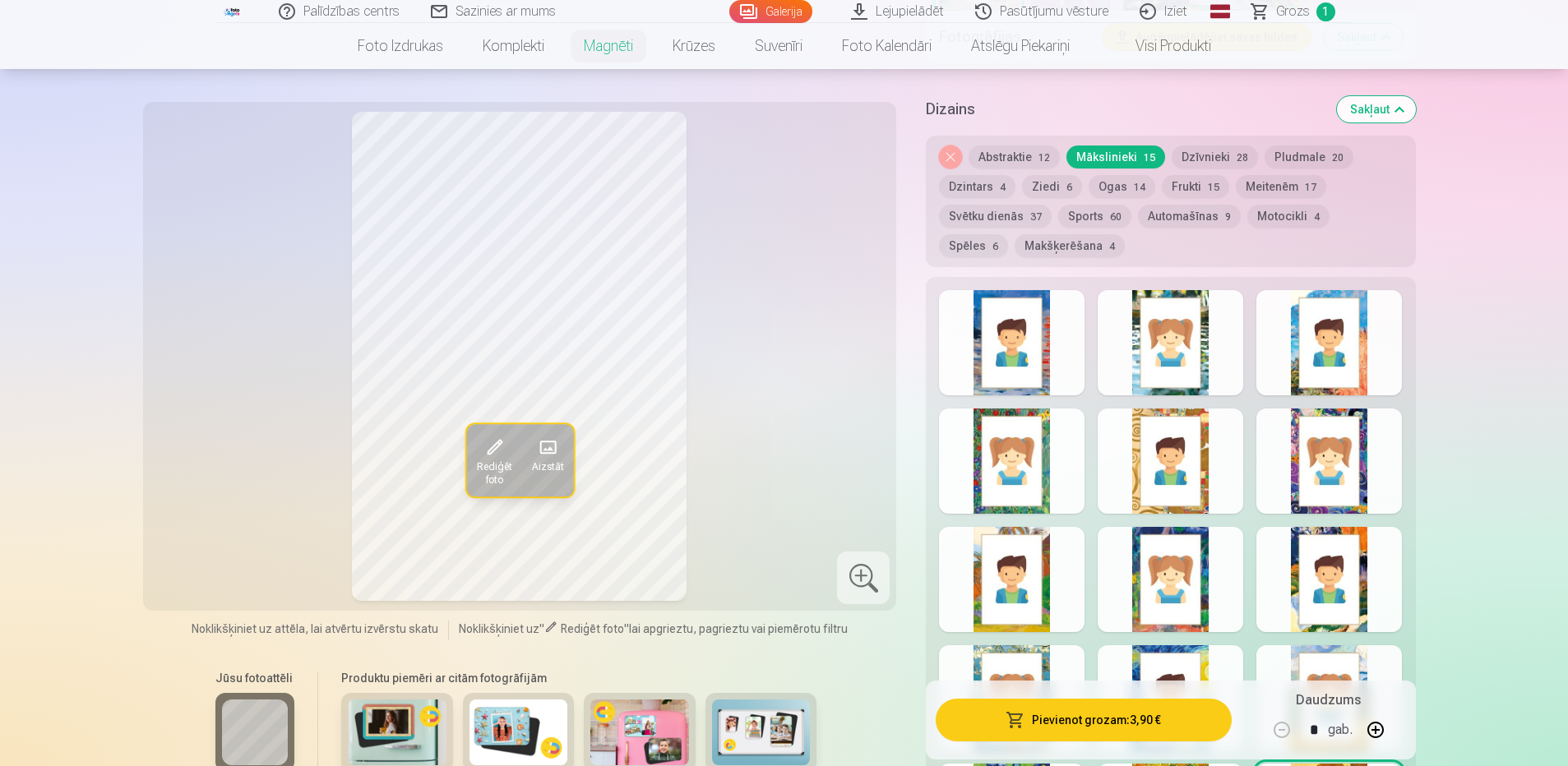
scroll to position [1069, 0]
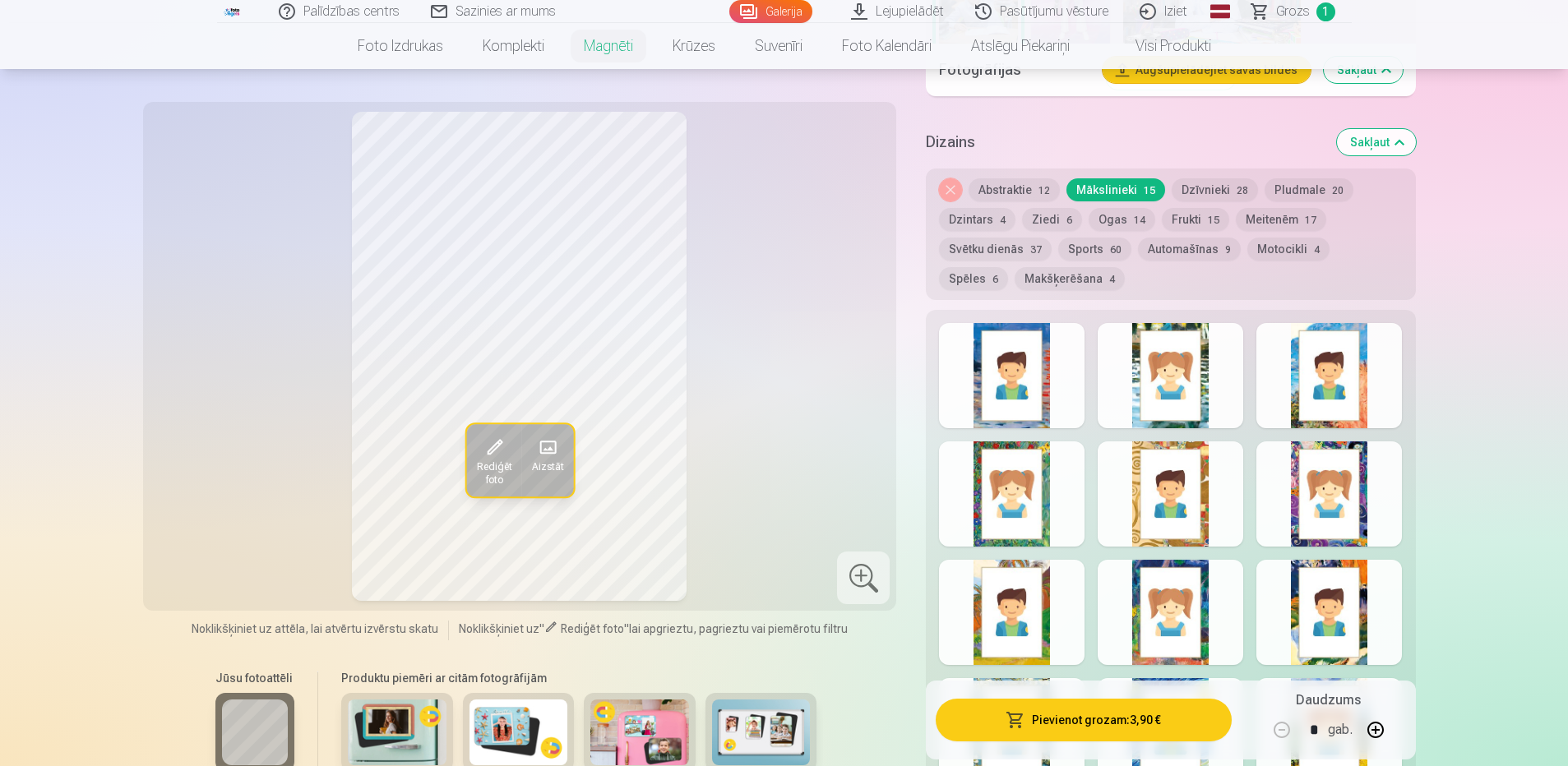
click at [994, 178] on button "Abstraktie 12" at bounding box center [1013, 189] width 91 height 23
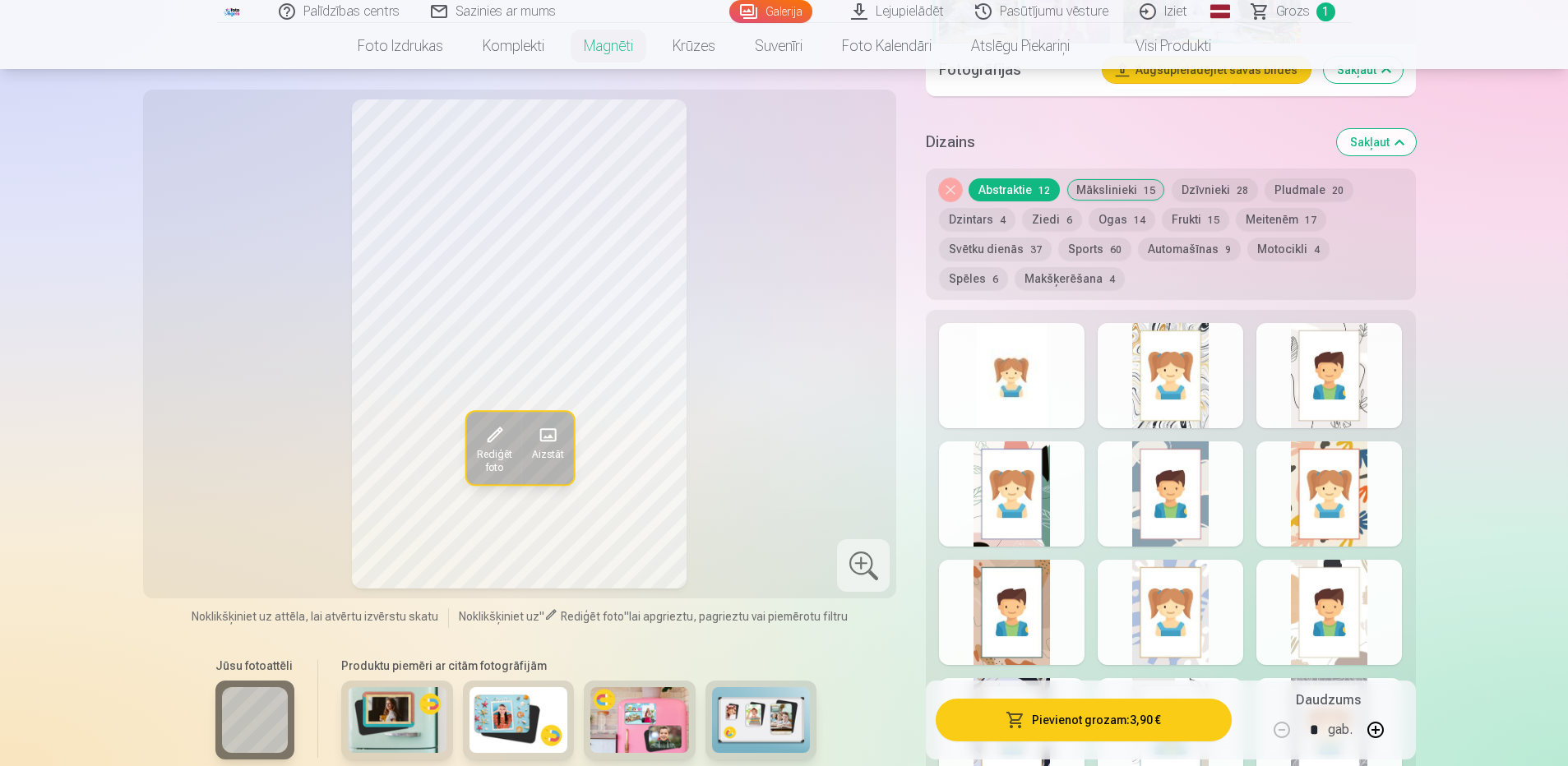
click at [993, 577] on div at bounding box center [1012, 612] width 146 height 105
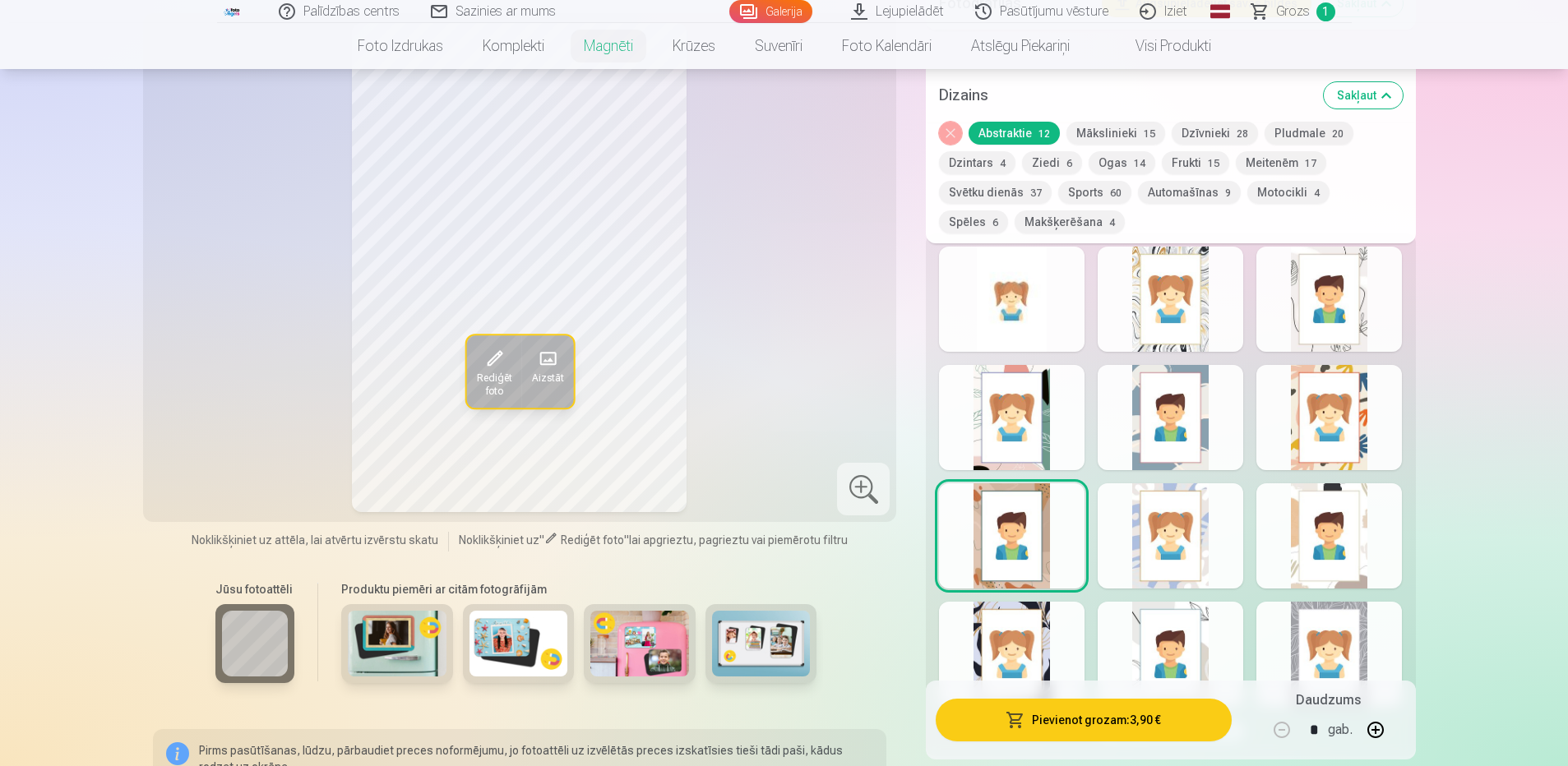
scroll to position [987, 0]
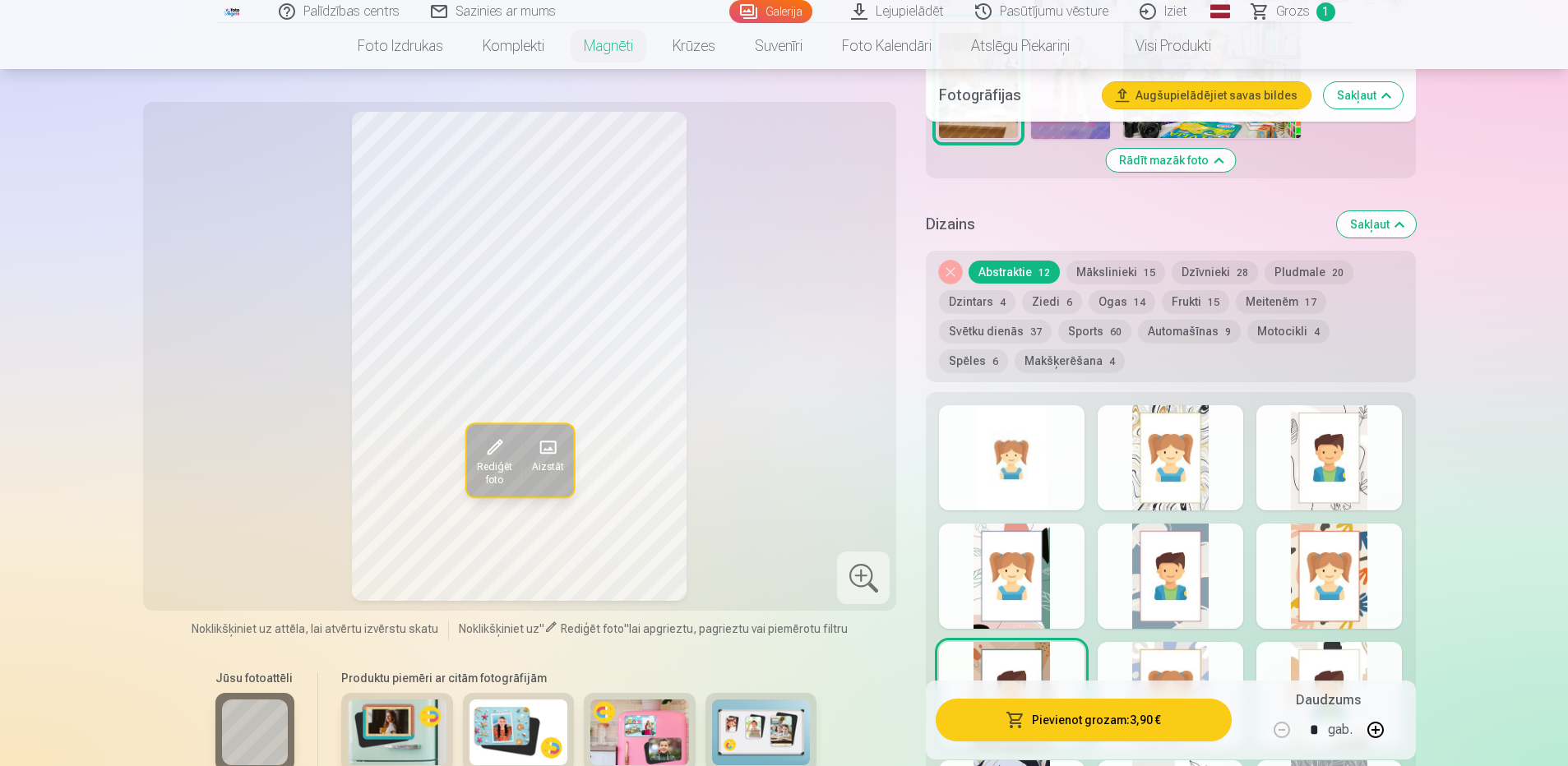
click at [1191, 290] on button "Frukti 15" at bounding box center [1195, 301] width 67 height 23
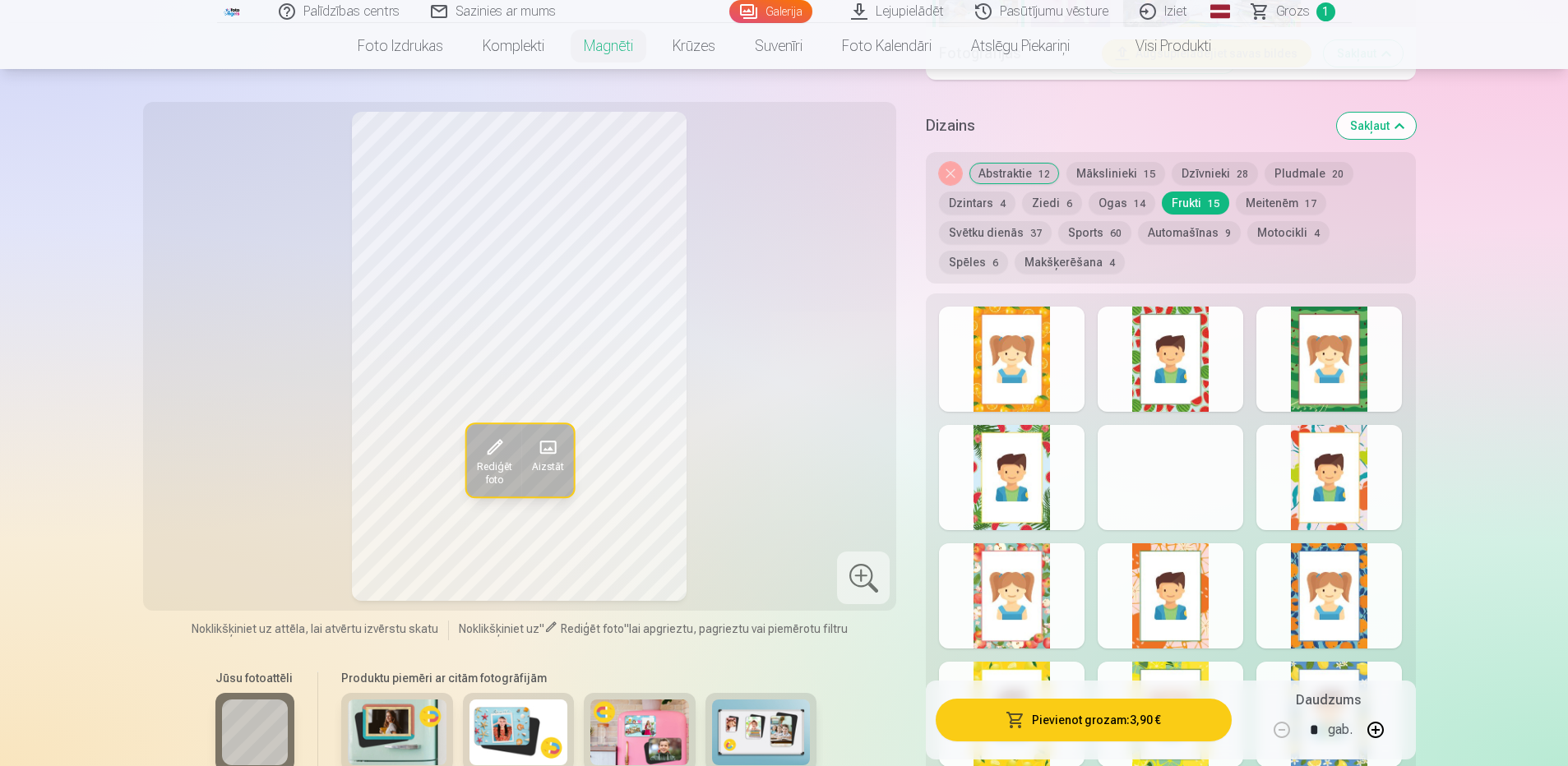
scroll to position [904, 0]
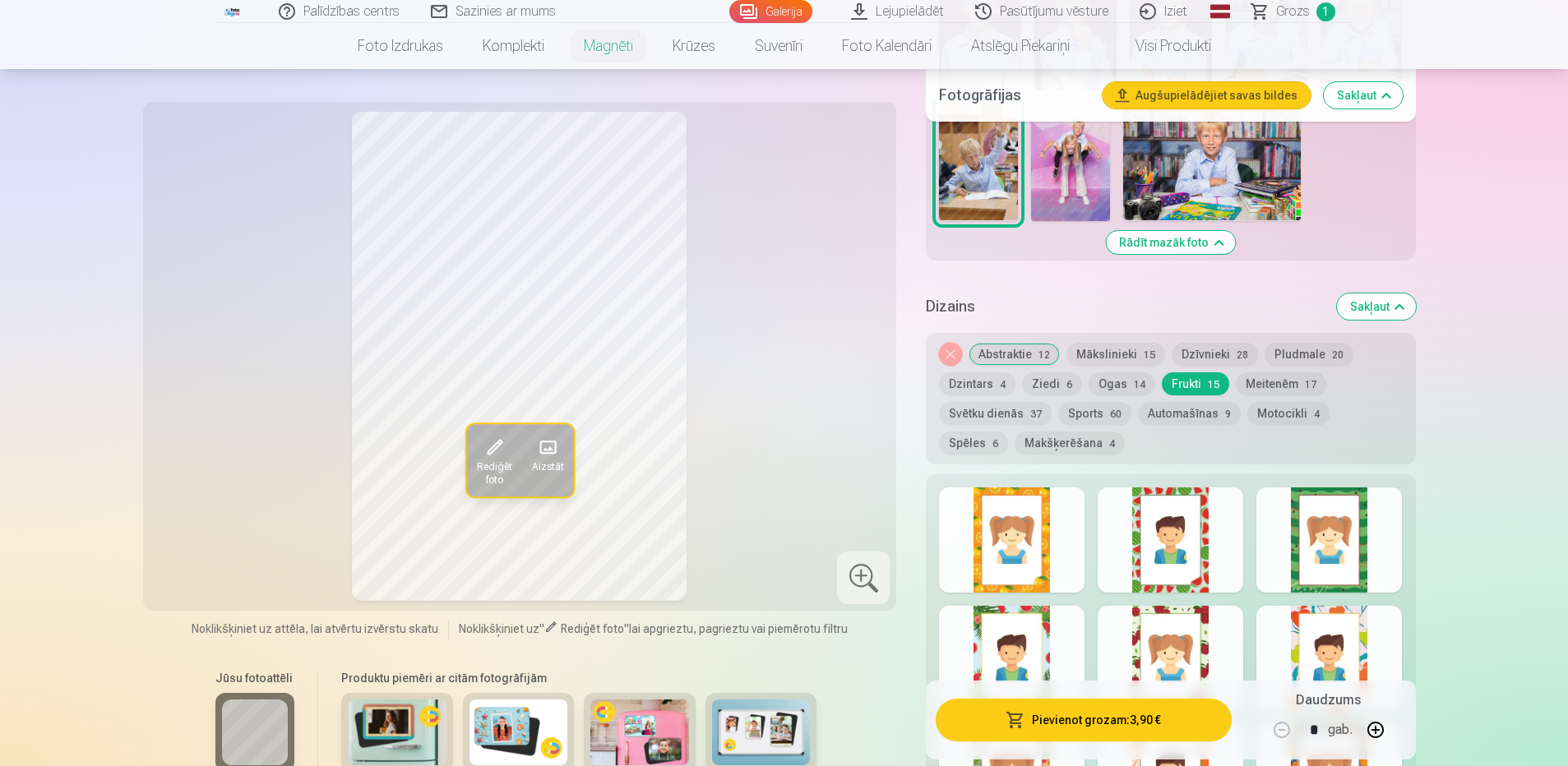
click at [1104, 373] on button "Ogas 14" at bounding box center [1122, 384] width 67 height 23
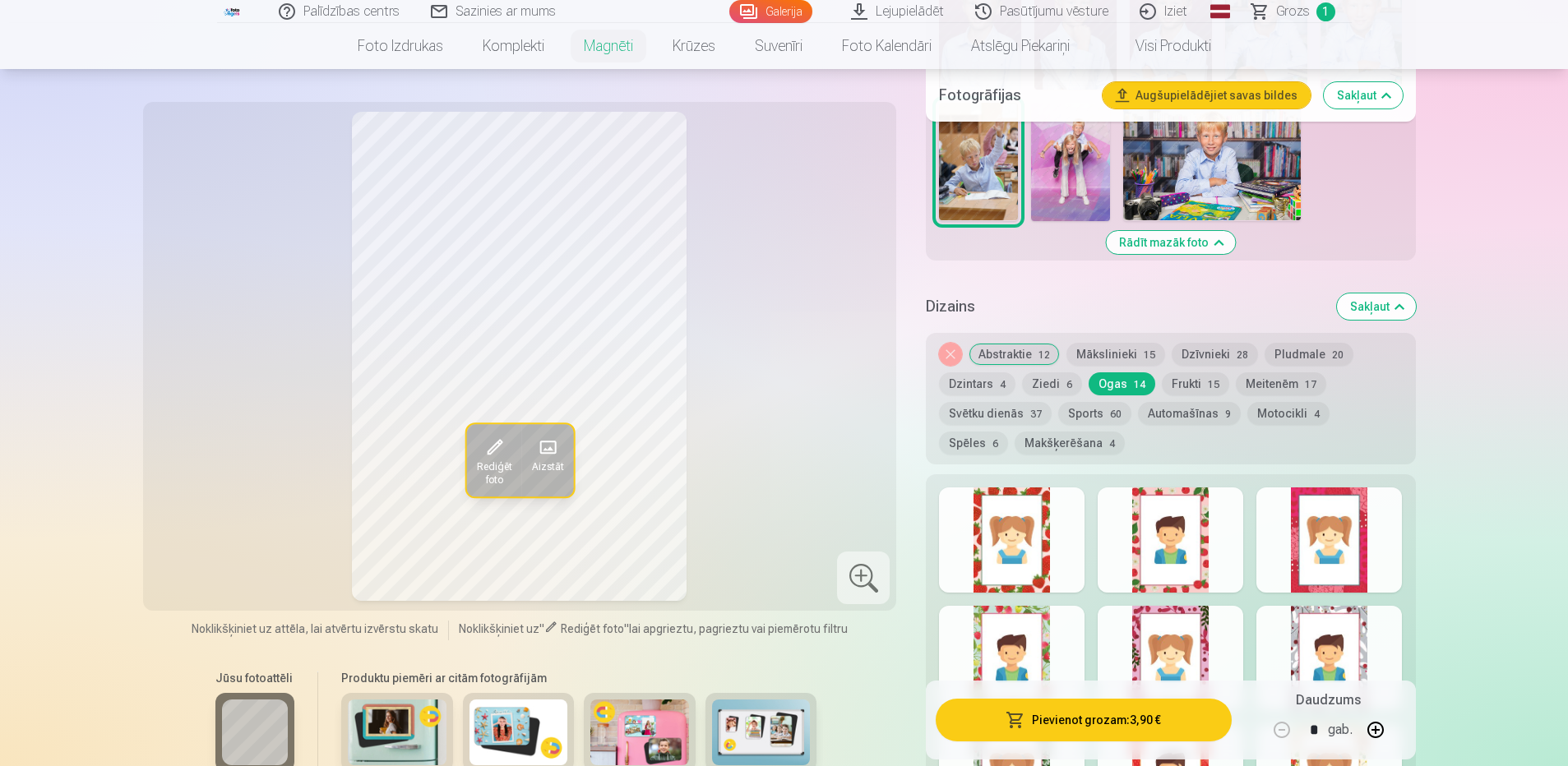
click at [980, 373] on button "Dzintars 4" at bounding box center [978, 384] width 77 height 23
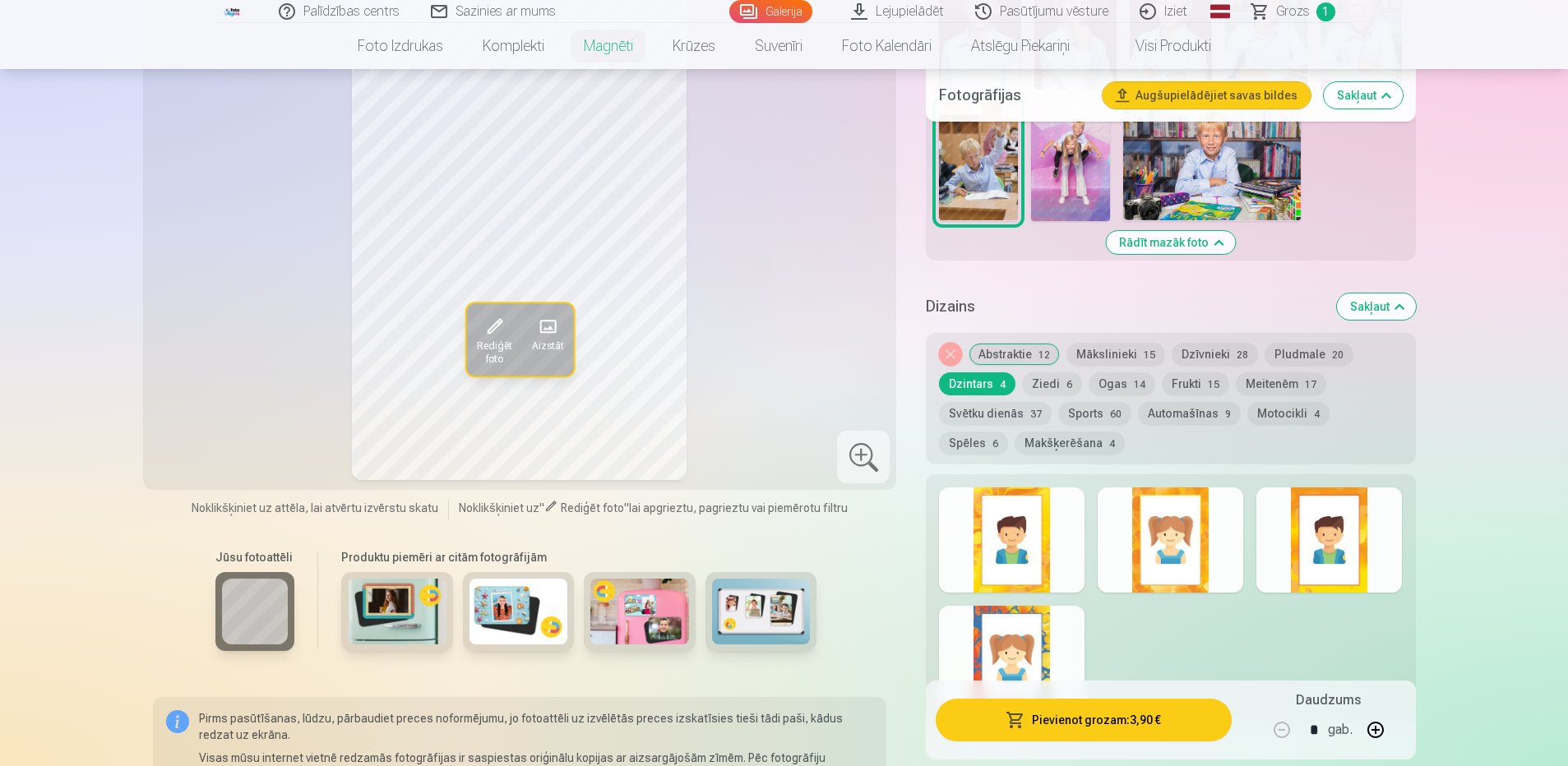
click at [1169, 519] on div at bounding box center [1170, 540] width 146 height 105
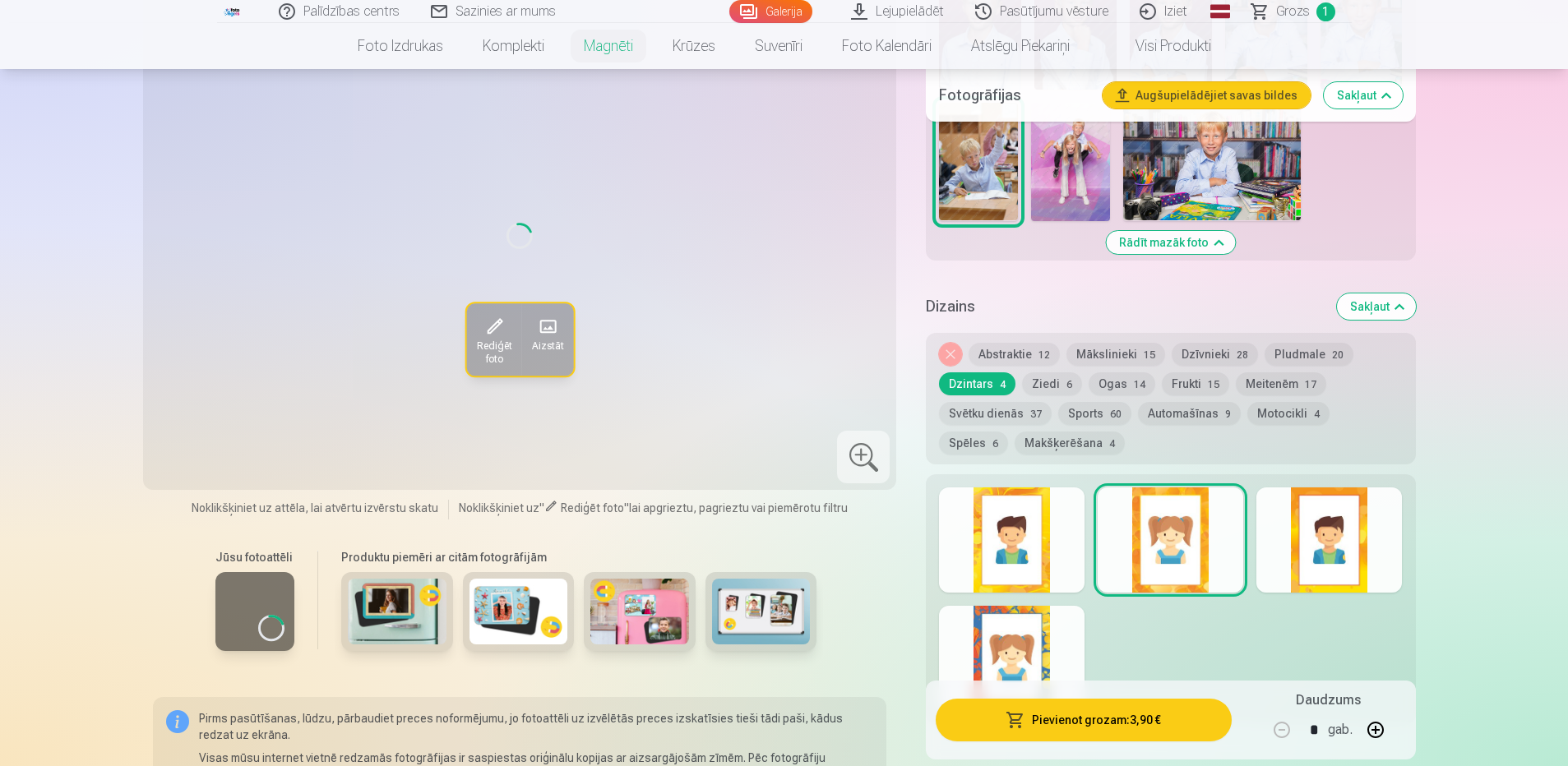
click at [1014, 432] on button "Makšķerēšana 4" at bounding box center [1069, 443] width 110 height 23
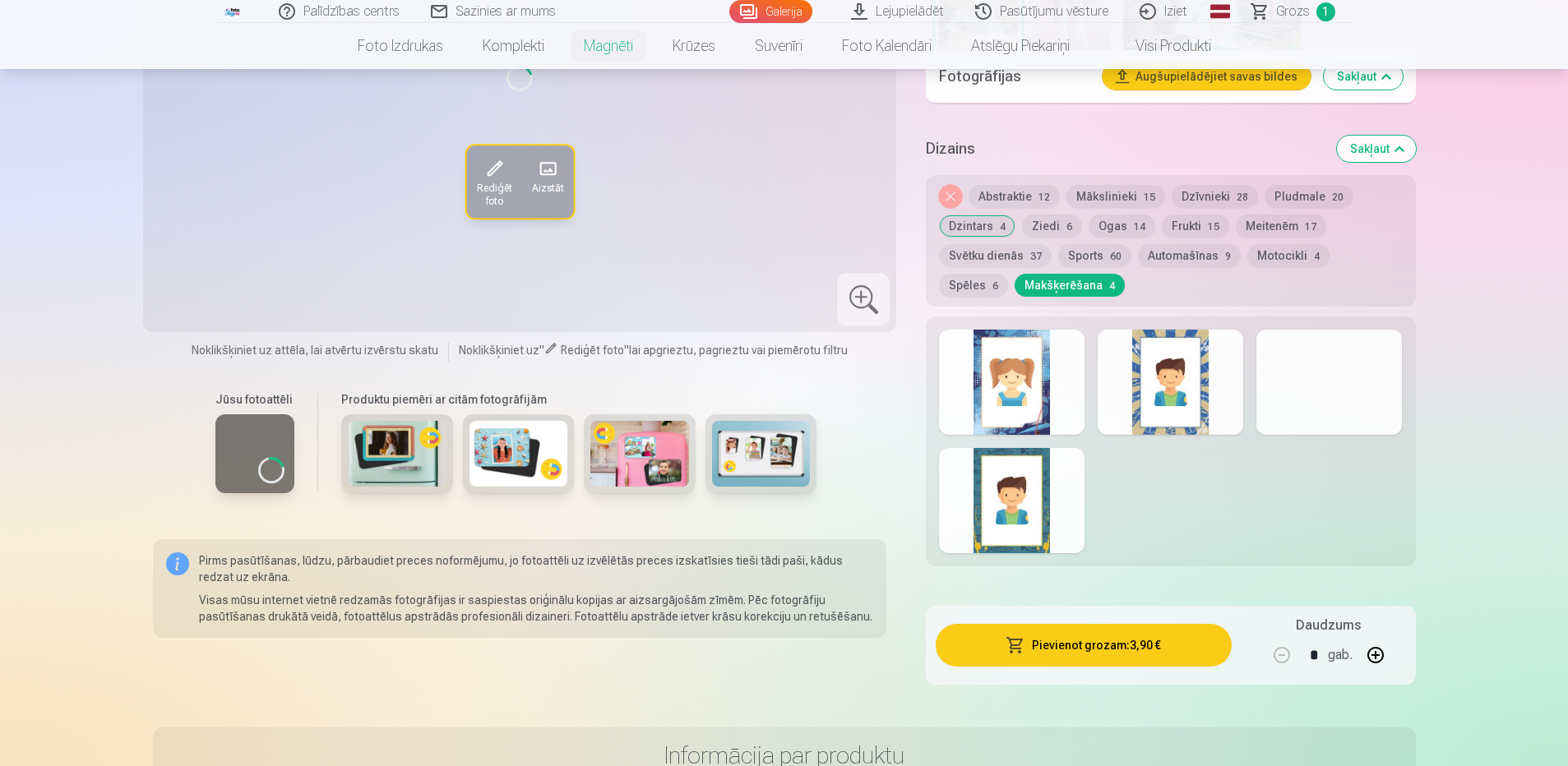
scroll to position [1069, 0]
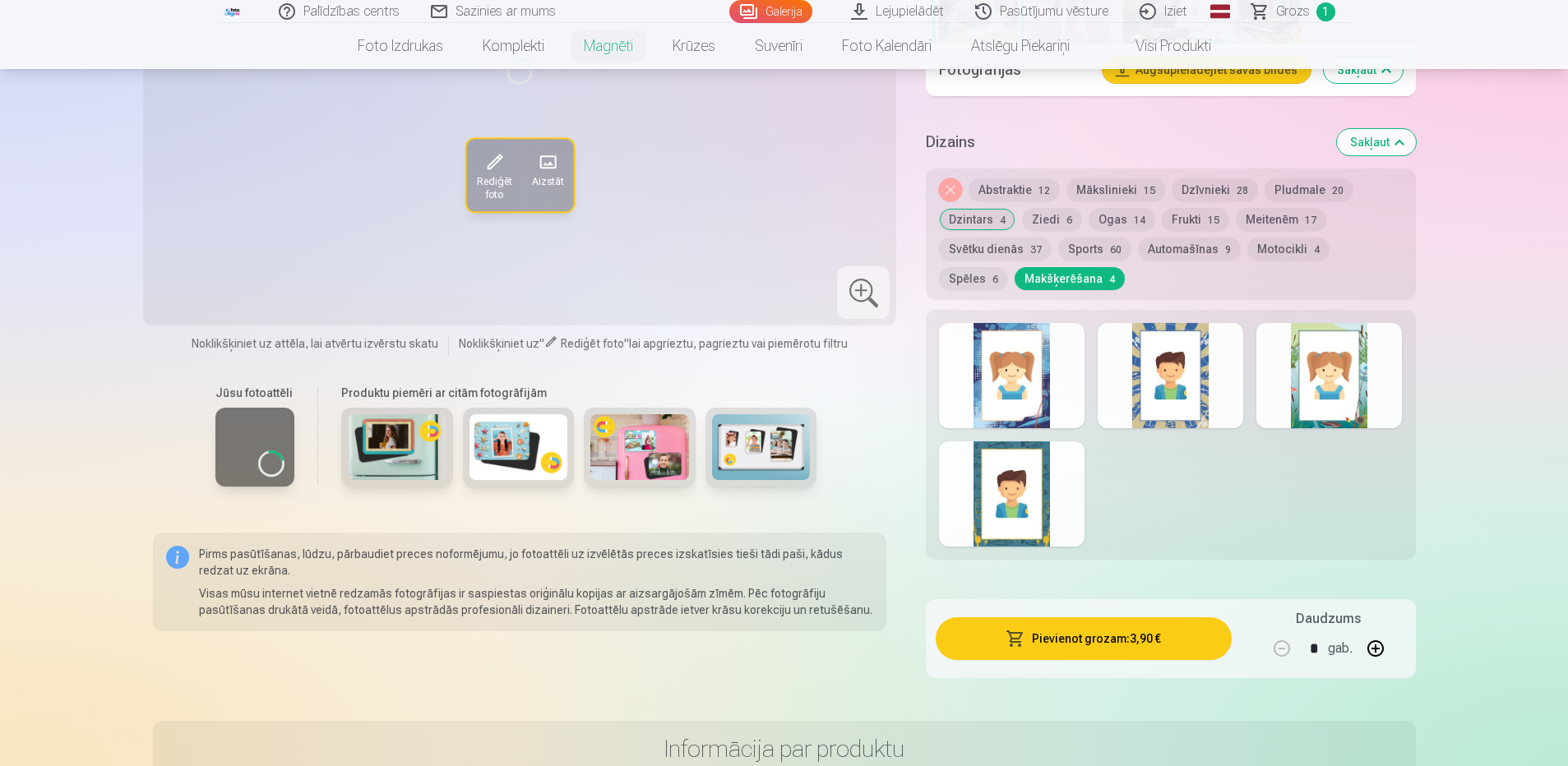
click at [1339, 375] on div at bounding box center [1329, 375] width 146 height 105
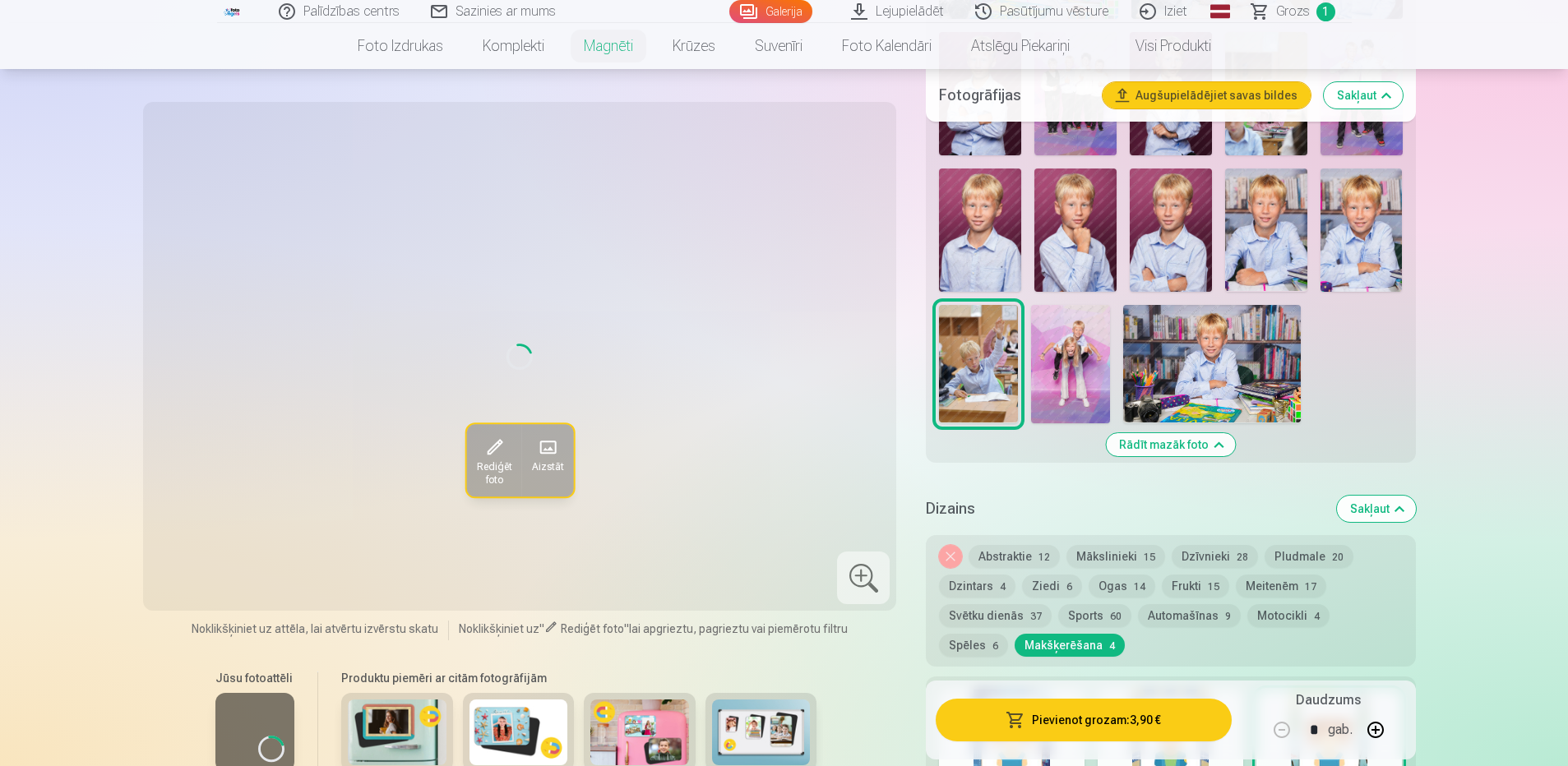
scroll to position [658, 0]
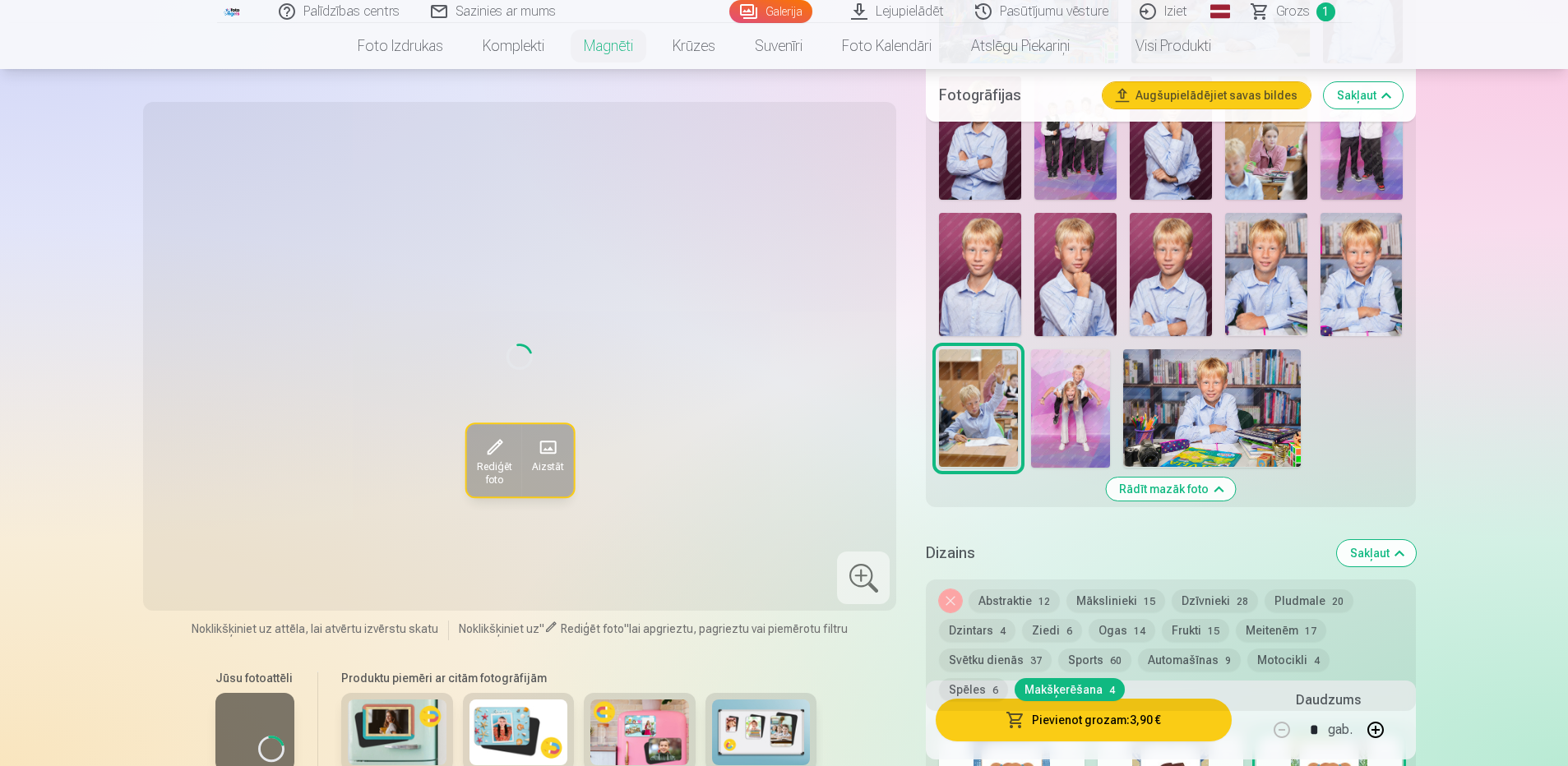
click at [636, 290] on div "Loading... Rediģēt foto Aizstāt" at bounding box center [520, 356] width 735 height 489
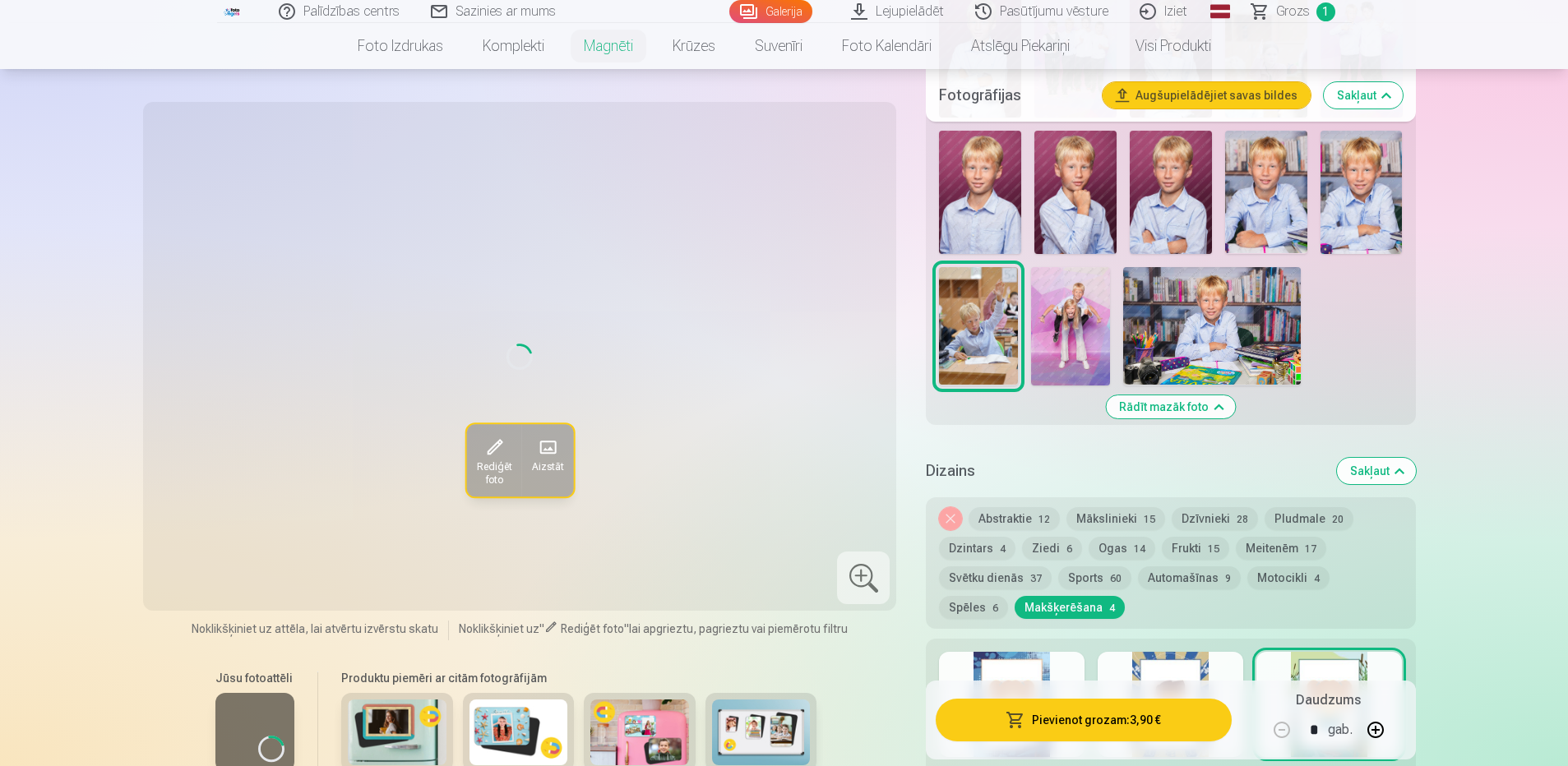
scroll to position [904, 0]
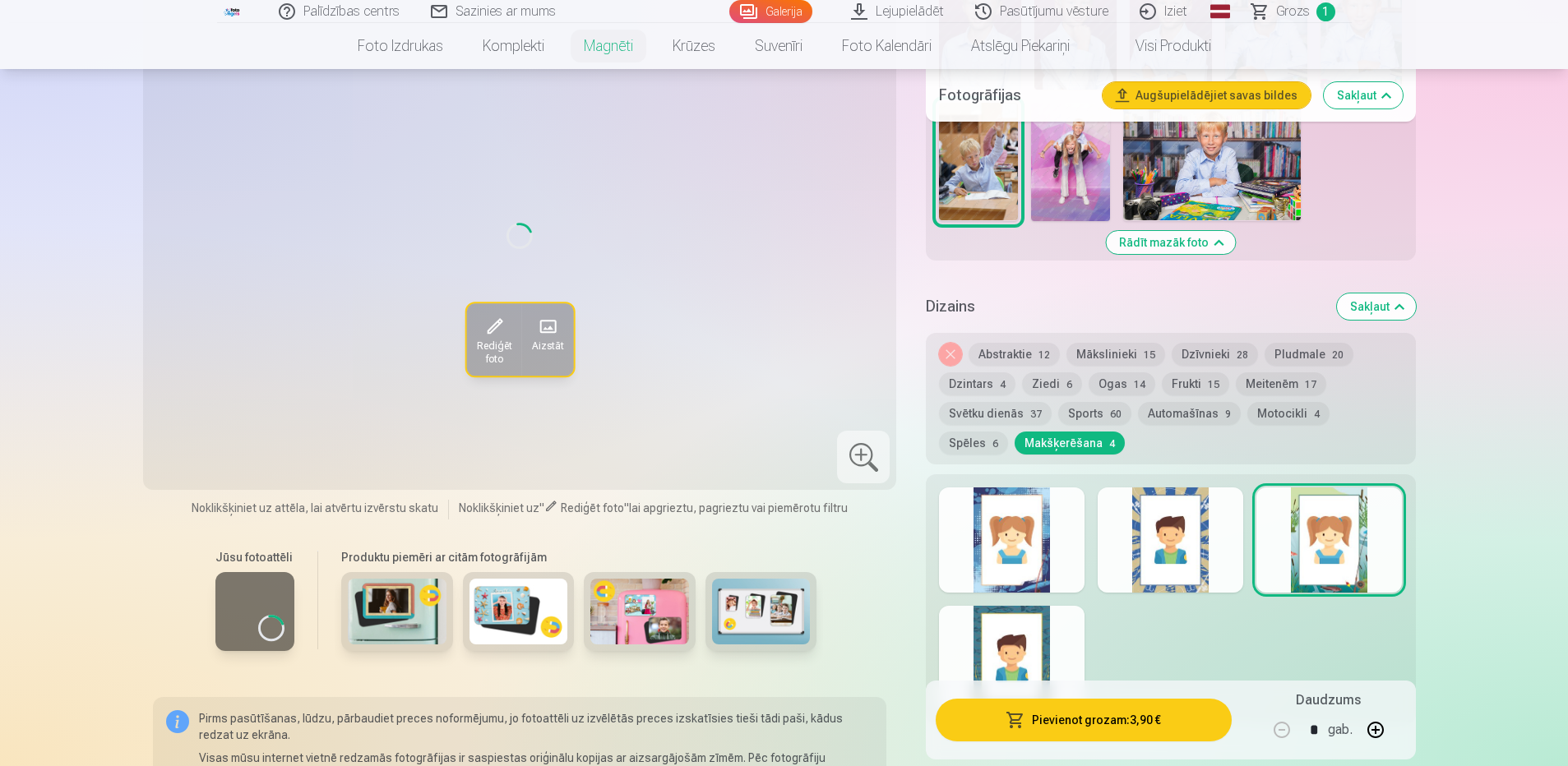
click at [1039, 536] on div at bounding box center [1012, 540] width 146 height 105
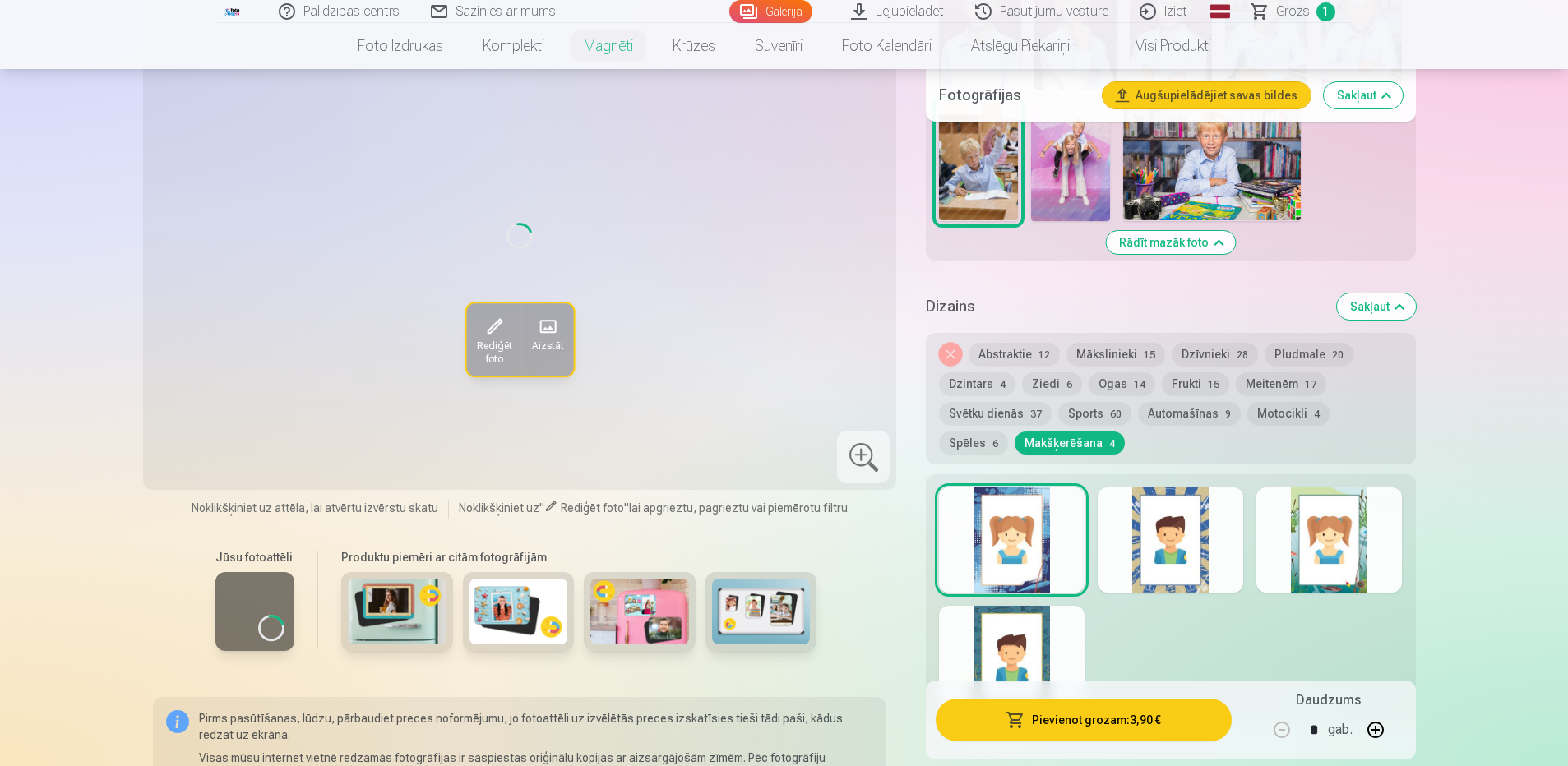
click at [1039, 536] on div at bounding box center [1012, 540] width 146 height 105
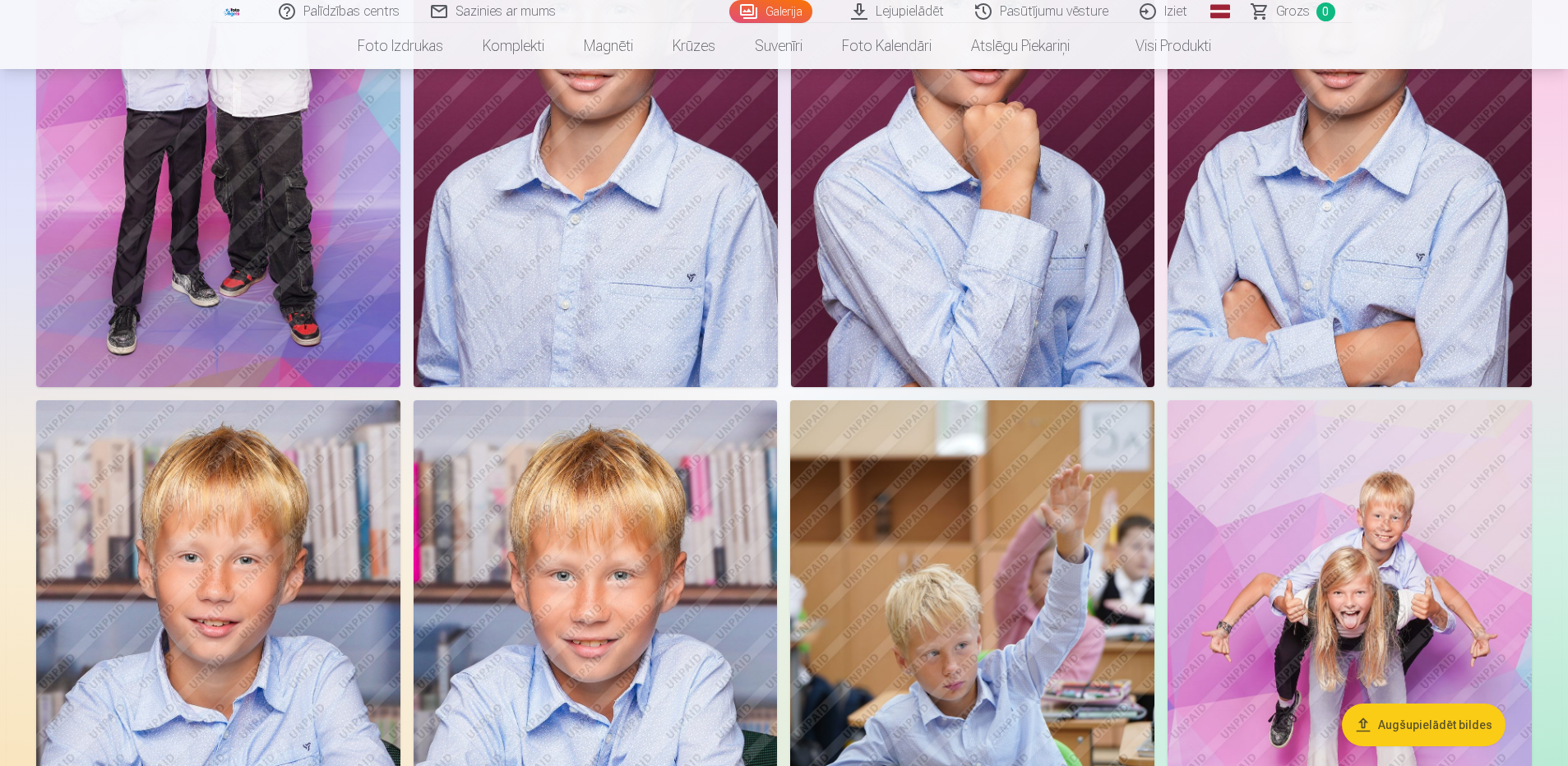
scroll to position [3946, 0]
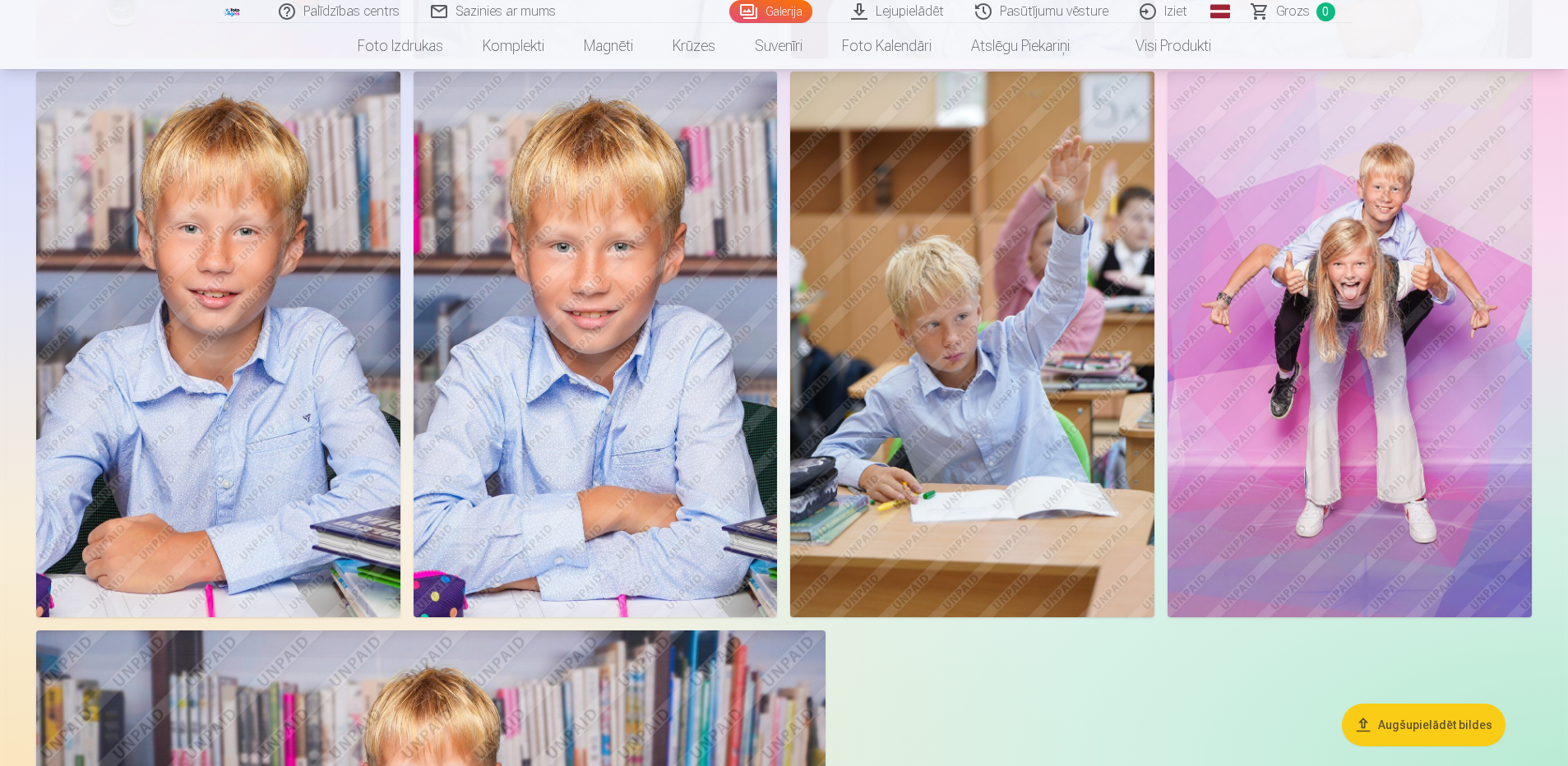
click at [944, 327] on img at bounding box center [972, 345] width 364 height 546
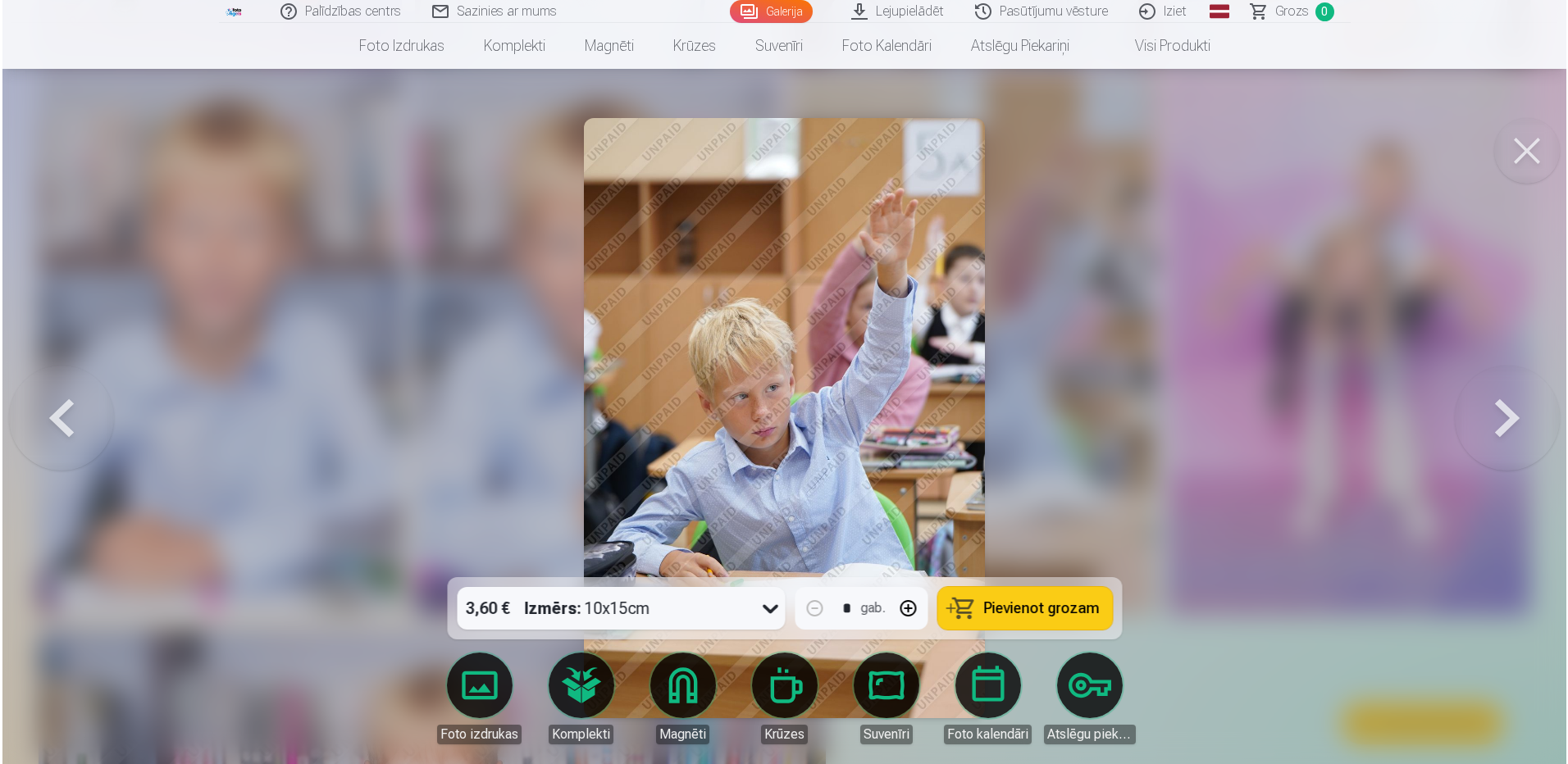
scroll to position [3944, 0]
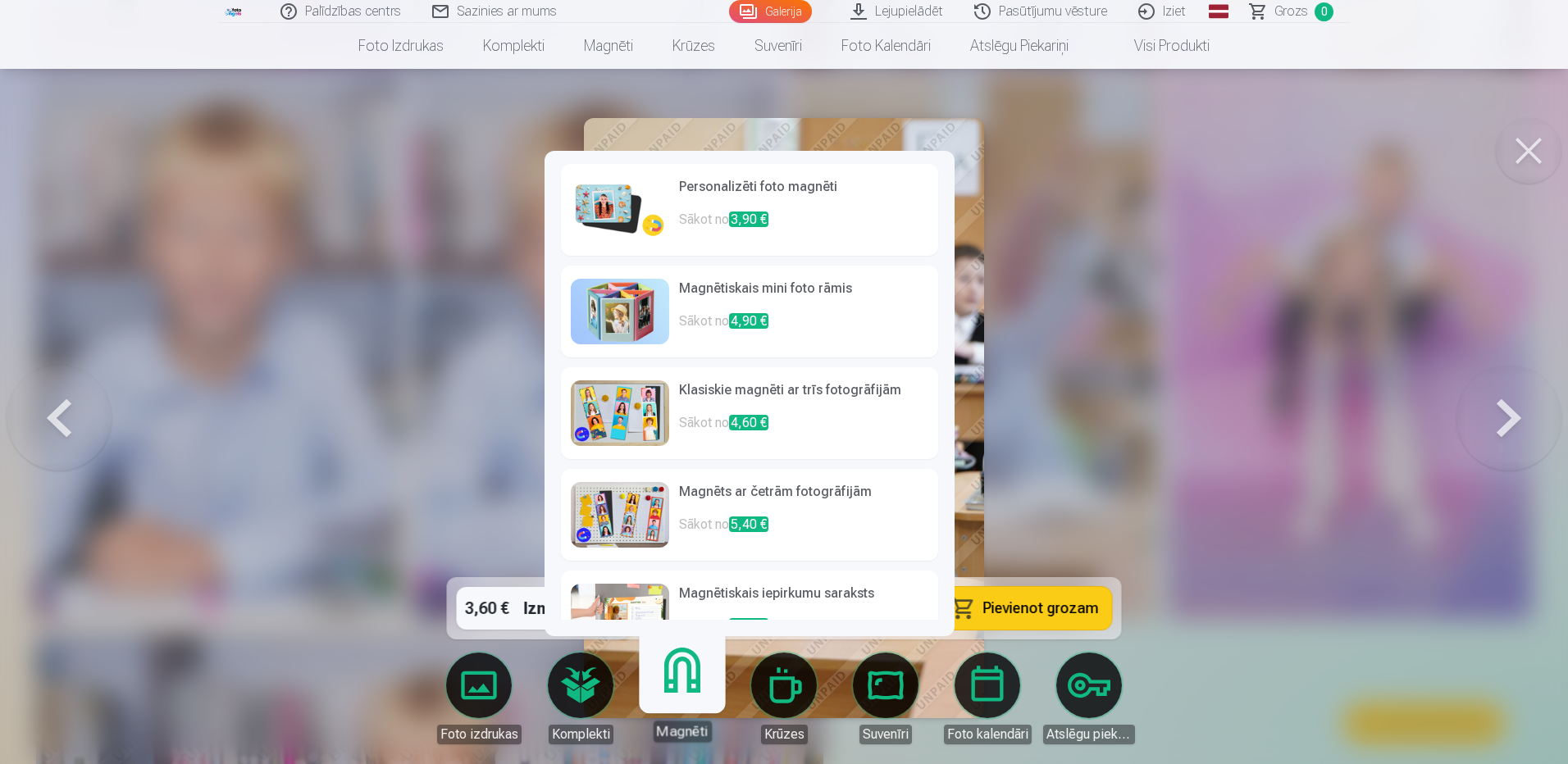
click at [681, 705] on link "Magnēti" at bounding box center [681, 692] width 101 height 101
click at [724, 225] on p "Sākot no 3,90 €" at bounding box center [803, 226] width 249 height 33
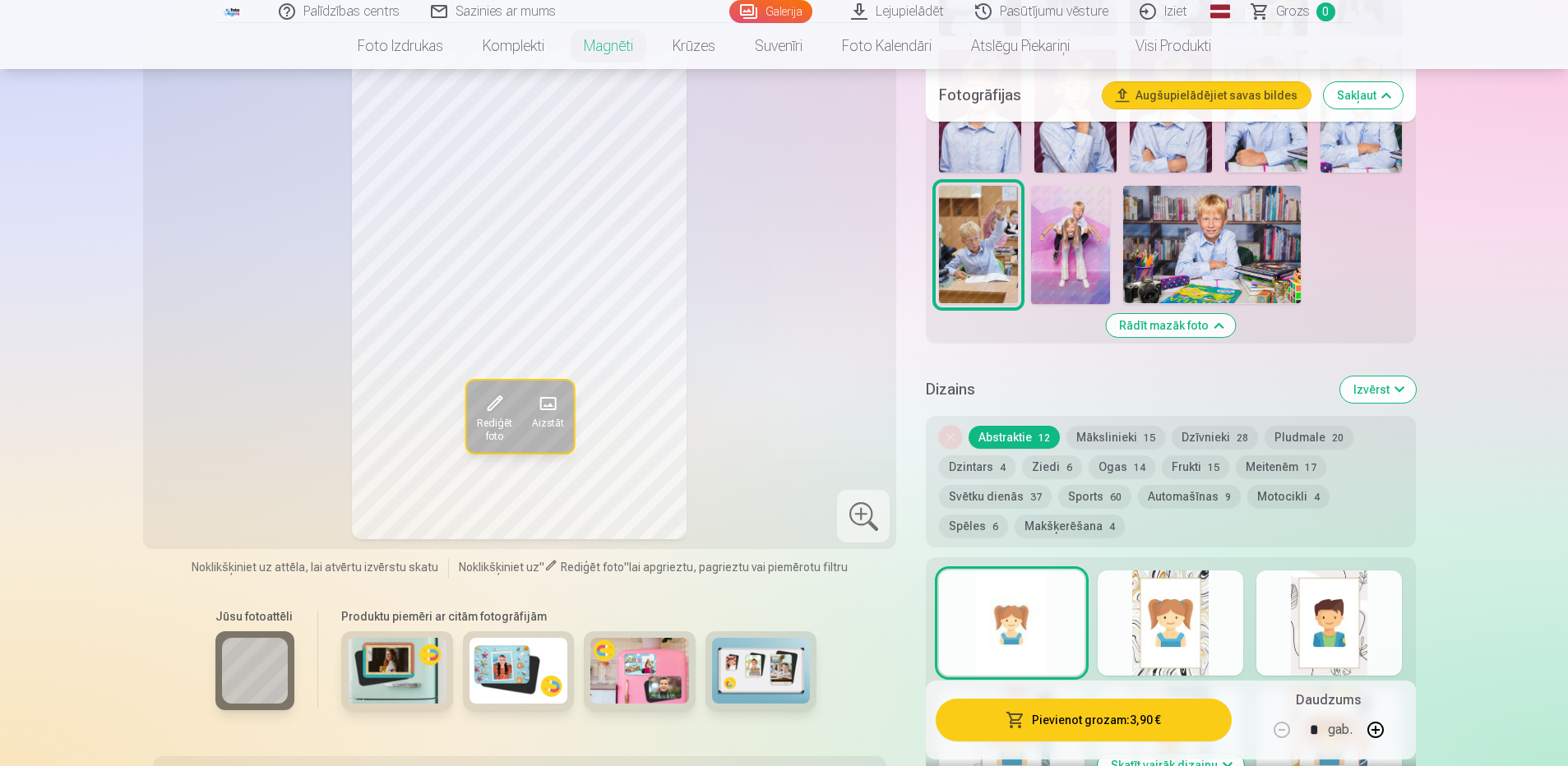
scroll to position [822, 0]
click at [1014, 514] on button "Makšķerēšana 4" at bounding box center [1069, 525] width 110 height 23
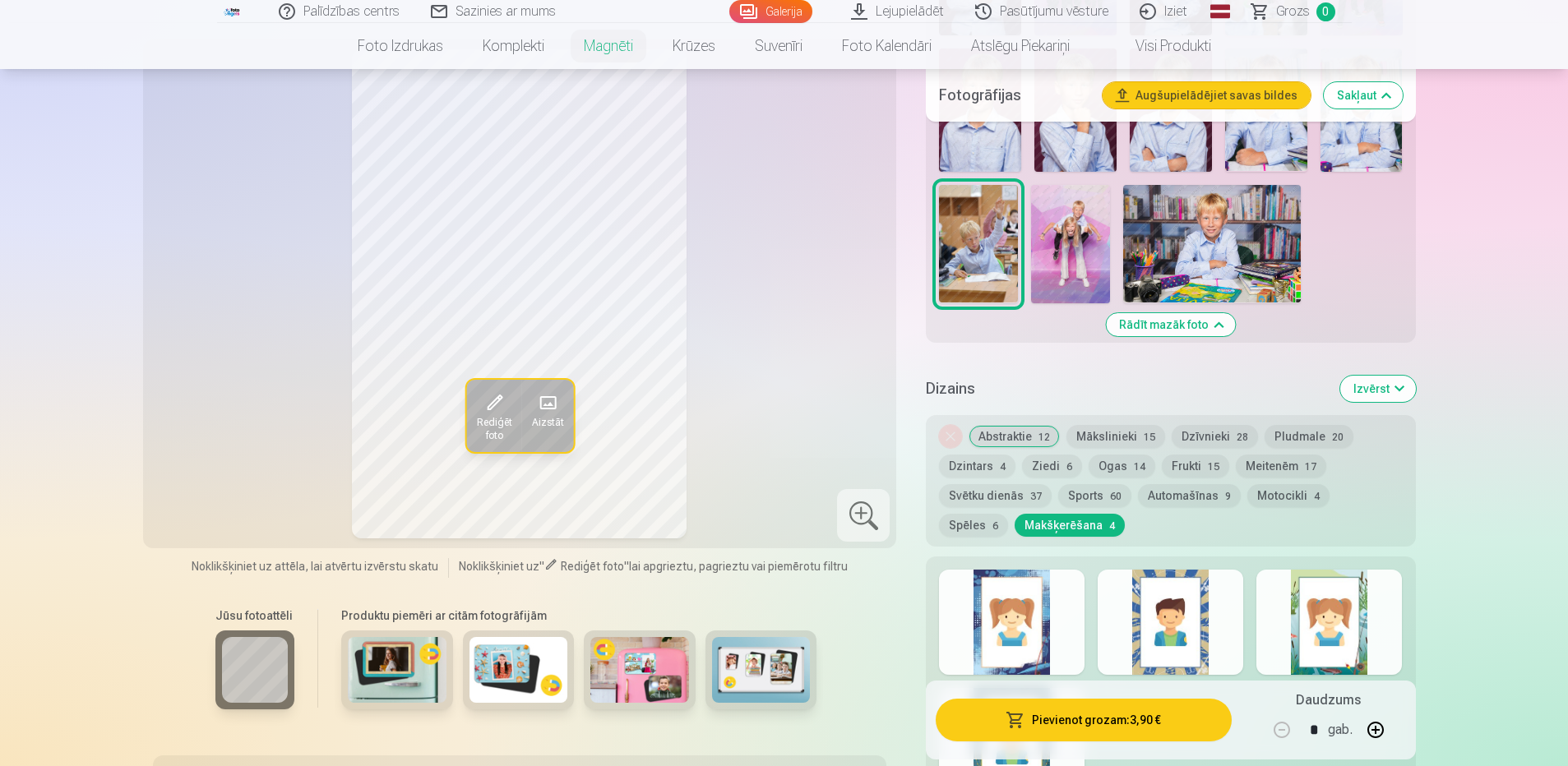
click at [1018, 589] on div at bounding box center [1012, 622] width 146 height 105
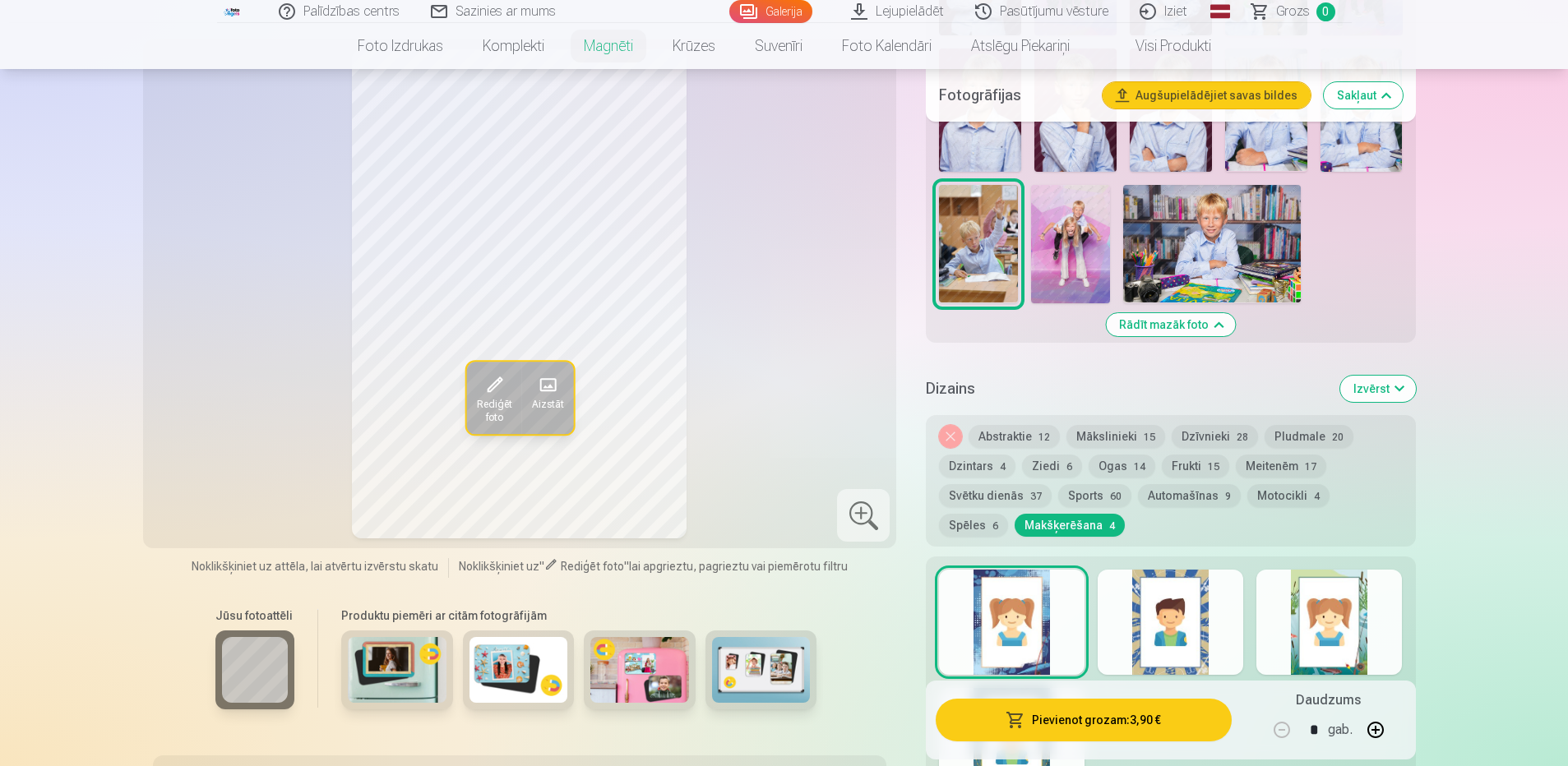
click at [1175, 606] on div at bounding box center [1170, 622] width 146 height 105
click at [1339, 620] on div at bounding box center [1329, 622] width 146 height 105
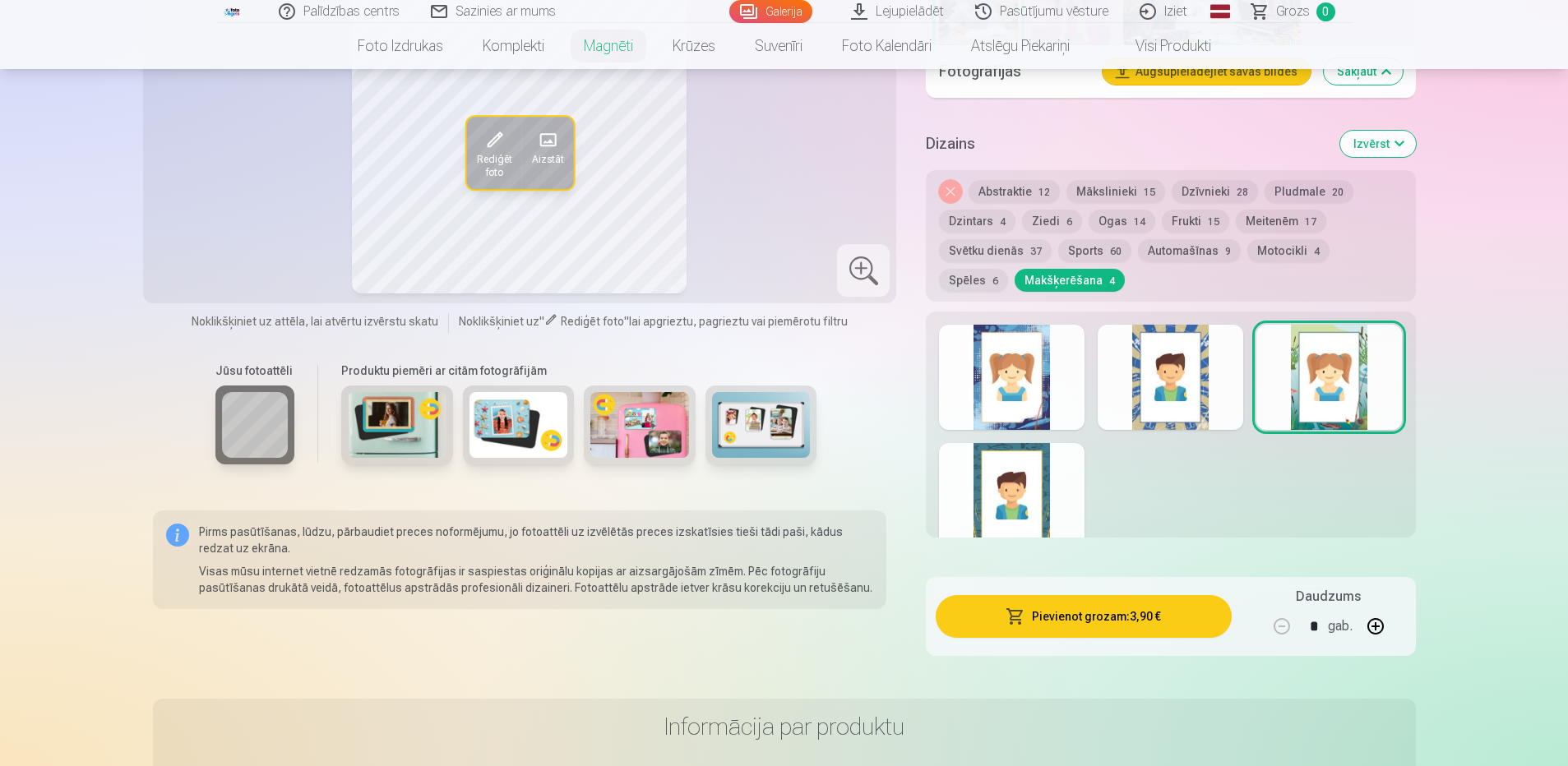
scroll to position [1069, 0]
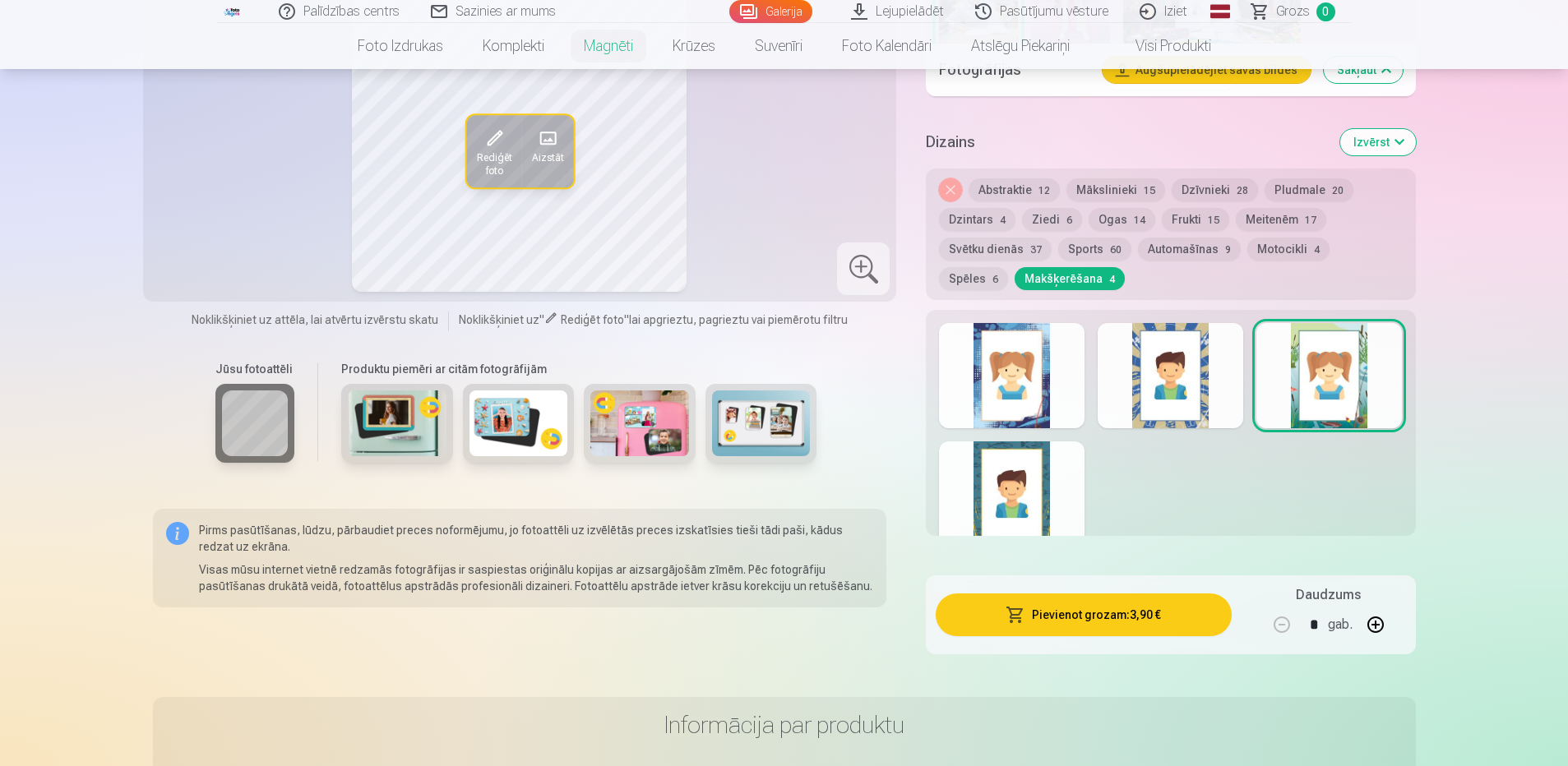
click at [1014, 471] on div at bounding box center [1012, 494] width 146 height 105
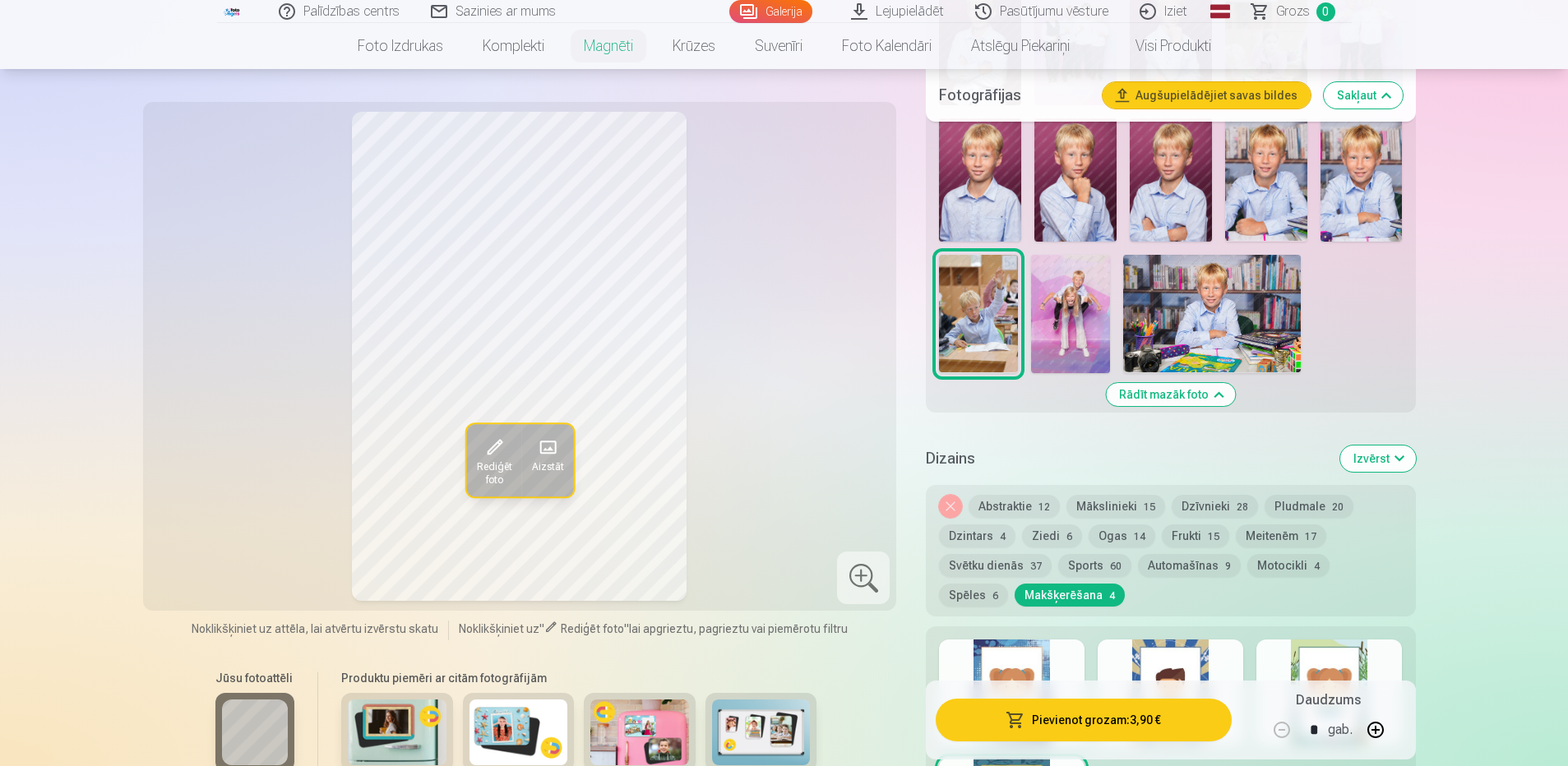
scroll to position [740, 0]
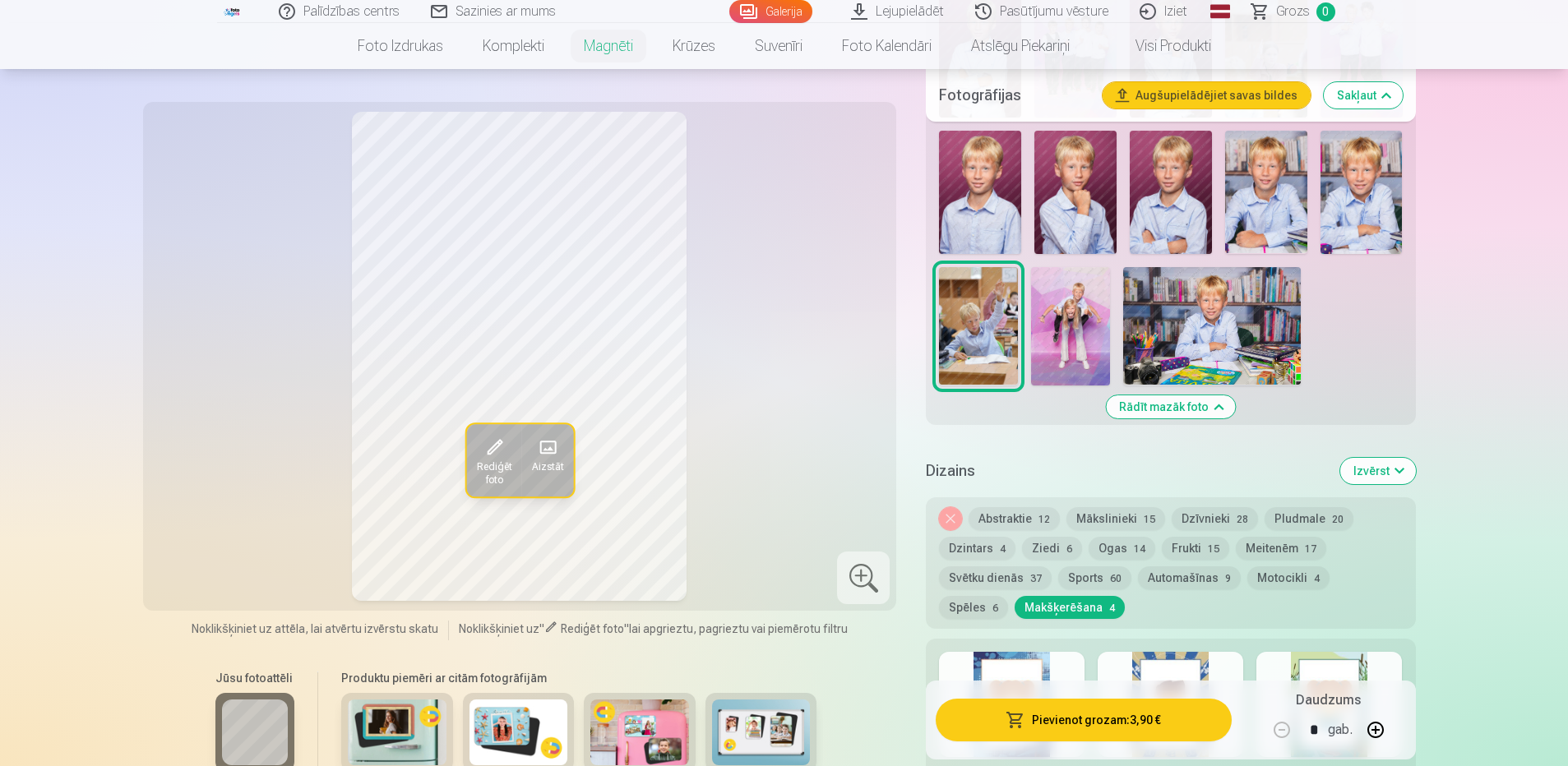
click at [987, 566] on button "Svētku dienās 37" at bounding box center [996, 577] width 113 height 23
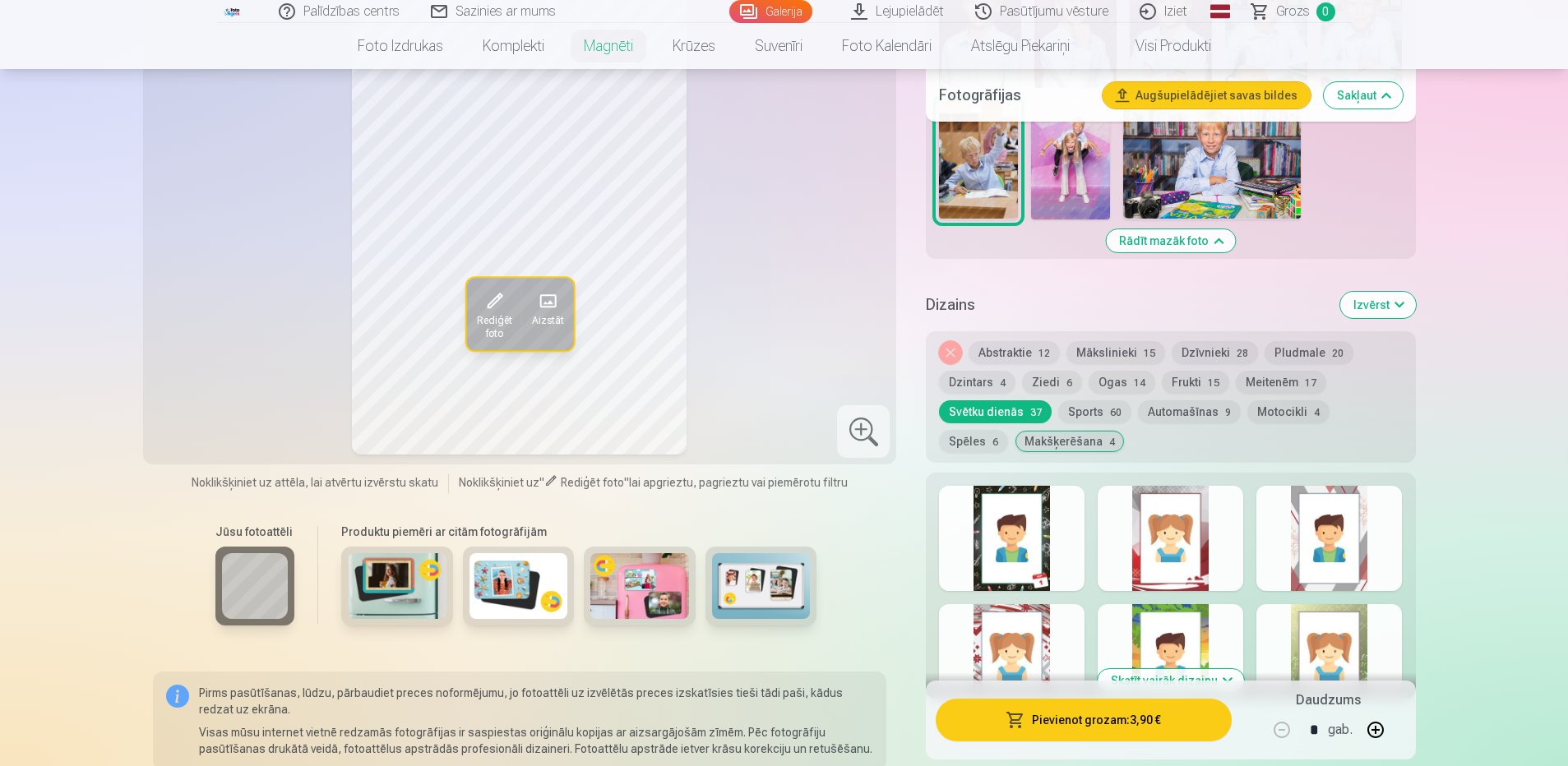
scroll to position [987, 0]
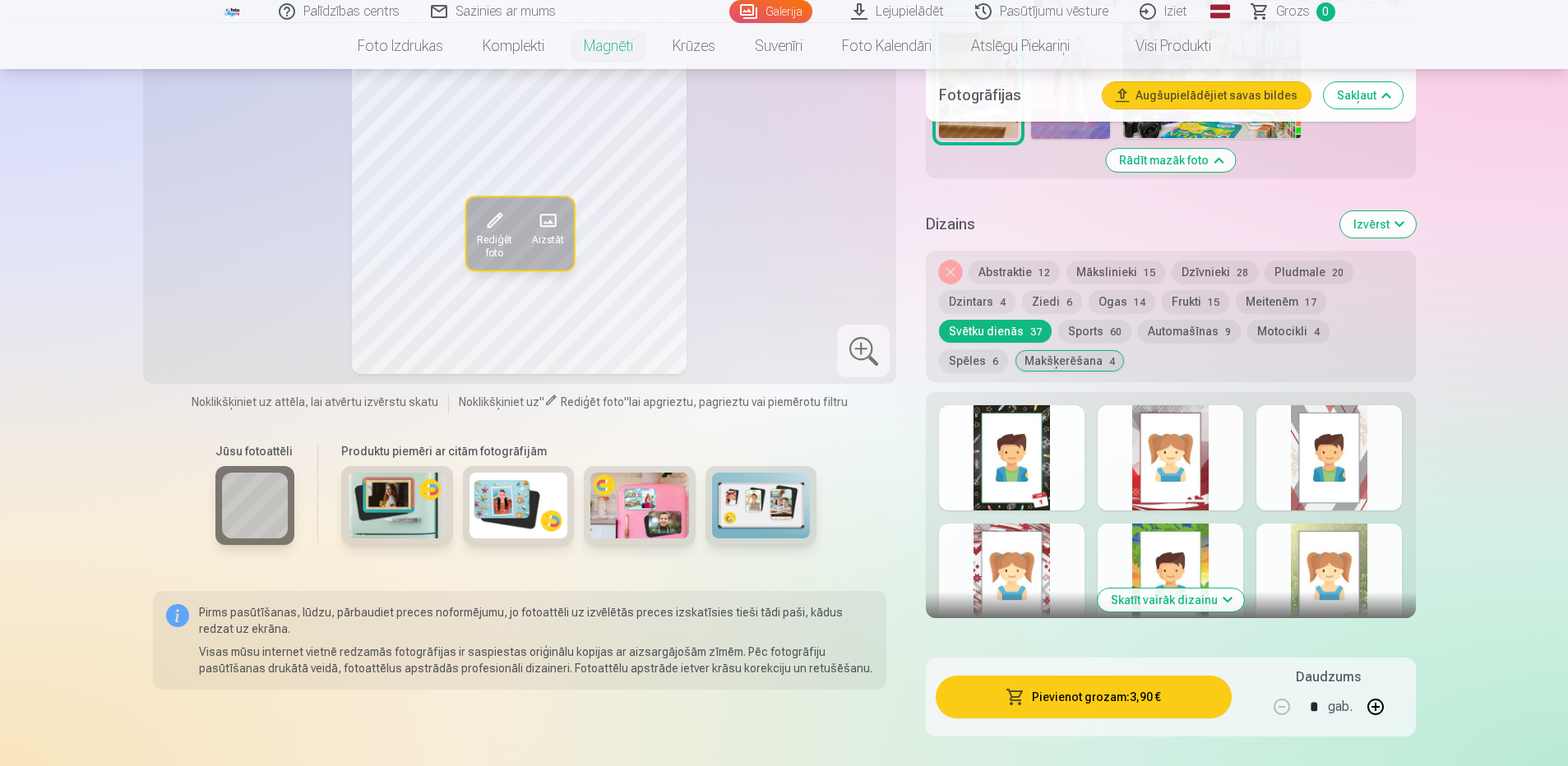
click at [1197, 589] on button "Skatīt vairāk dizainu" at bounding box center [1171, 600] width 147 height 23
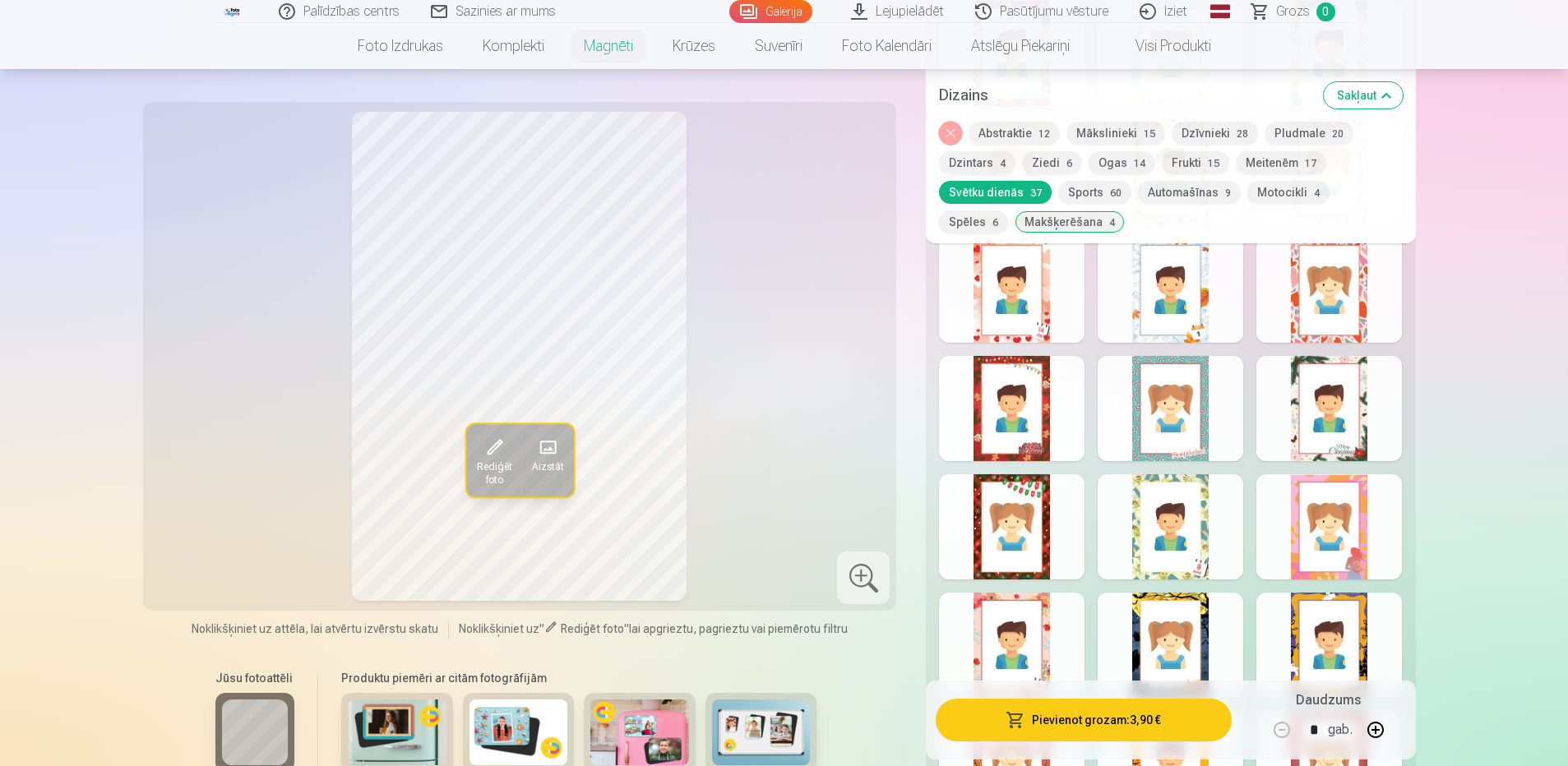
scroll to position [2056, 0]
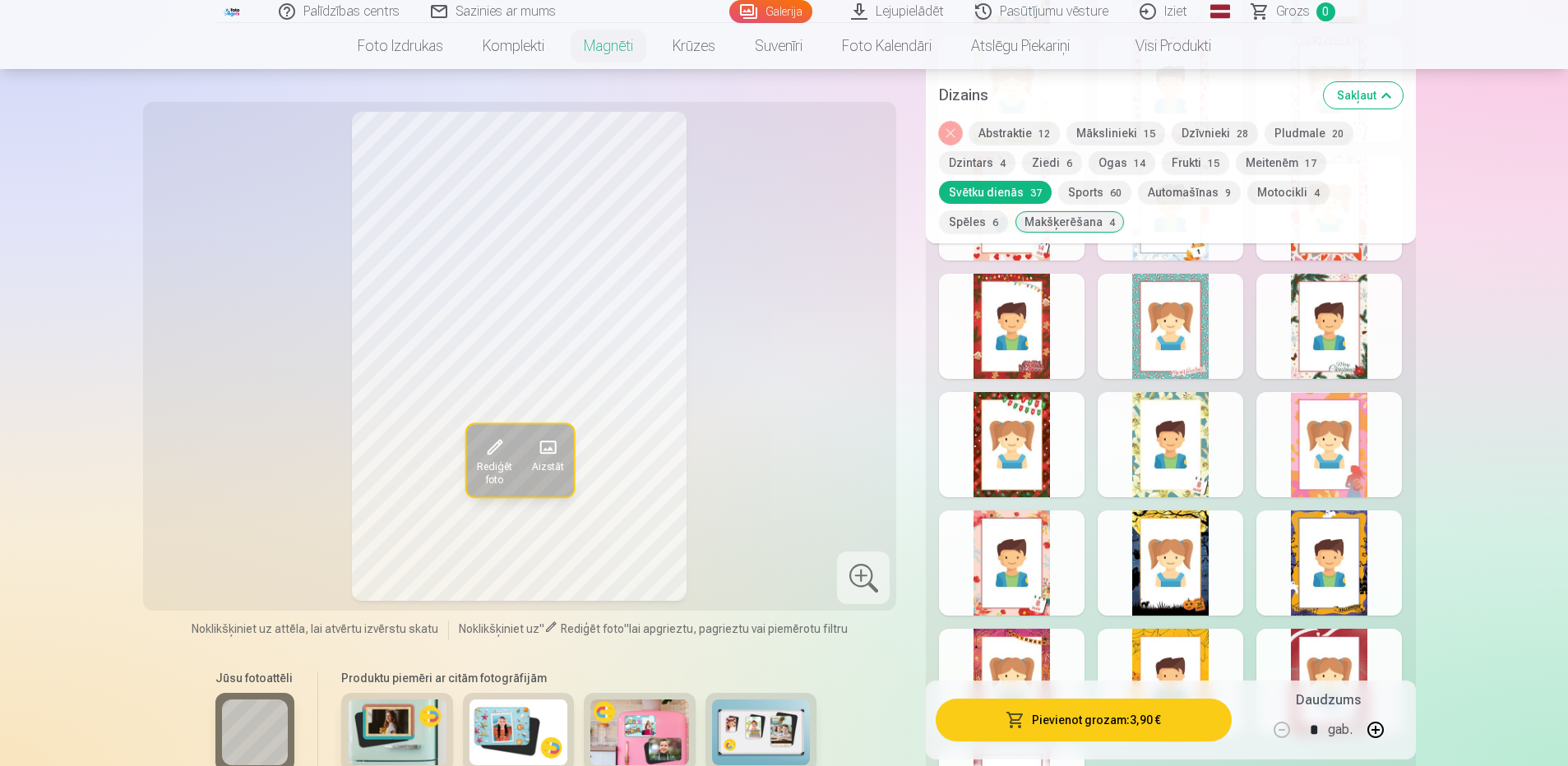
click at [1177, 543] on div at bounding box center [1170, 563] width 146 height 105
click at [1310, 562] on div at bounding box center [1329, 563] width 146 height 105
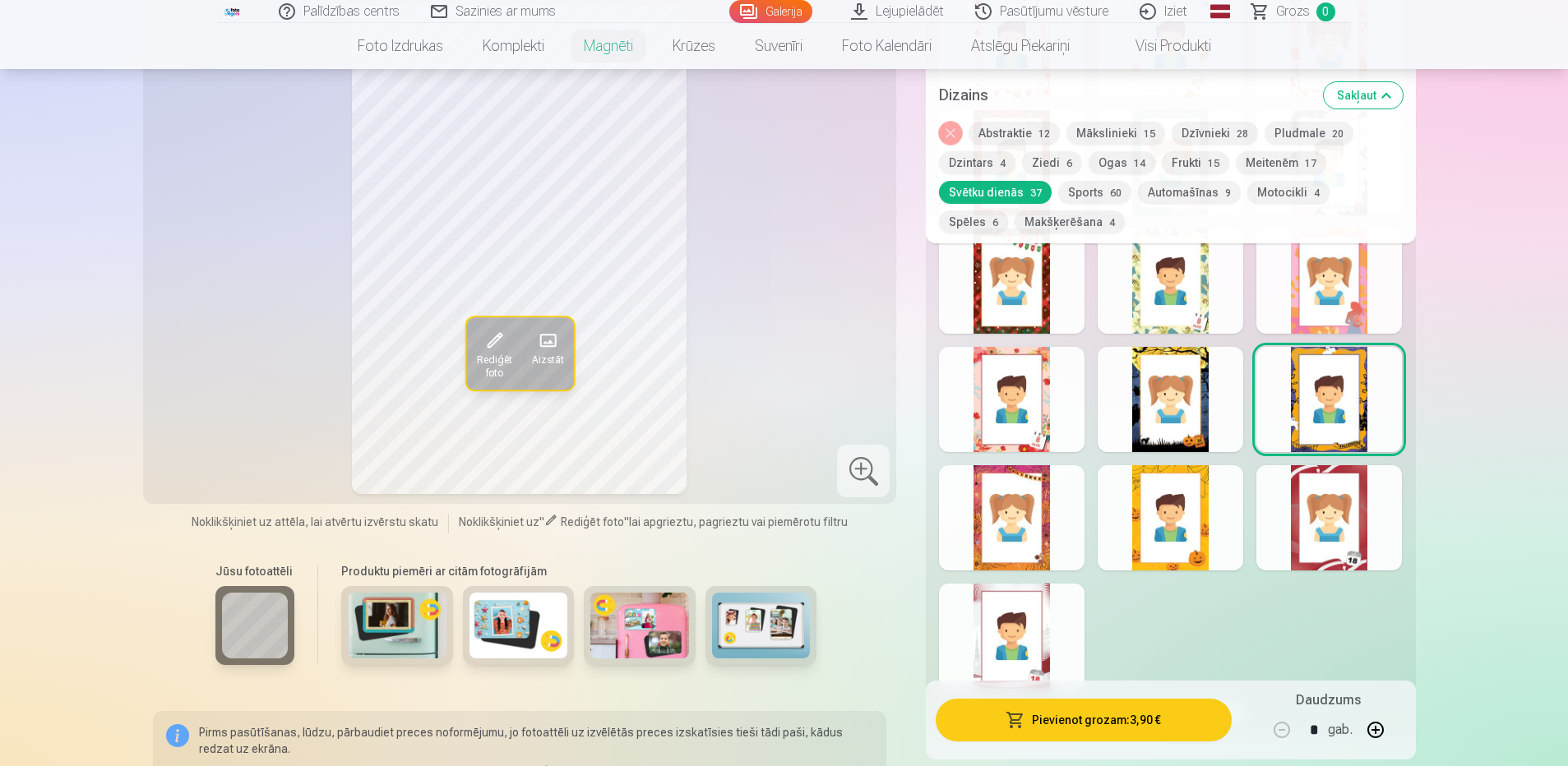
scroll to position [2220, 0]
click at [1180, 520] on div at bounding box center [1170, 517] width 146 height 105
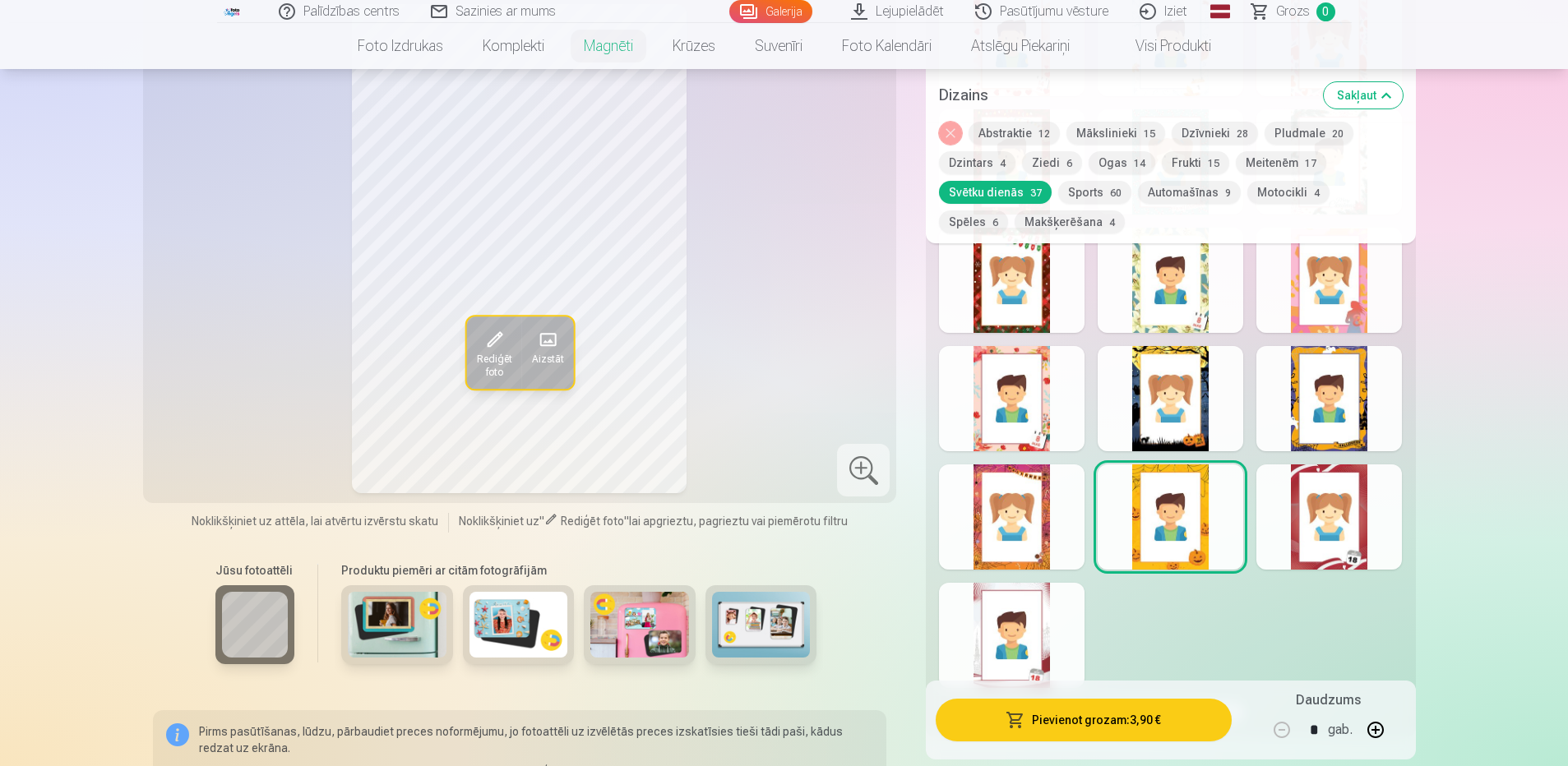
click at [1009, 504] on div at bounding box center [1012, 517] width 146 height 105
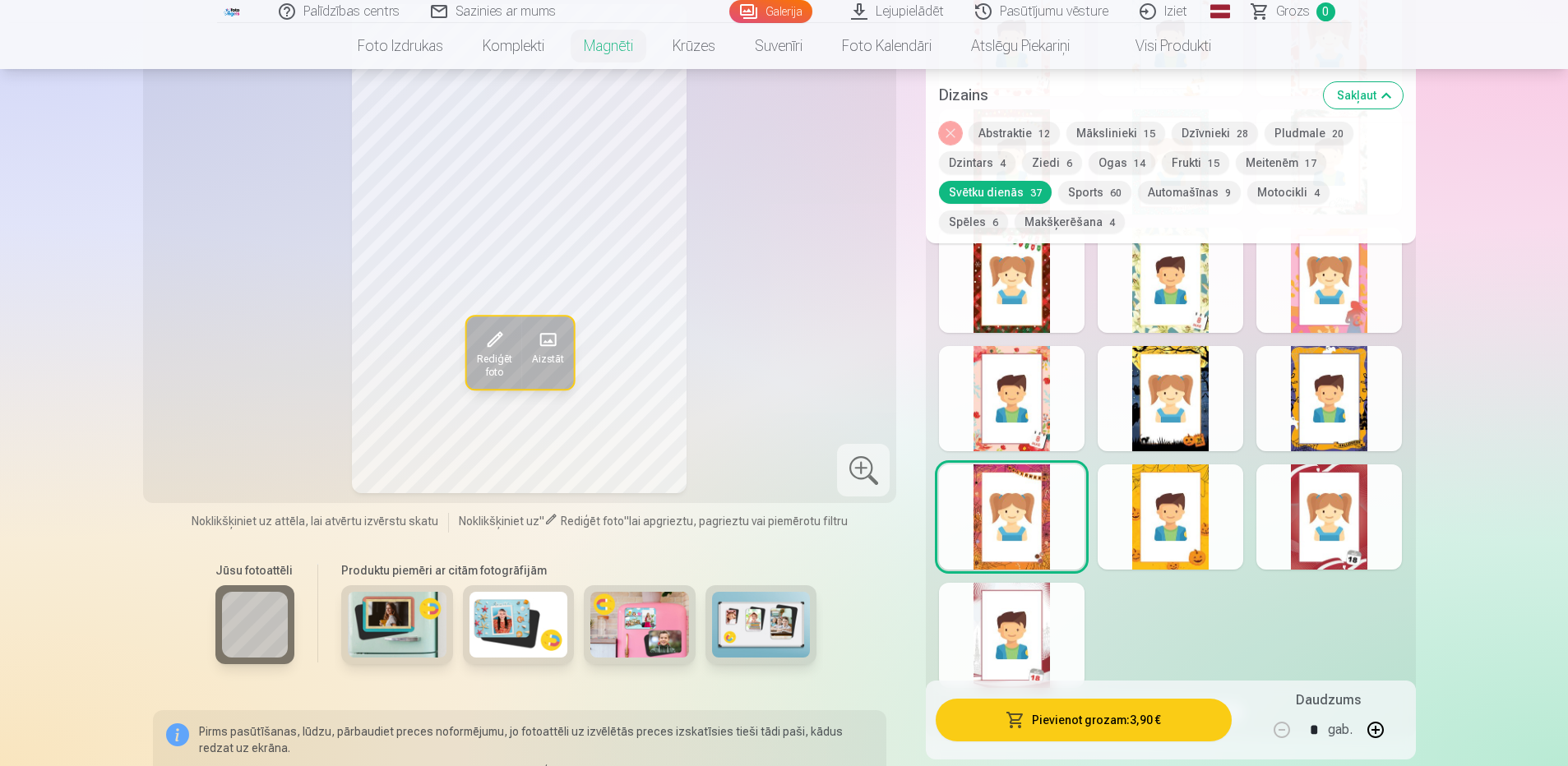
click at [1189, 408] on div at bounding box center [1170, 398] width 146 height 105
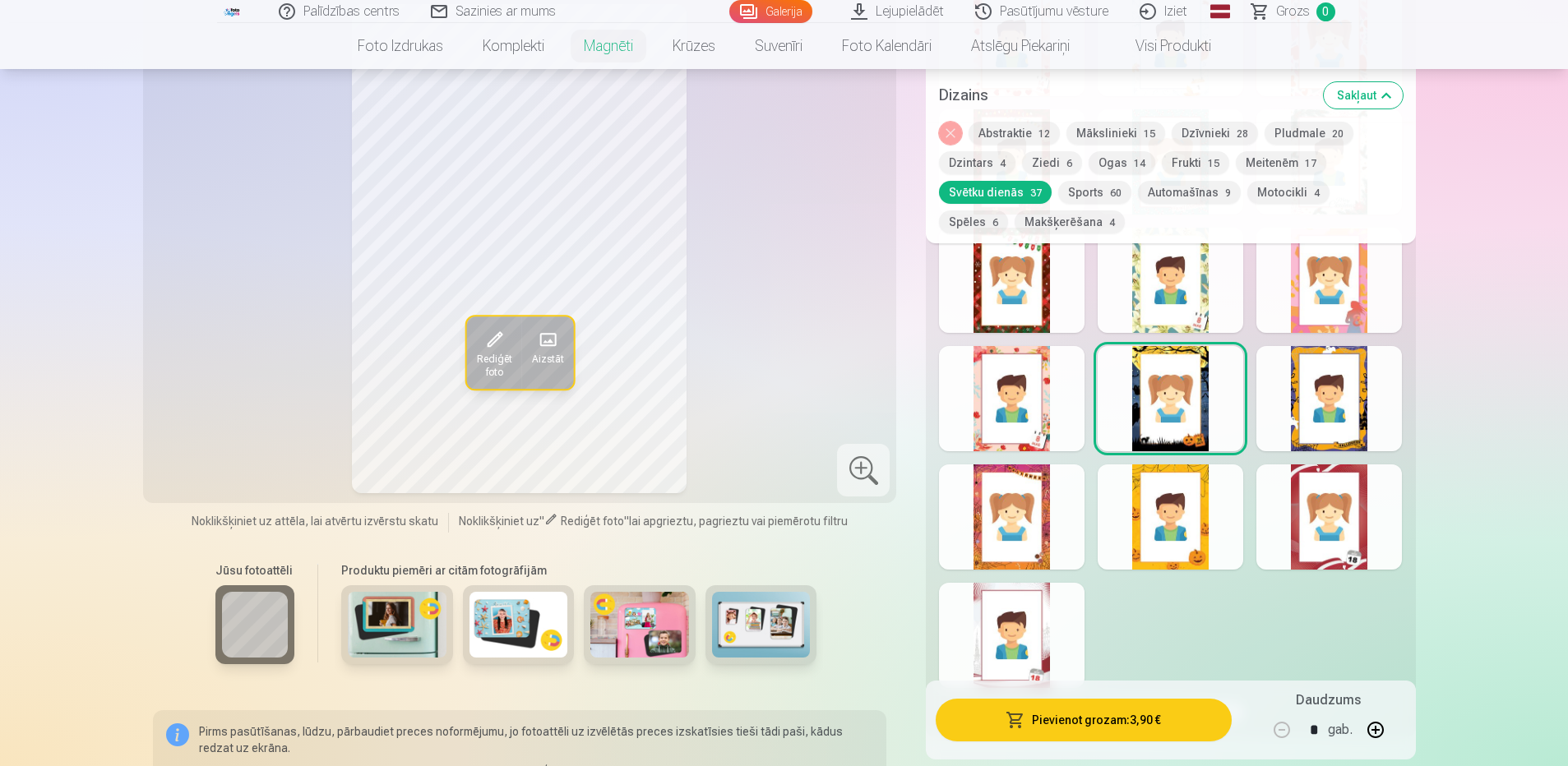
click at [1083, 721] on button "Pievienot grozam : 3,90 €" at bounding box center [1083, 720] width 295 height 43
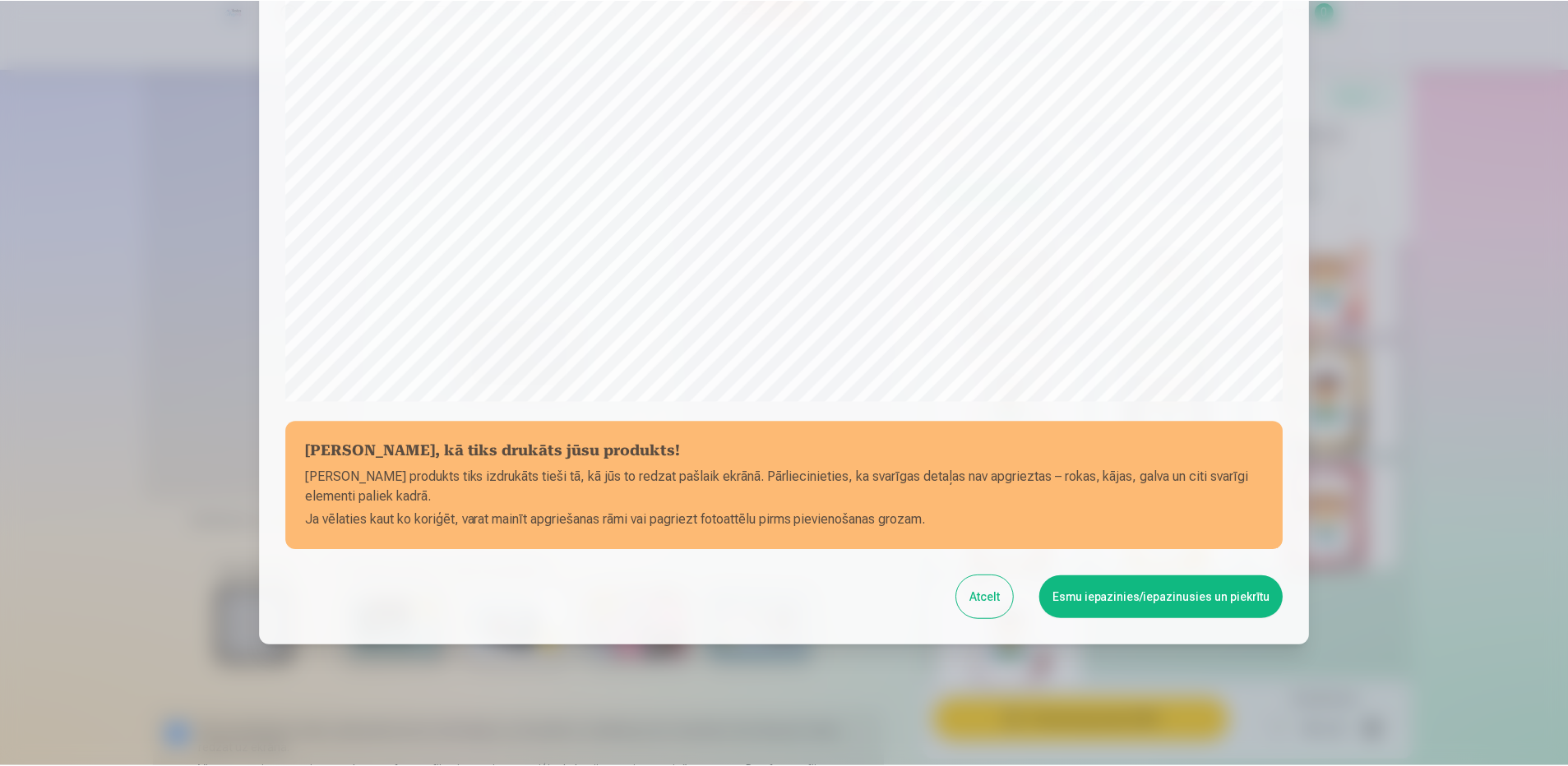
scroll to position [418, 0]
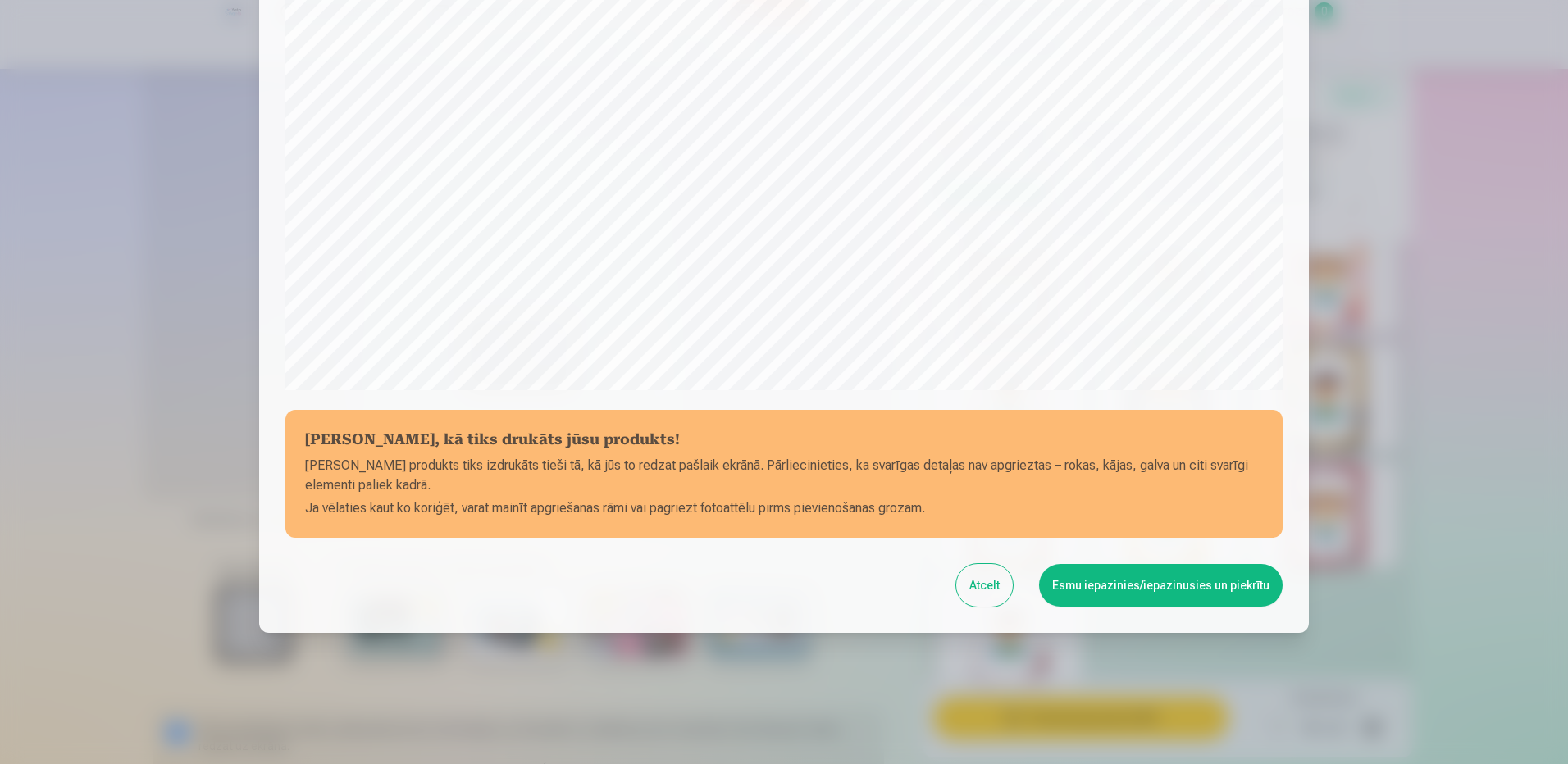
click at [1131, 587] on button "Esmu iepazinies/iepazinusies un piekrītu" at bounding box center [1160, 585] width 243 height 43
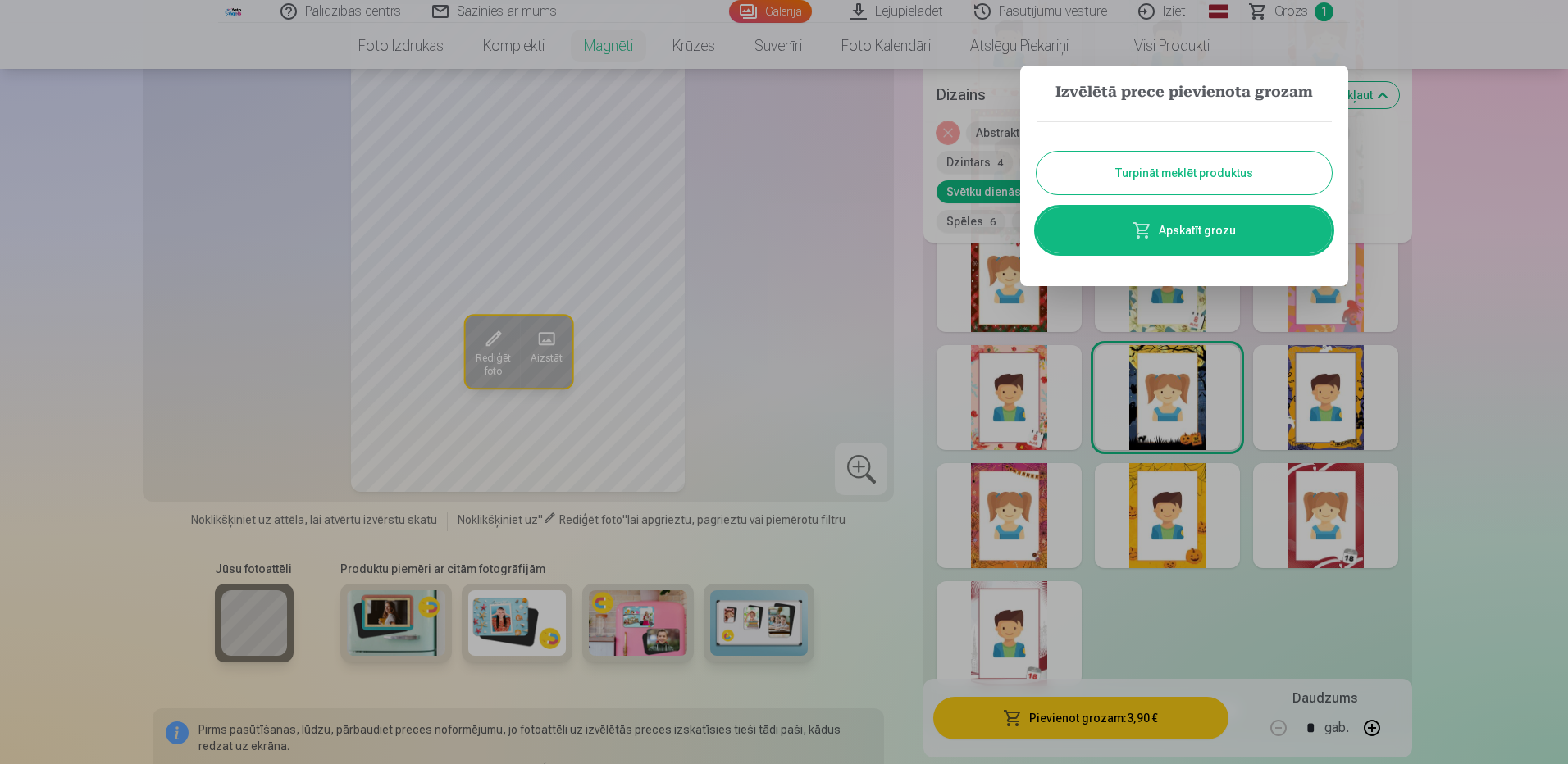
click at [1225, 177] on button "Turpināt meklēt produktus" at bounding box center [1183, 173] width 295 height 43
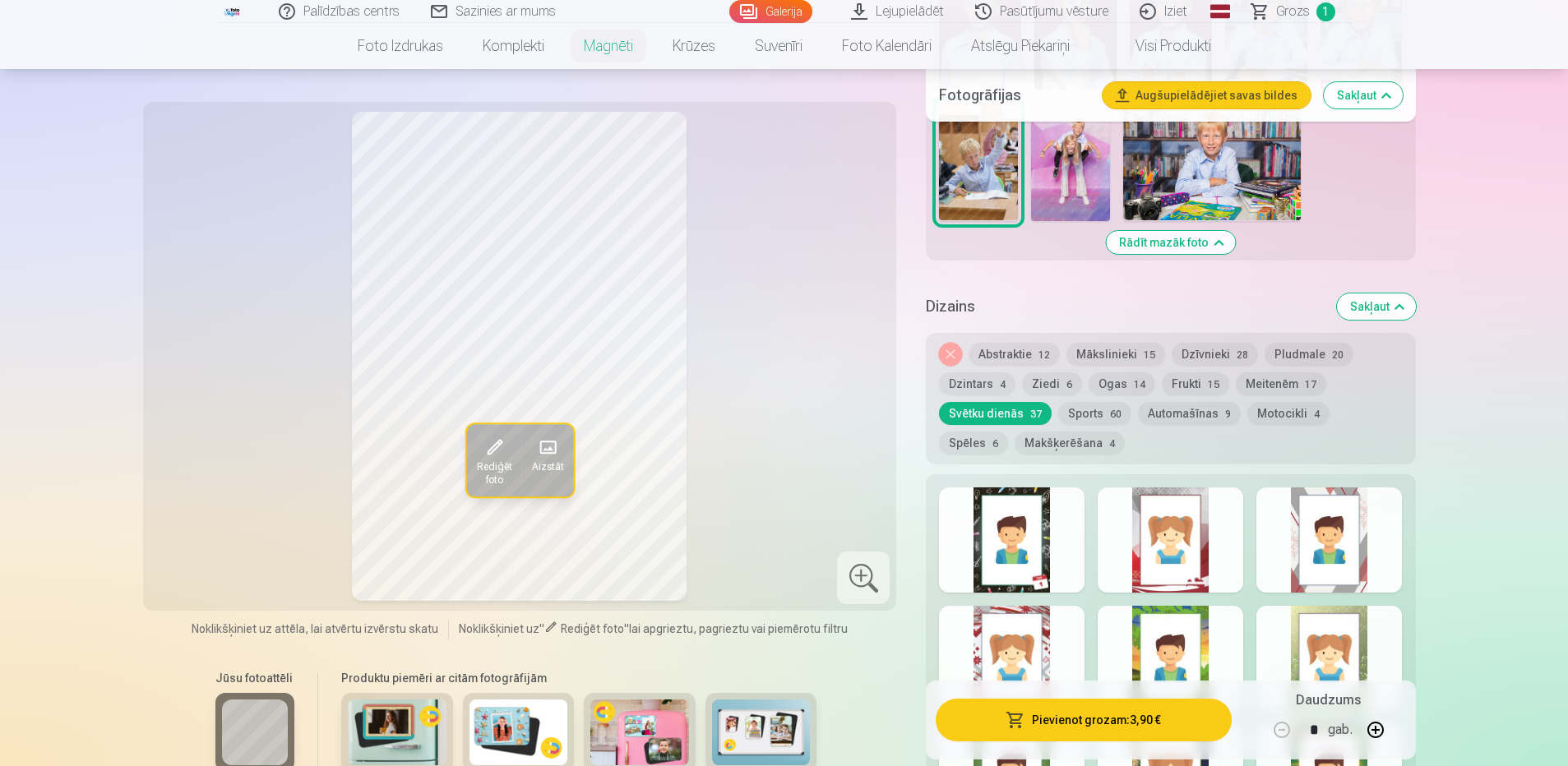
scroll to position [658, 0]
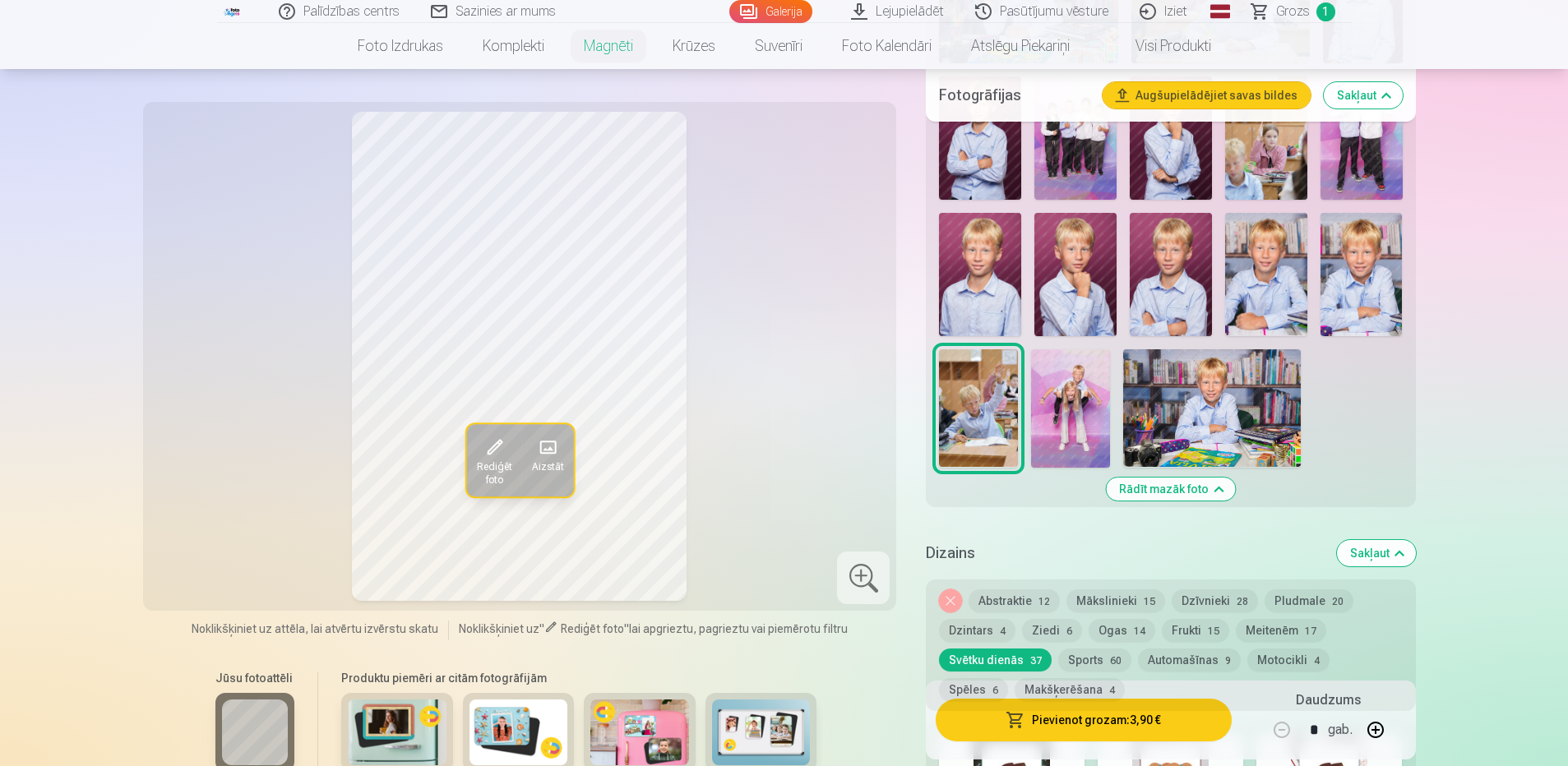
click at [1367, 280] on img at bounding box center [1362, 275] width 82 height 124
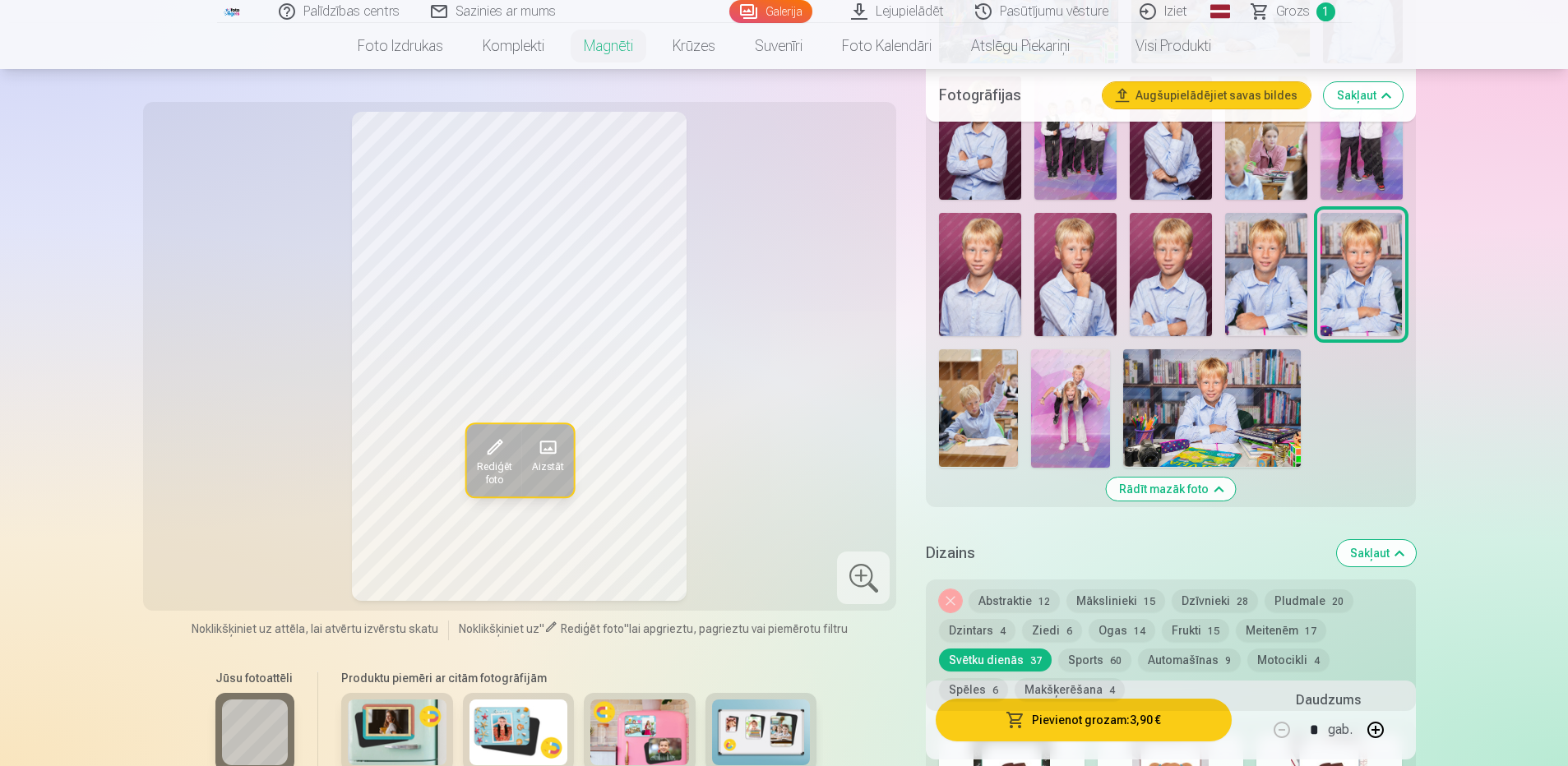
click at [1074, 378] on img at bounding box center [1071, 409] width 79 height 119
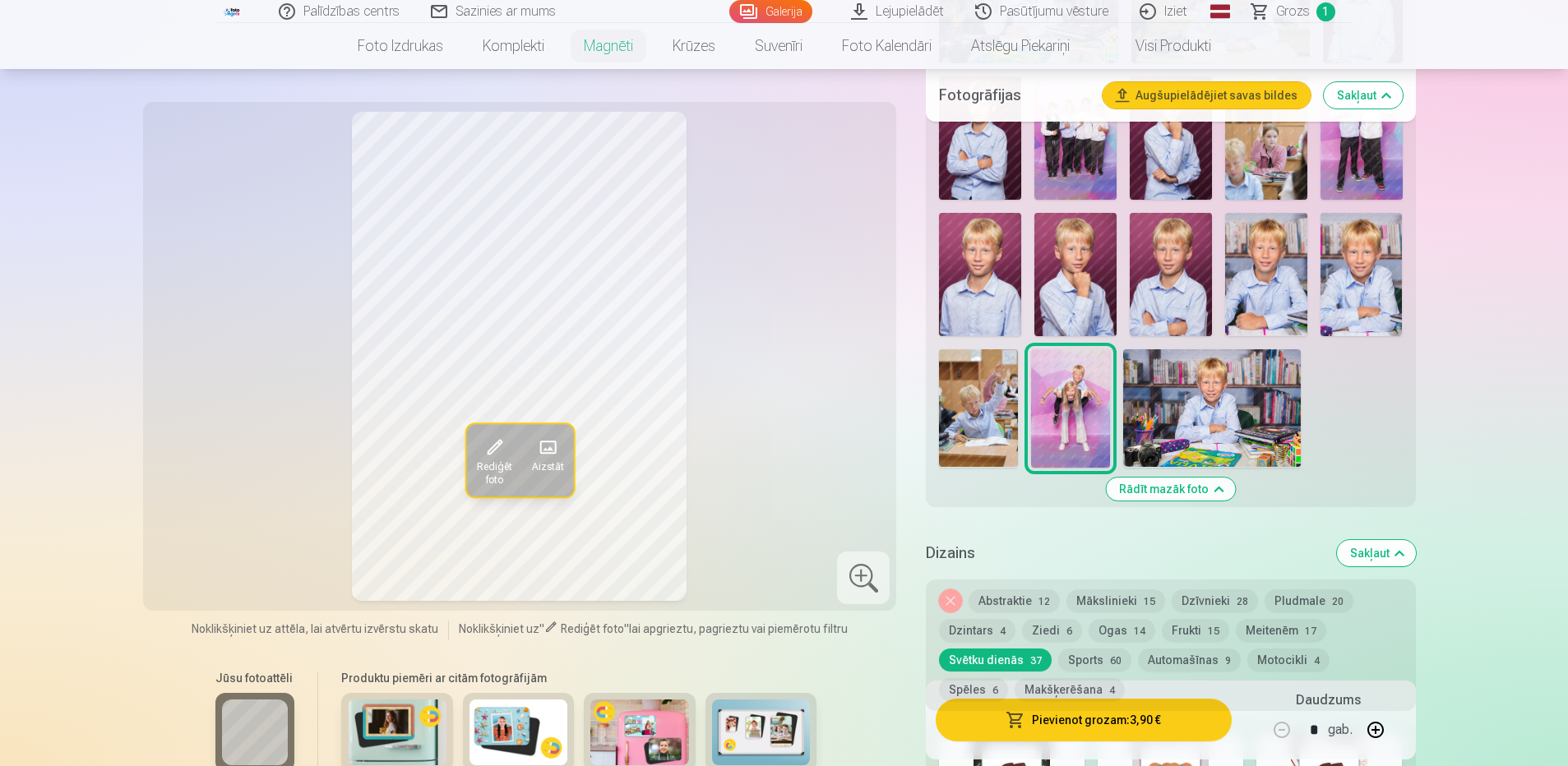
click at [1351, 261] on img at bounding box center [1362, 275] width 82 height 124
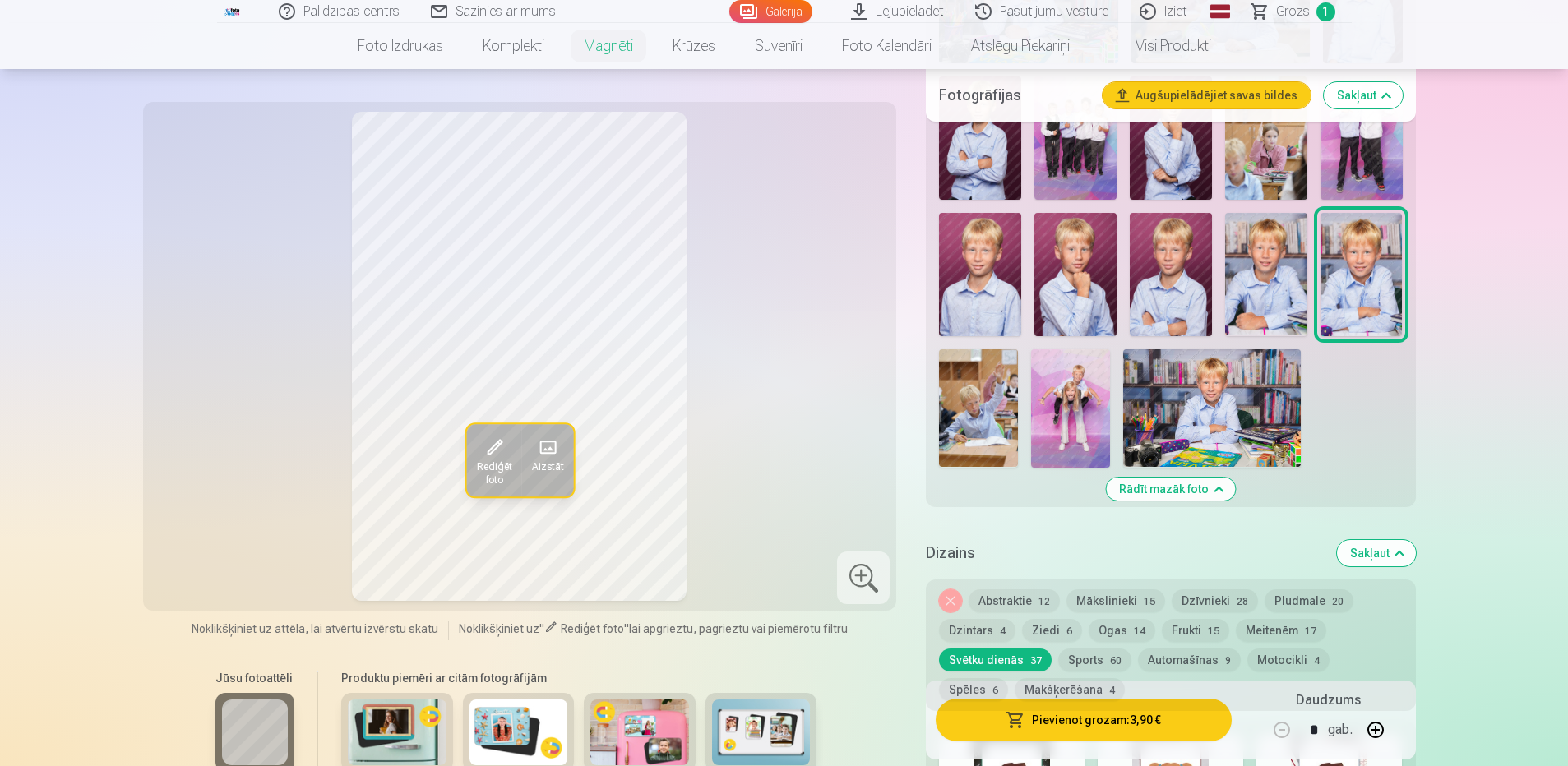
click at [1211, 375] on img at bounding box center [1212, 409] width 177 height 119
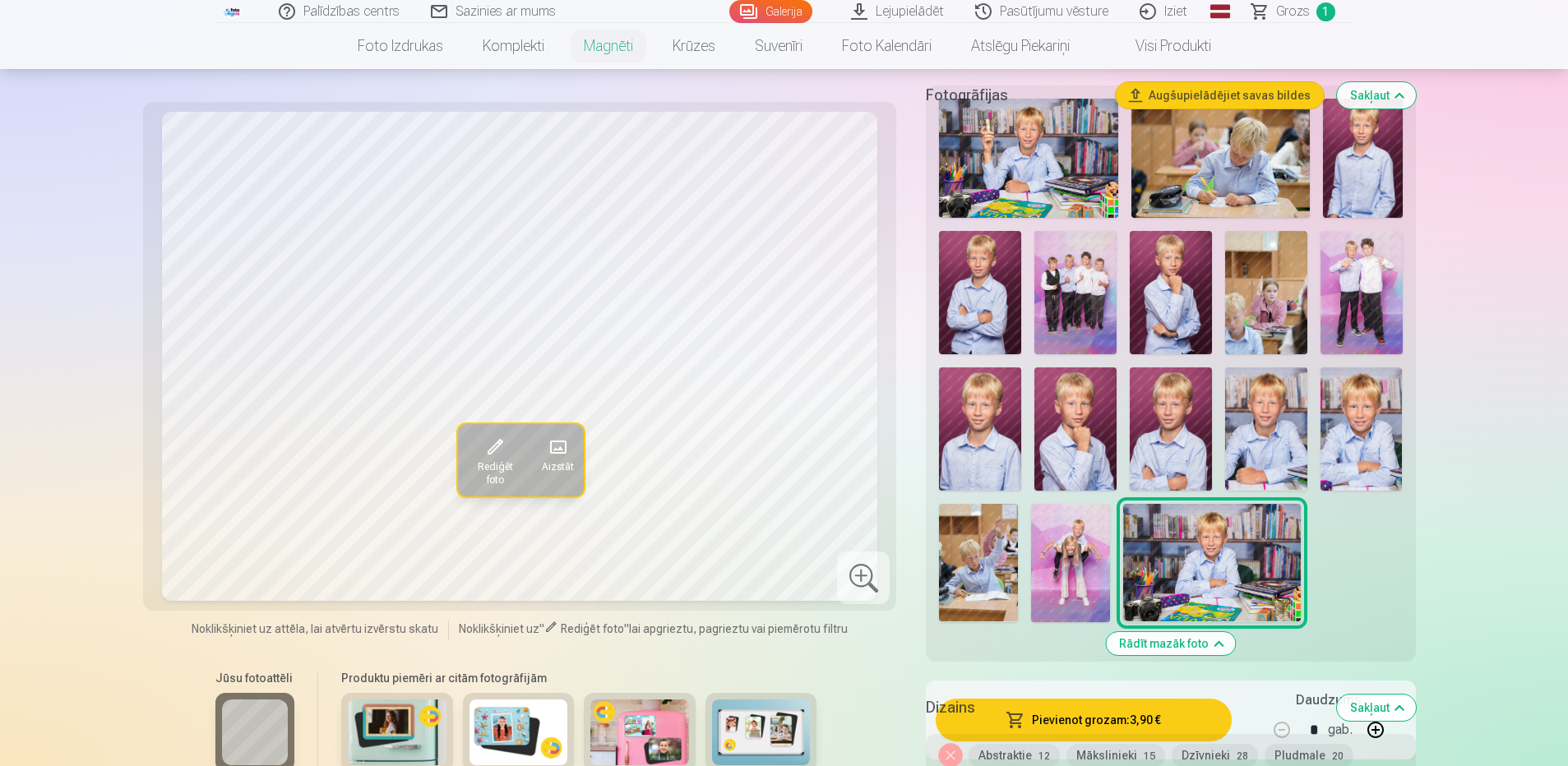
scroll to position [411, 0]
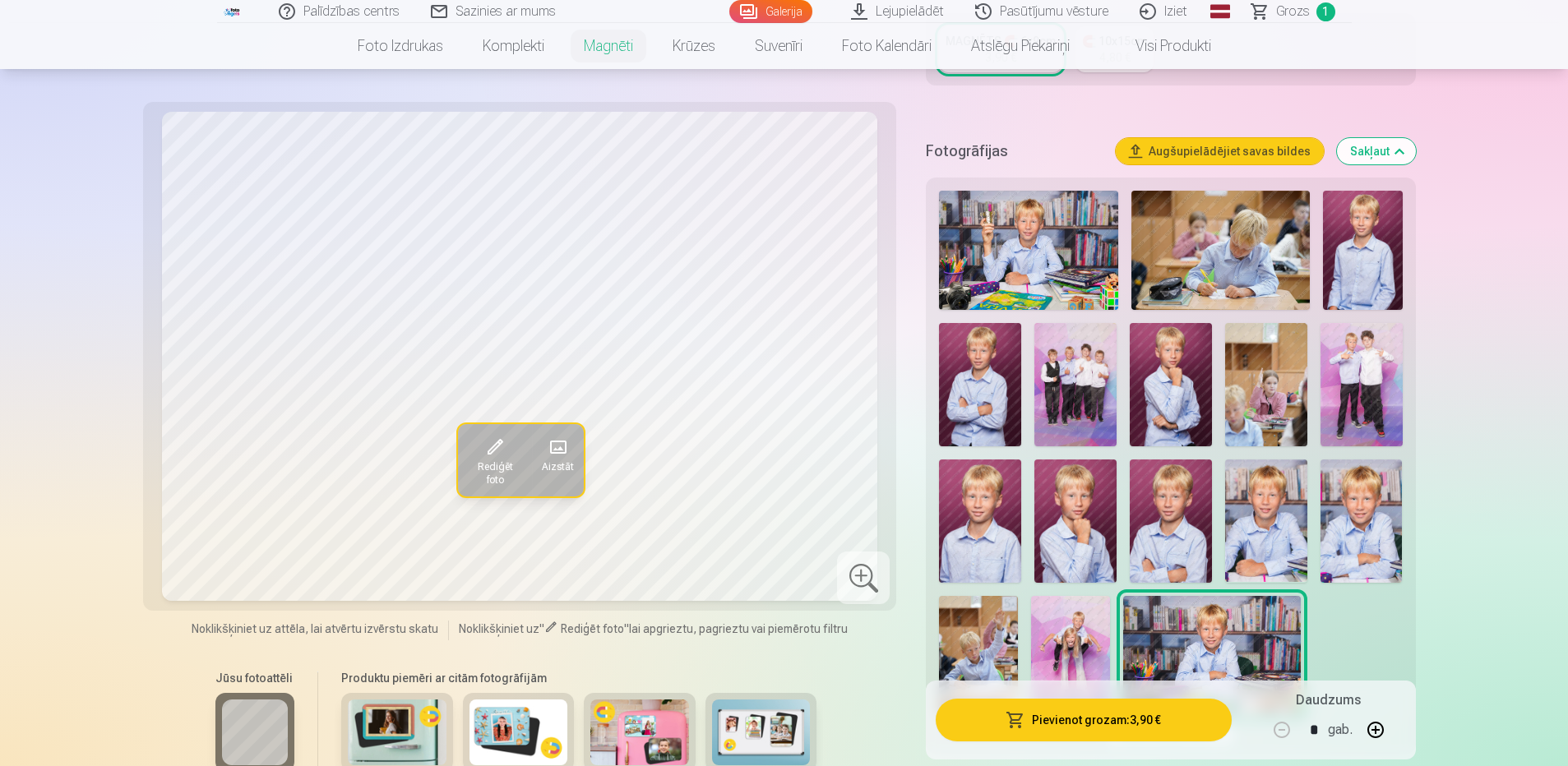
click at [1231, 230] on img at bounding box center [1220, 251] width 178 height 119
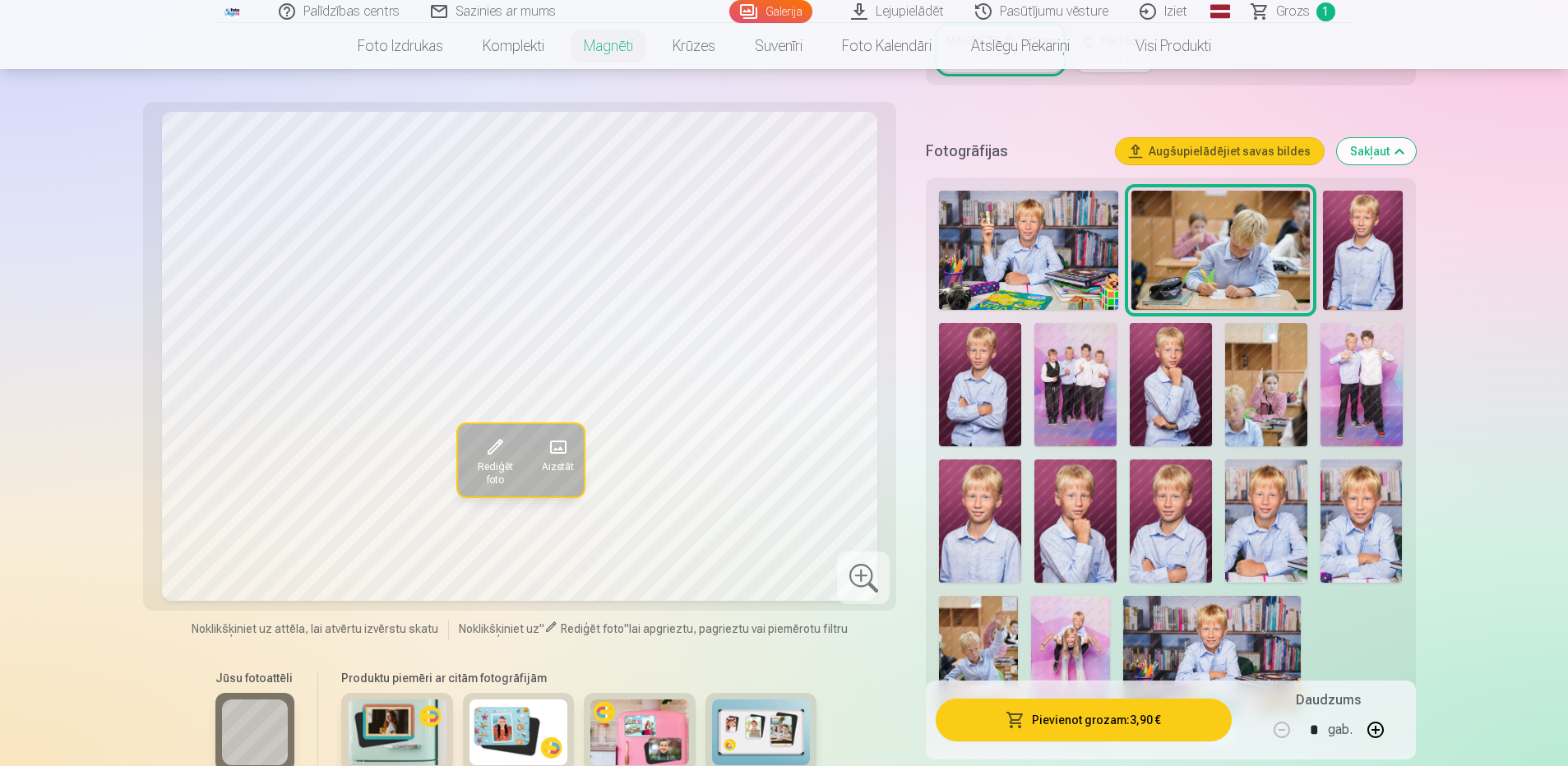
click at [1367, 375] on img at bounding box center [1362, 385] width 82 height 124
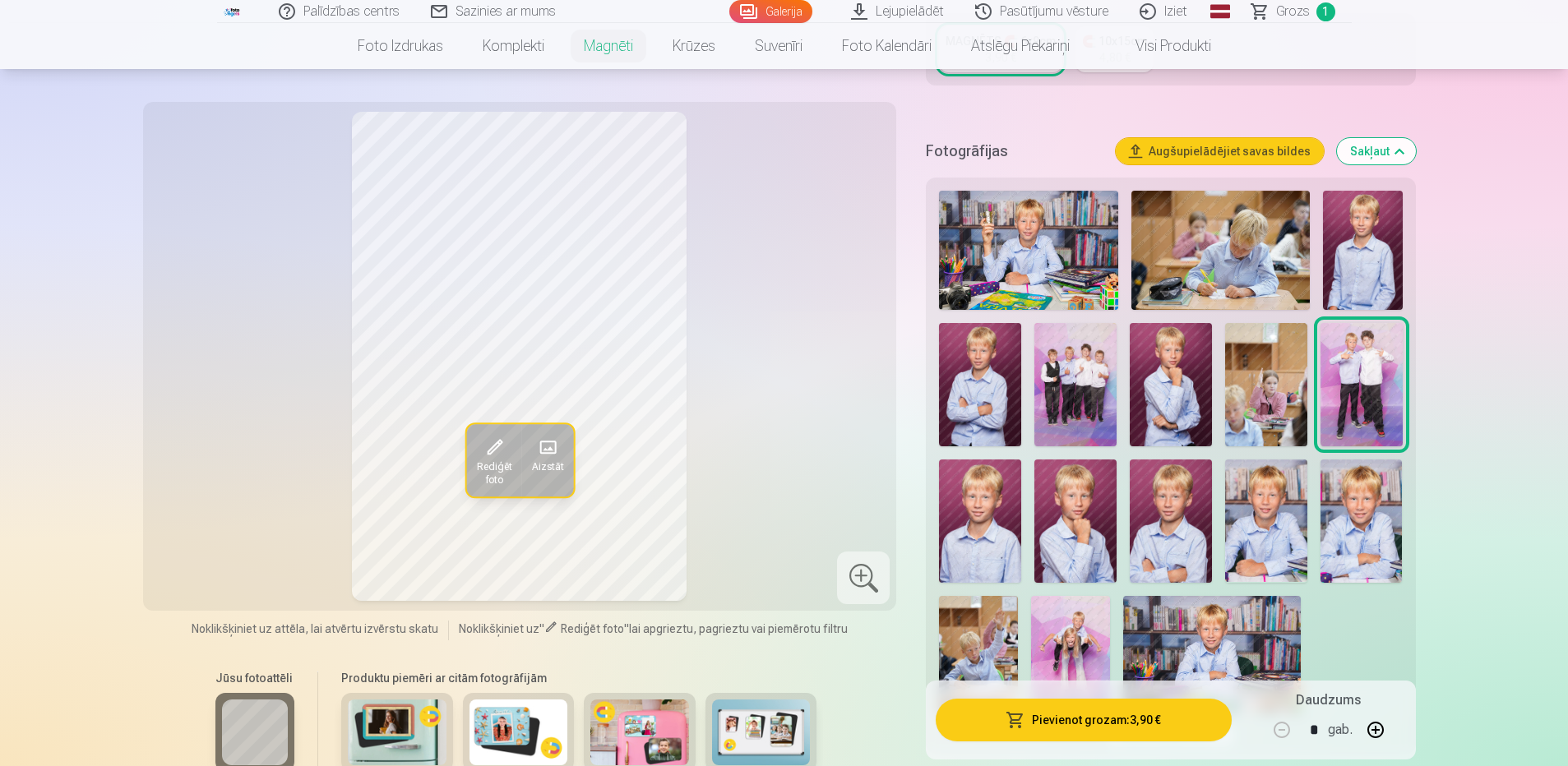
click at [1064, 366] on img at bounding box center [1075, 385] width 82 height 124
click at [1375, 364] on img at bounding box center [1362, 385] width 82 height 124
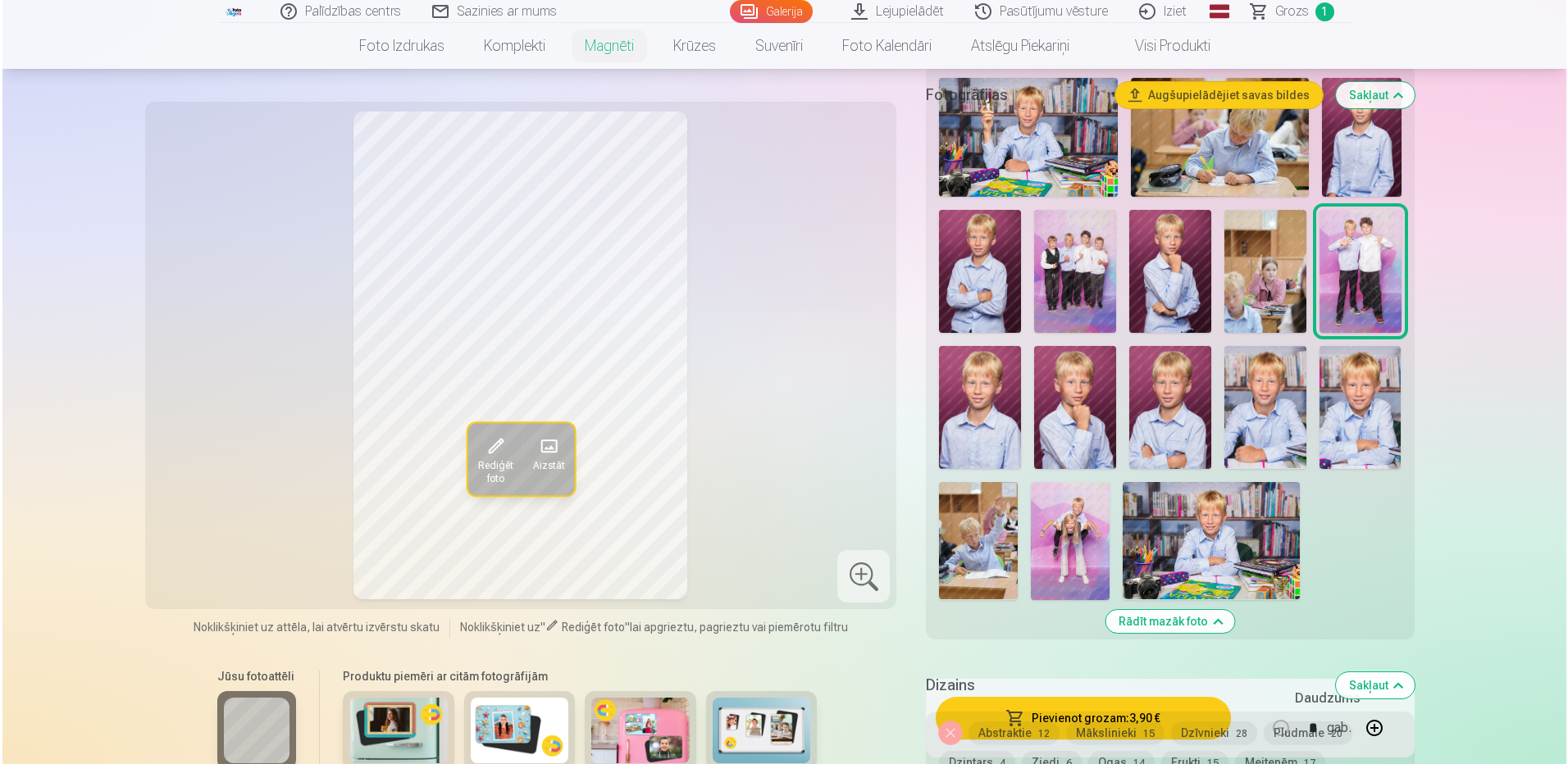
scroll to position [328, 0]
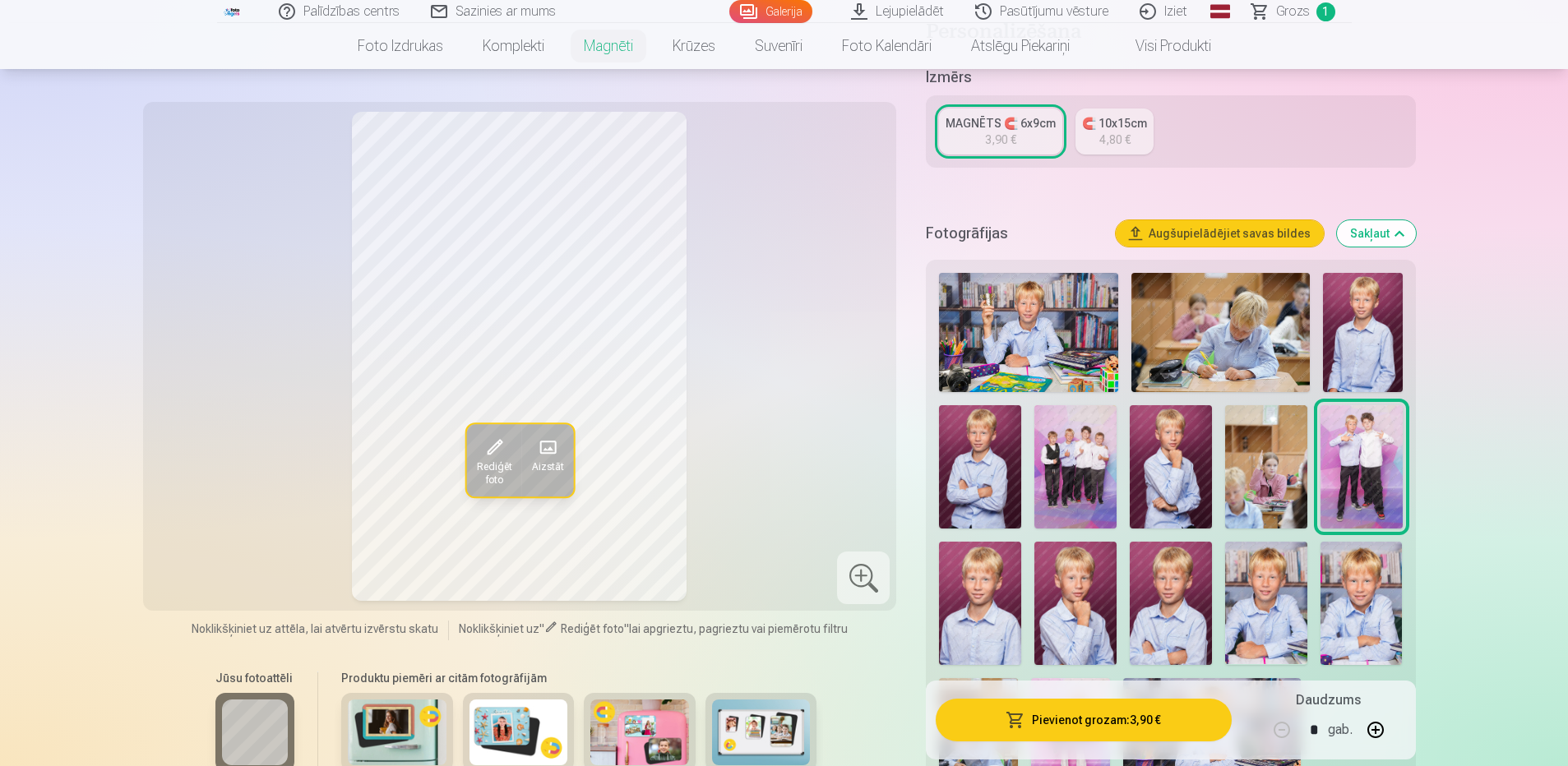
click at [1055, 716] on button "Pievienot grozam : 3,90 €" at bounding box center [1083, 720] width 295 height 43
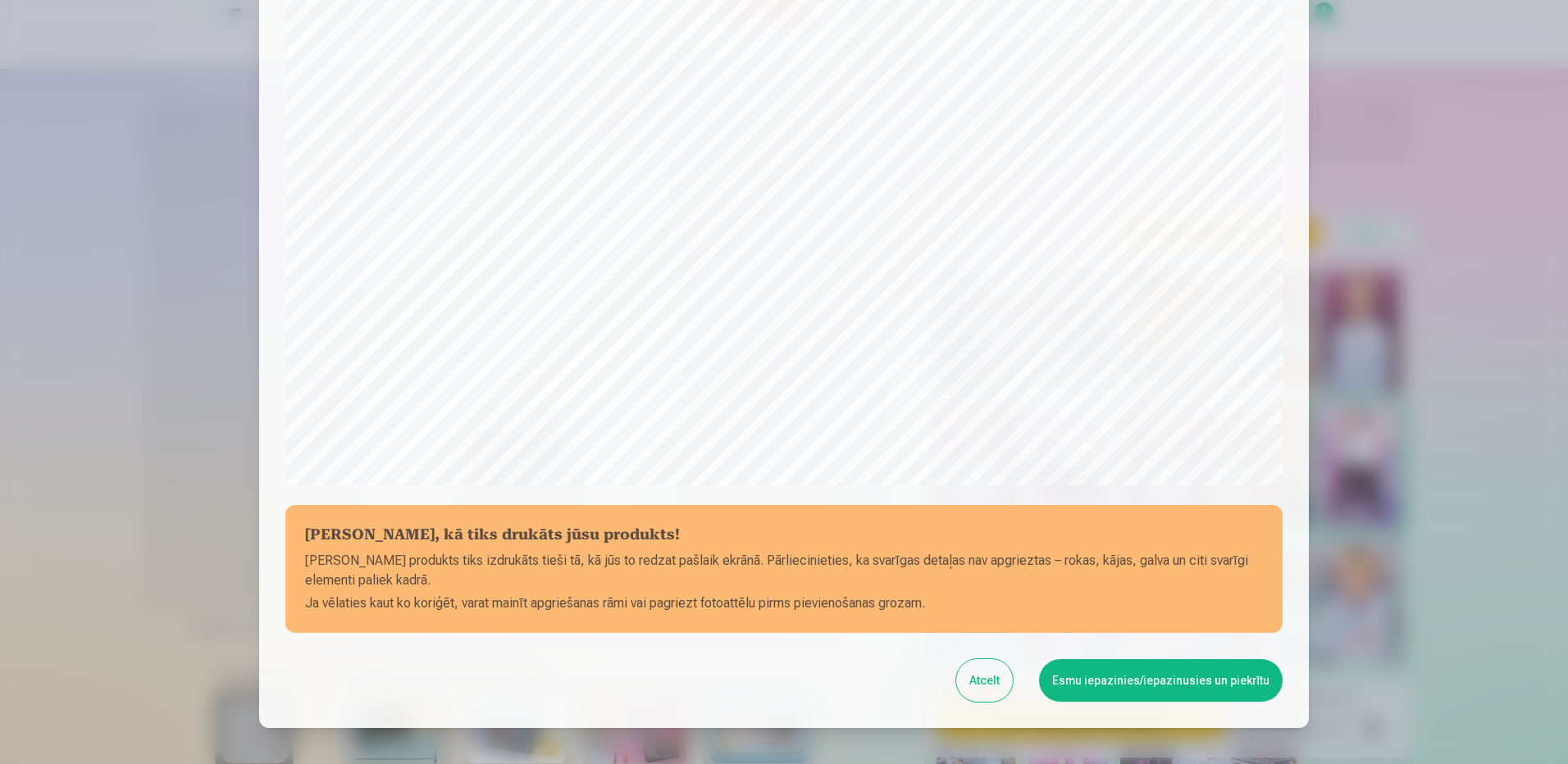
scroll to position [334, 0]
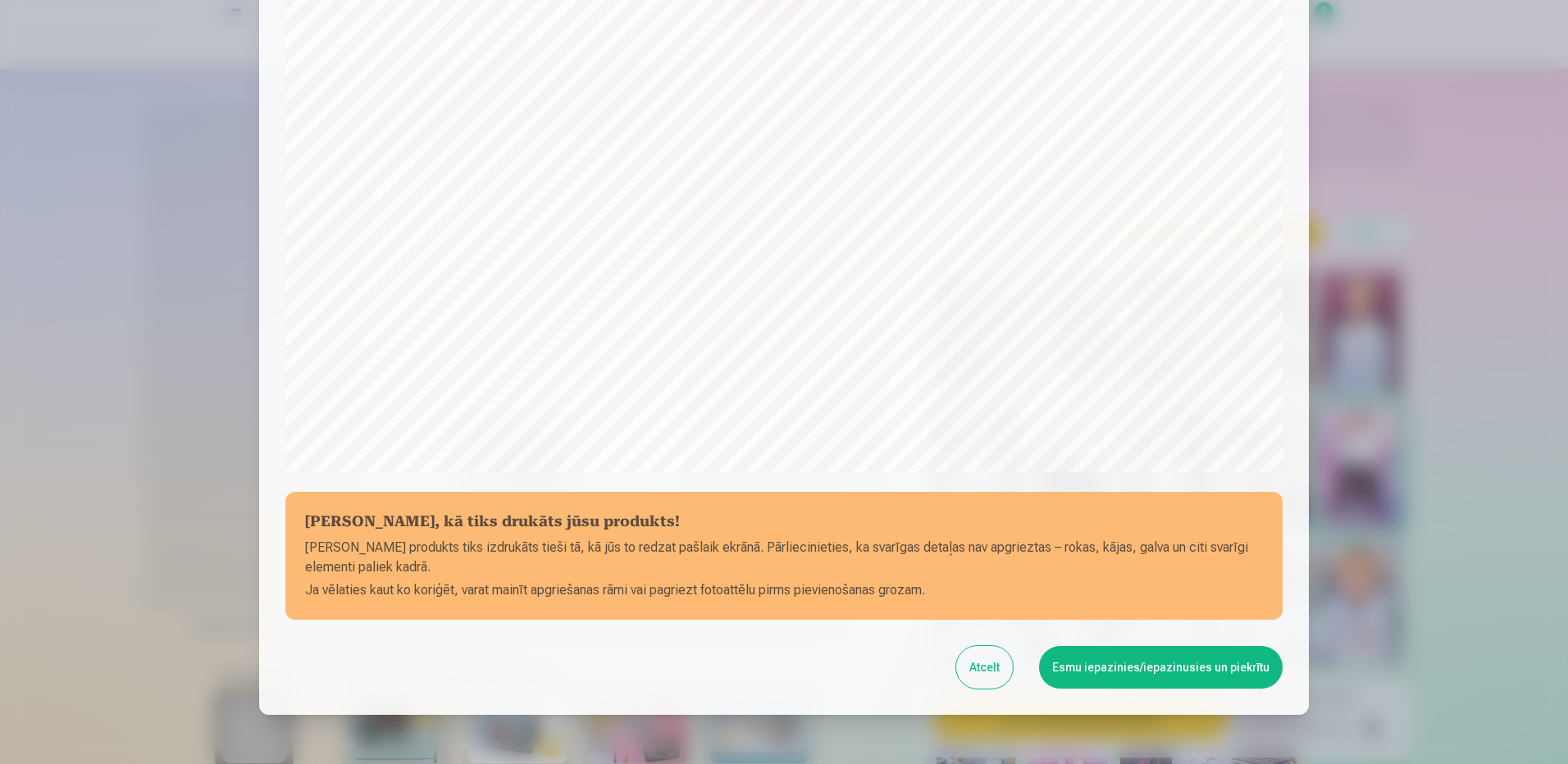
click at [1081, 664] on button "Esmu iepazinies/iepazinusies un piekrītu" at bounding box center [1160, 667] width 243 height 43
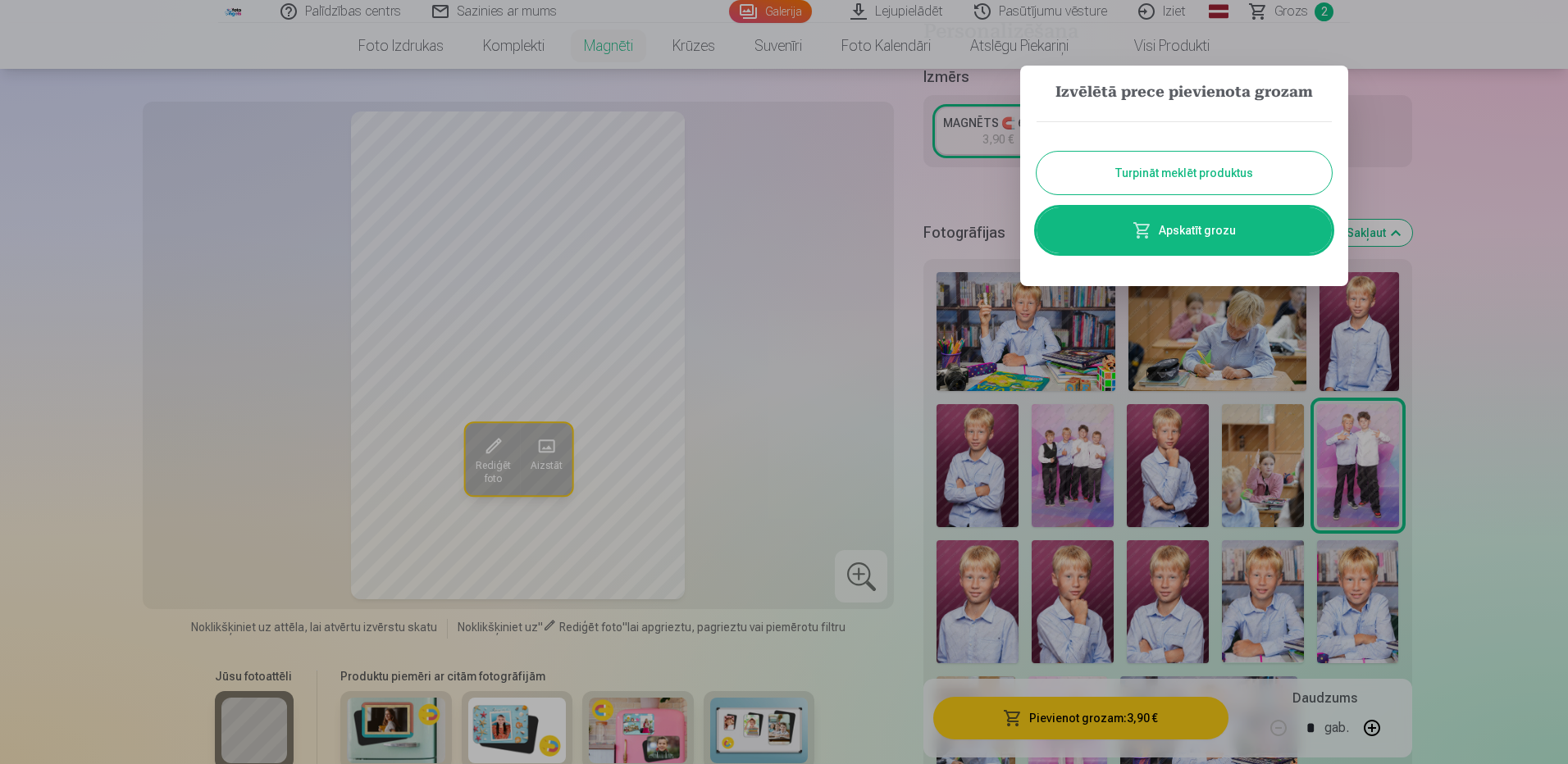
click at [1184, 223] on link "Apskatīt grozu" at bounding box center [1183, 231] width 295 height 46
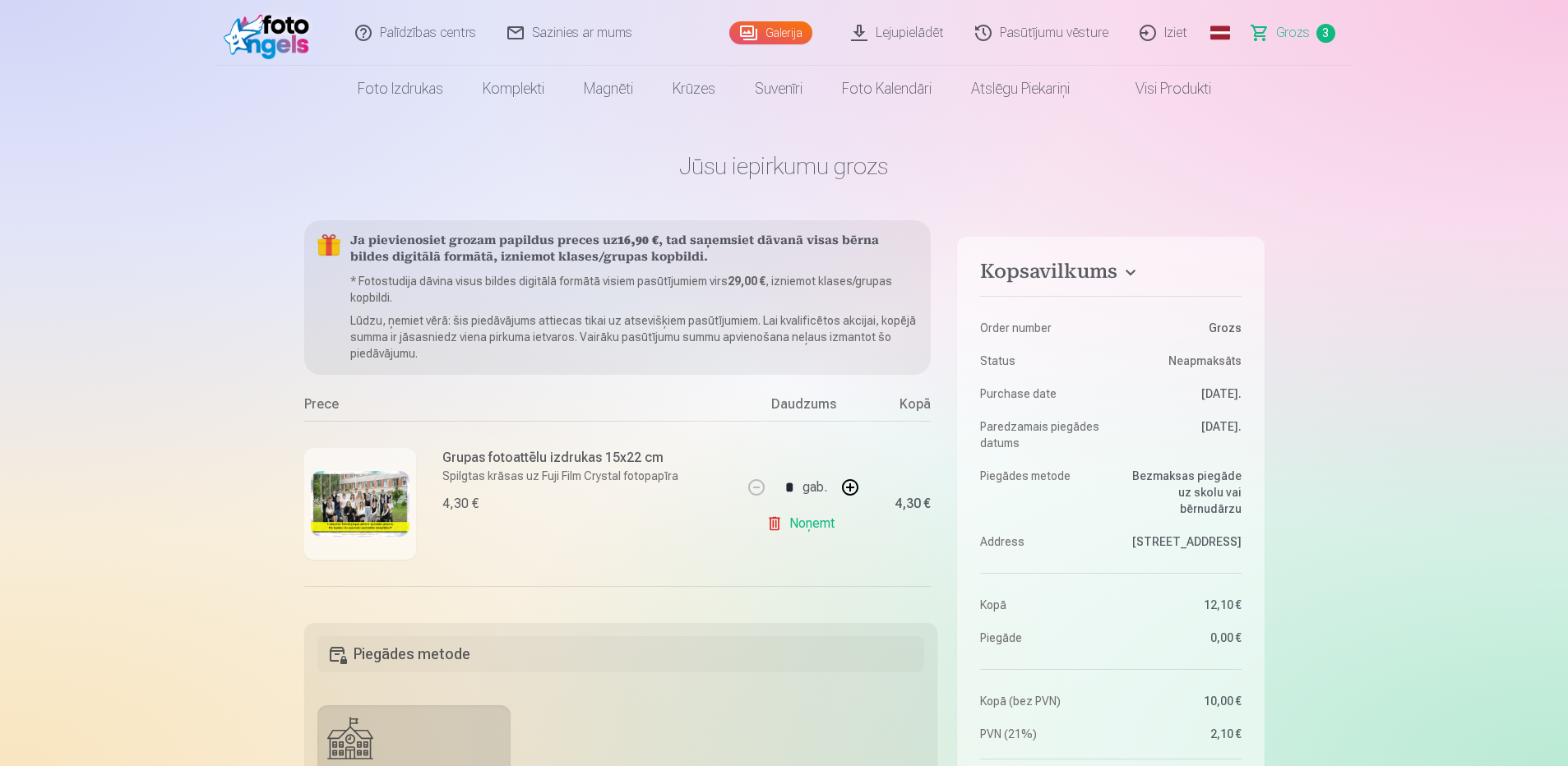
click at [1292, 34] on span "Grozs" at bounding box center [1293, 32] width 34 height 20
click at [1157, 89] on link "Visi produkti" at bounding box center [1160, 89] width 142 height 46
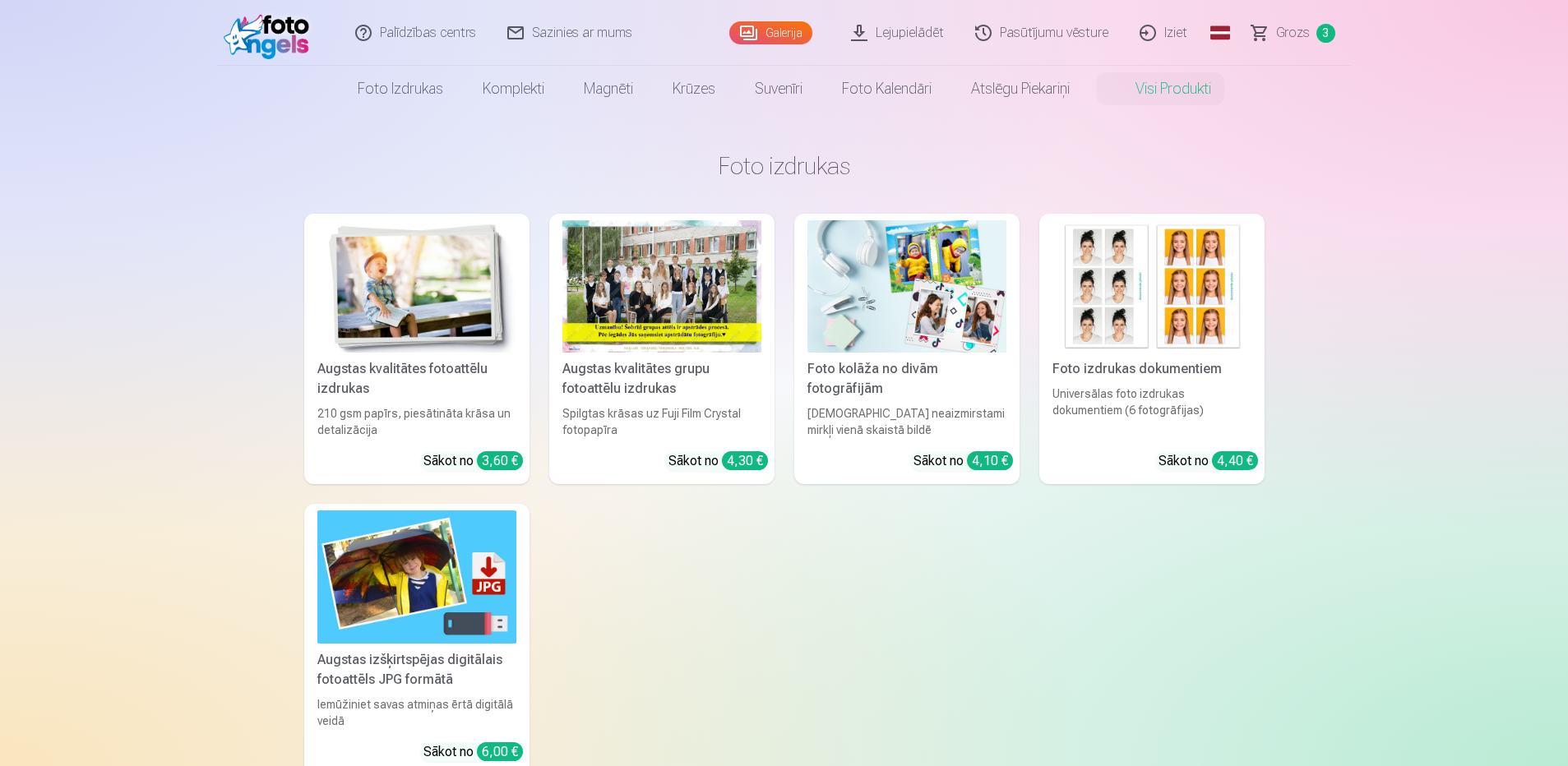
click at [1178, 92] on link "Visi produkti" at bounding box center [1160, 89] width 142 height 46
click at [1148, 83] on link "Visi produkti" at bounding box center [1160, 89] width 142 height 46
click at [1151, 84] on link "Visi produkti" at bounding box center [1160, 89] width 142 height 46
click at [776, 37] on link "Galerija" at bounding box center [770, 32] width 83 height 23
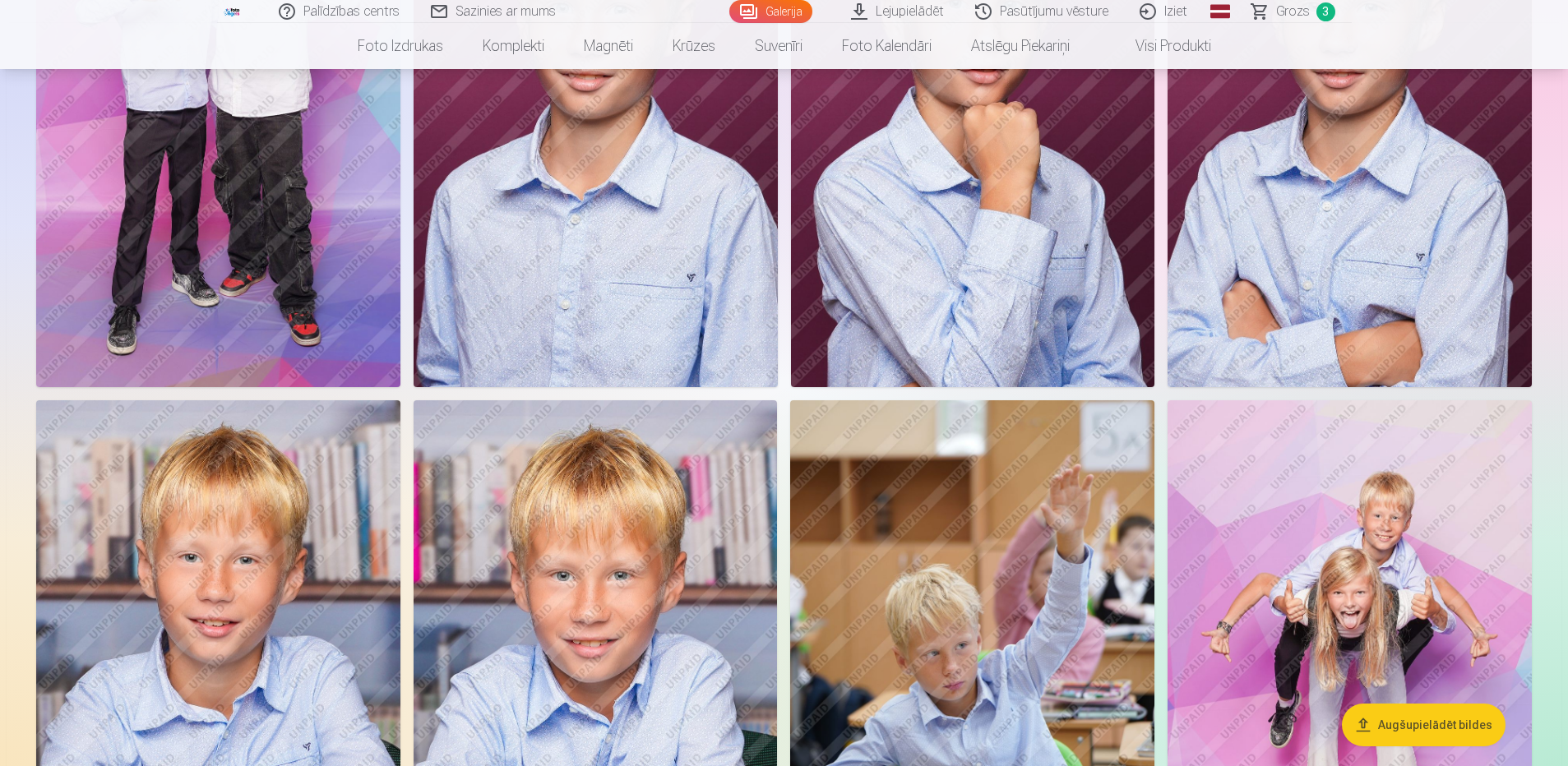
scroll to position [3288, 0]
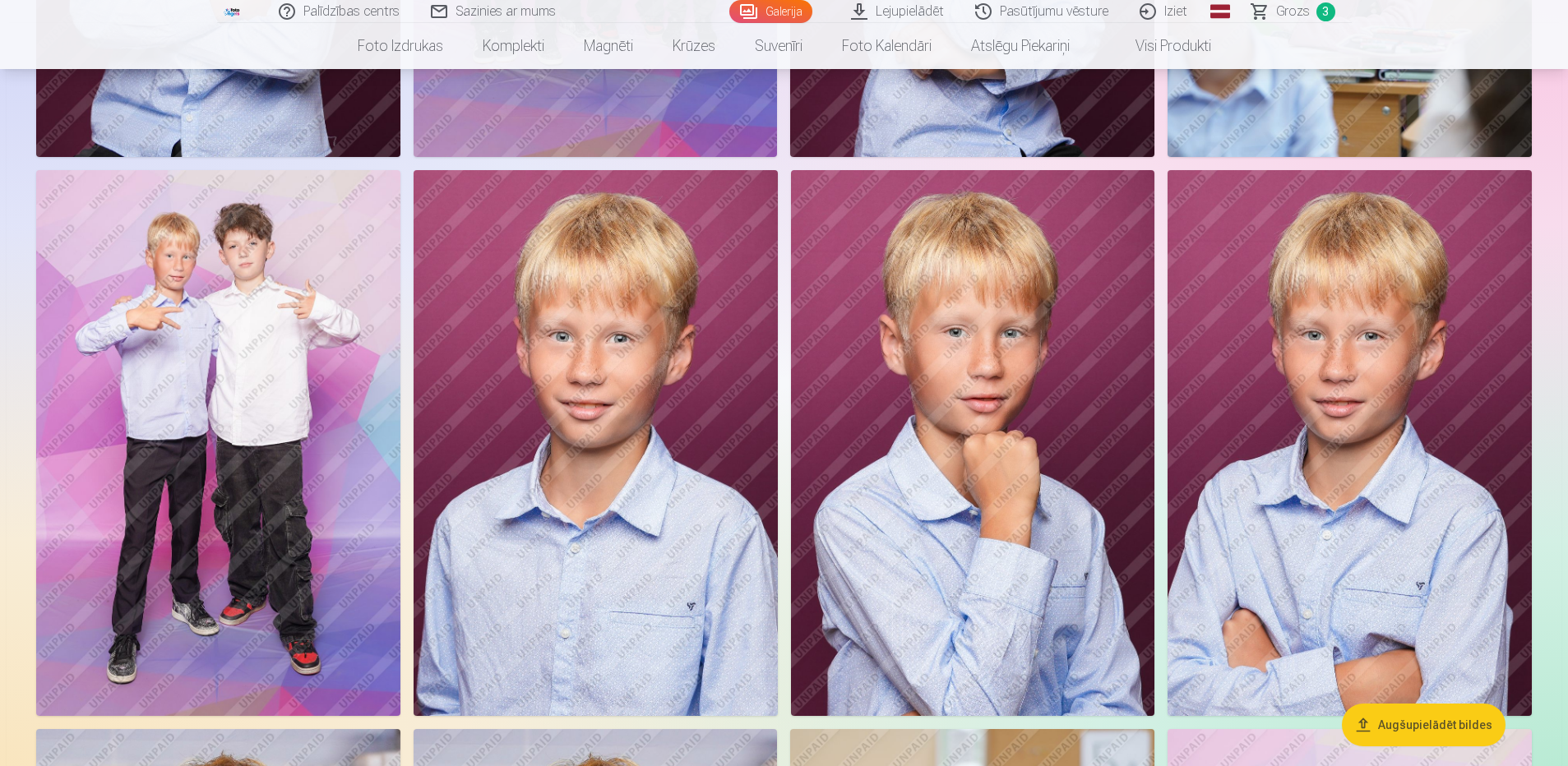
click at [1292, 14] on span "Grozs" at bounding box center [1293, 11] width 34 height 20
